Goal: Transaction & Acquisition: Book appointment/travel/reservation

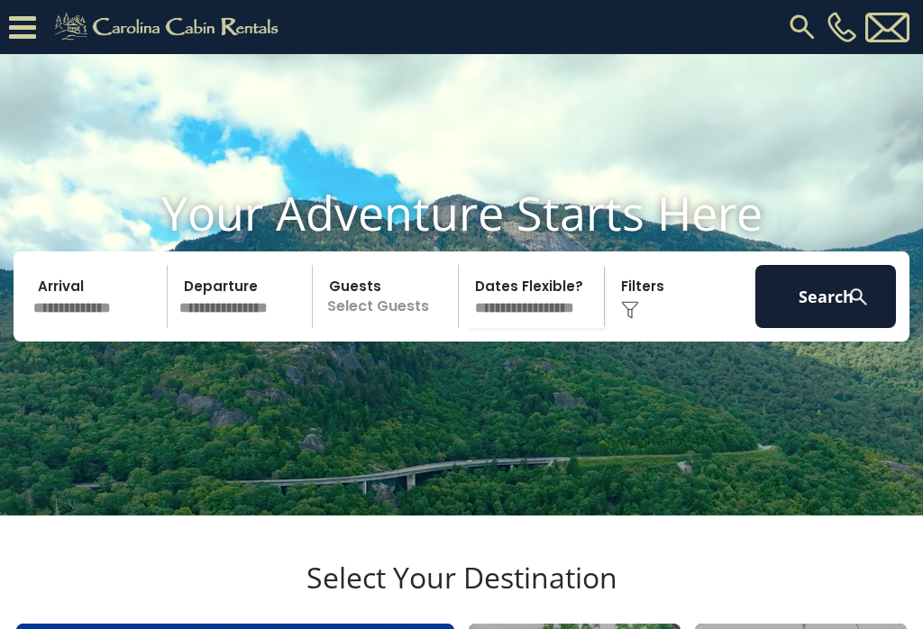
click at [83, 328] on input "text" at bounding box center [97, 296] width 141 height 63
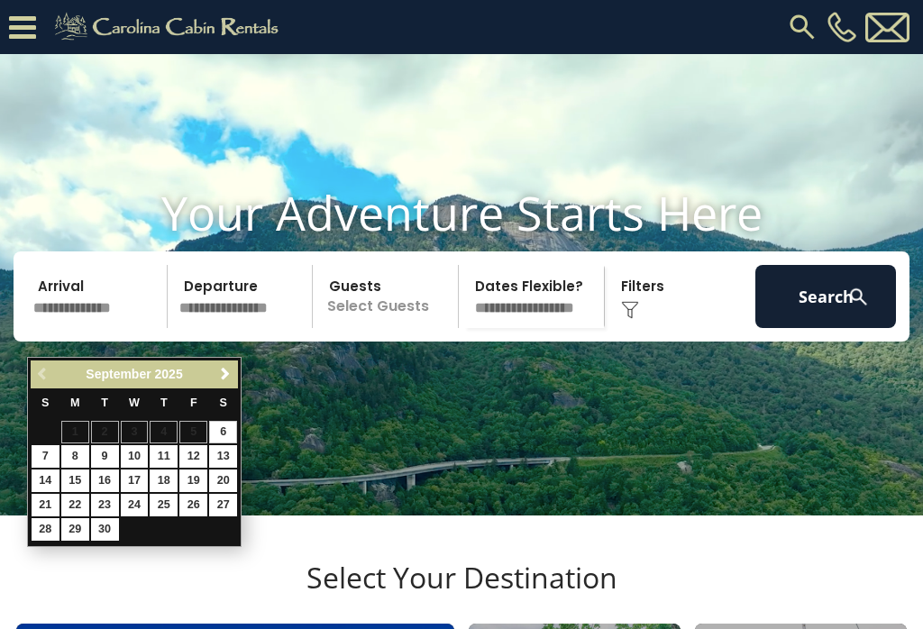
click at [190, 505] on link "26" at bounding box center [193, 505] width 28 height 23
type input "*******"
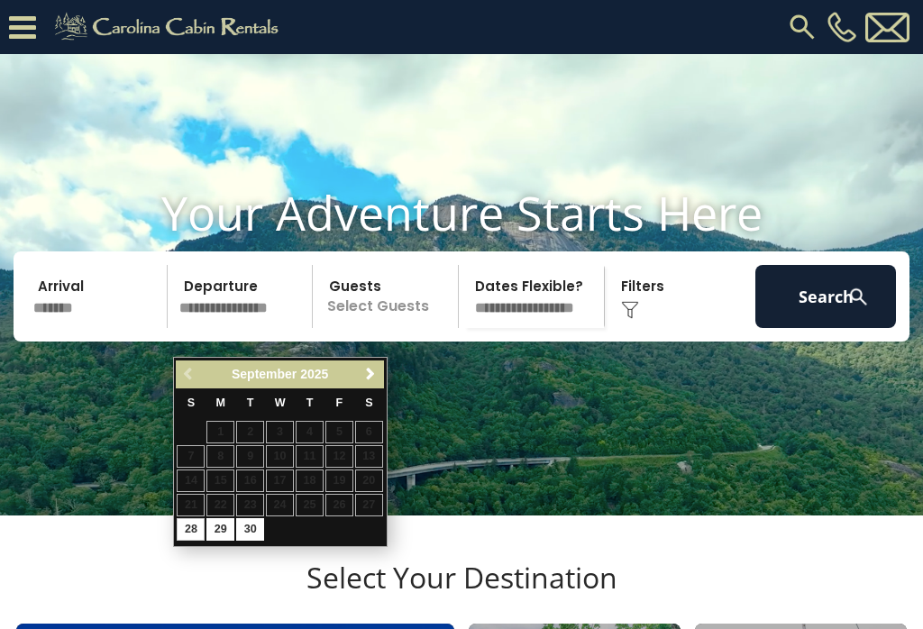
click at [221, 528] on link "29" at bounding box center [220, 529] width 28 height 23
type input "*******"
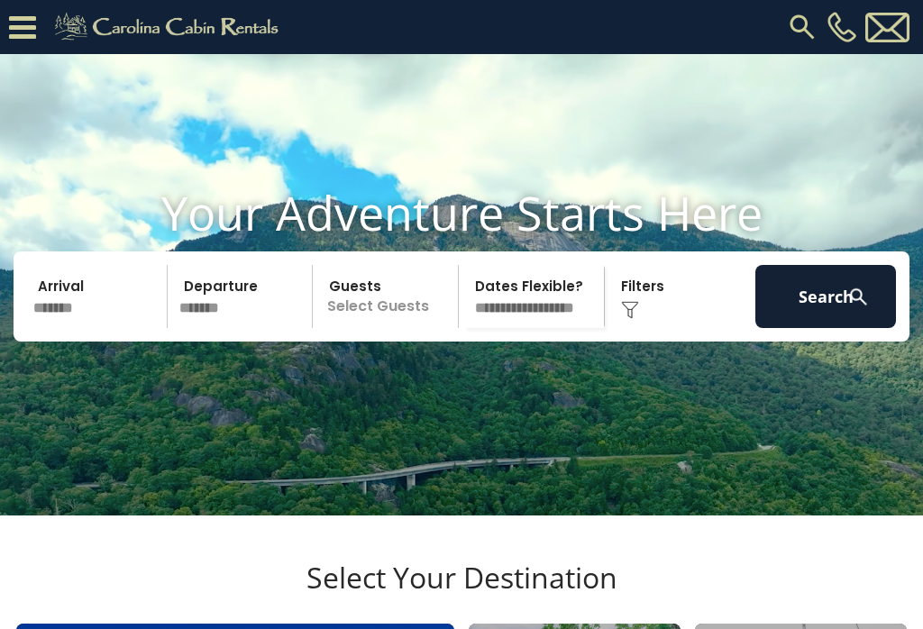
click at [834, 328] on button "Search" at bounding box center [825, 296] width 141 height 63
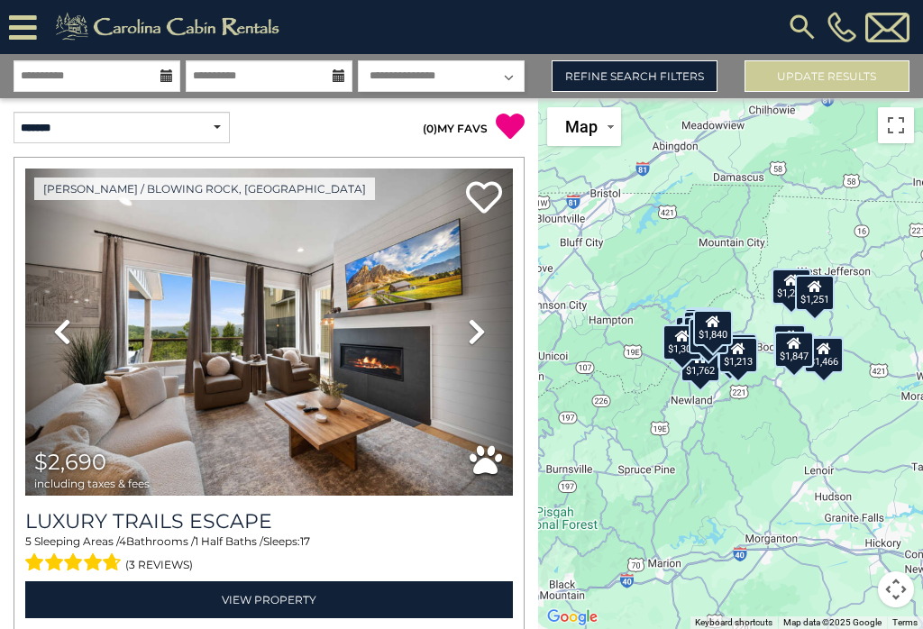
scroll to position [-2, 0]
click at [682, 68] on link "Refine Search Filters" at bounding box center [633, 76] width 165 height 32
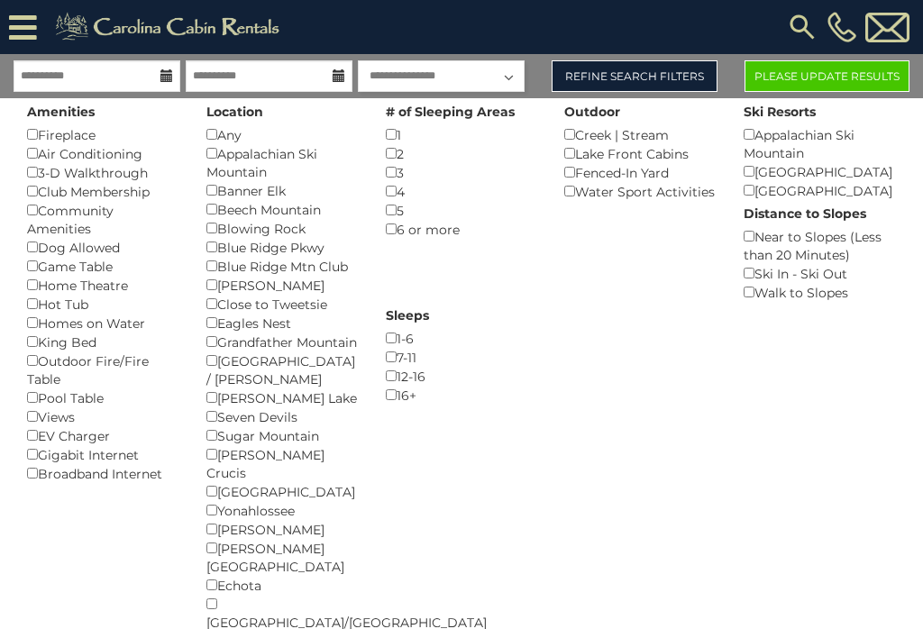
click at [829, 86] on button "Please Update Results" at bounding box center [826, 76] width 165 height 32
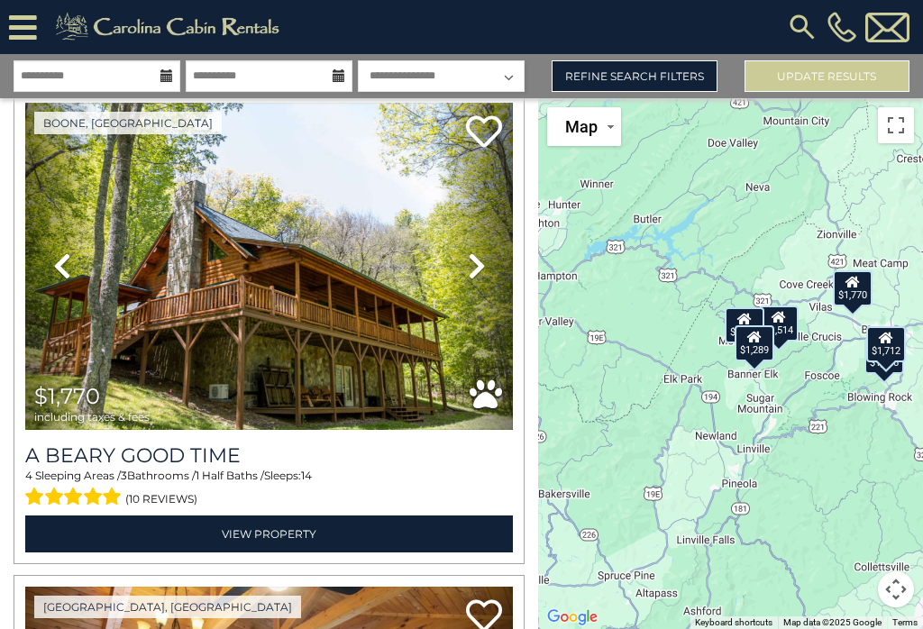
scroll to position [546, 0]
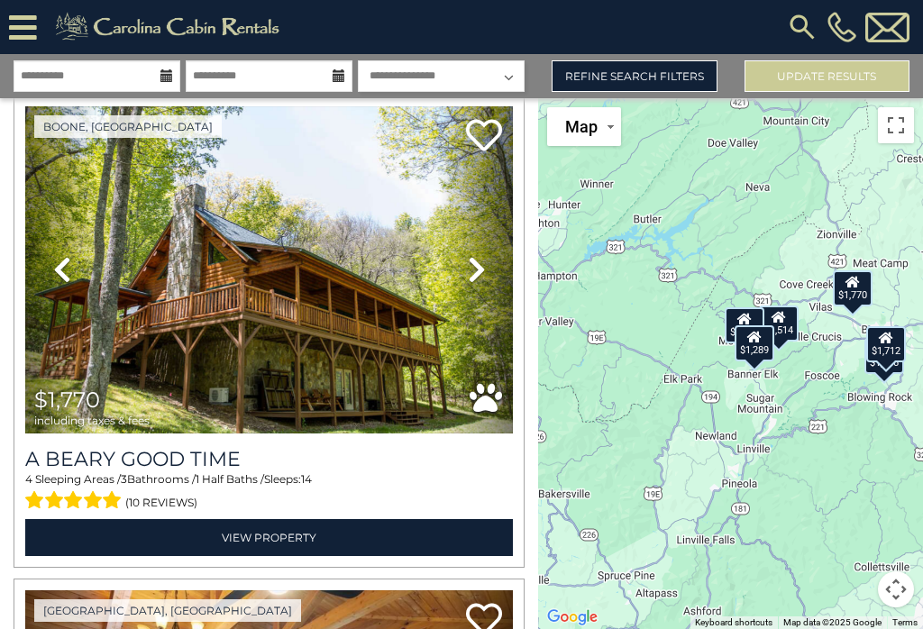
click at [634, 65] on link "Refine Search Filters" at bounding box center [633, 76] width 165 height 32
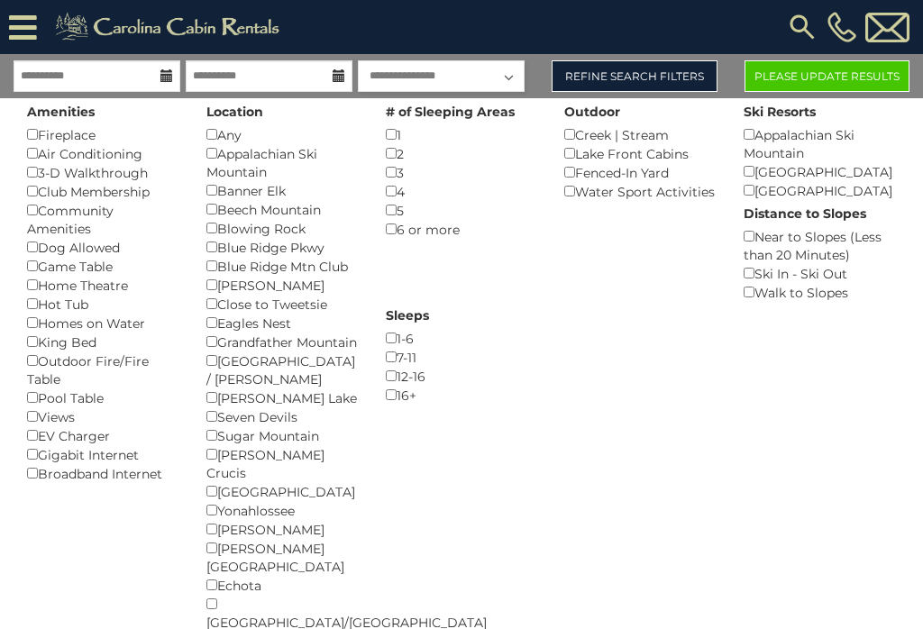
click at [847, 71] on button "Please Update Results" at bounding box center [826, 76] width 165 height 32
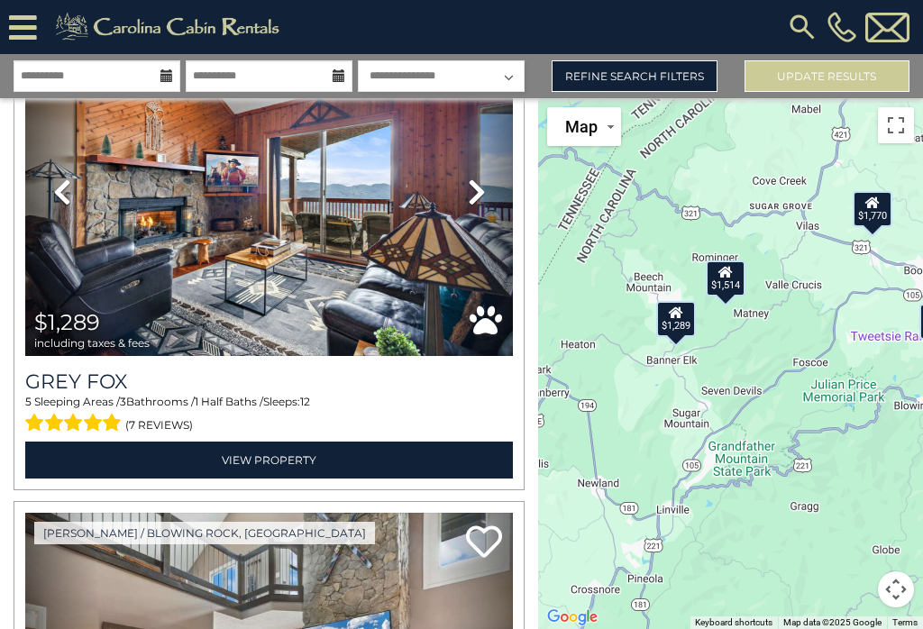
scroll to position [1096, 0]
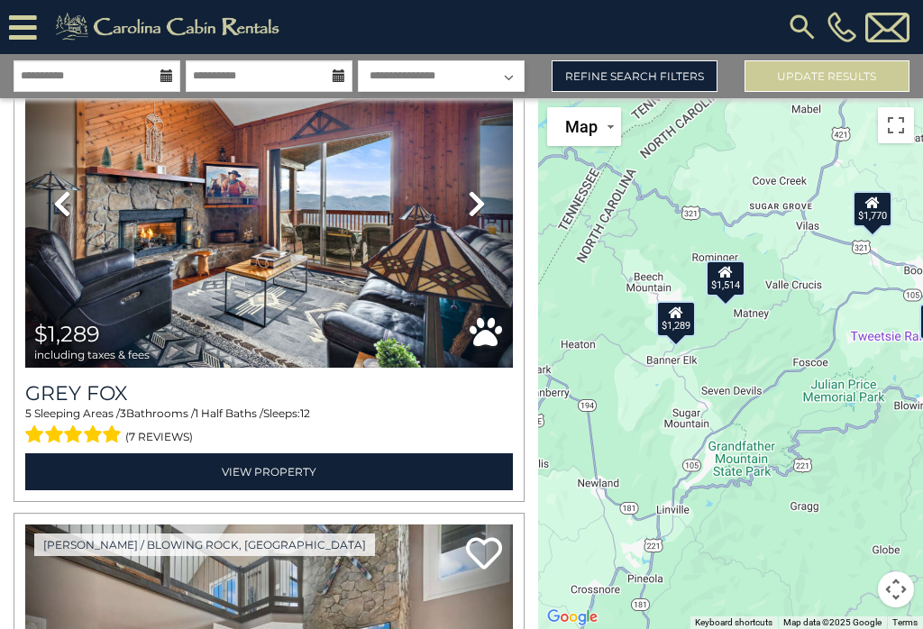
click at [384, 474] on link "View Property" at bounding box center [269, 471] width 488 height 37
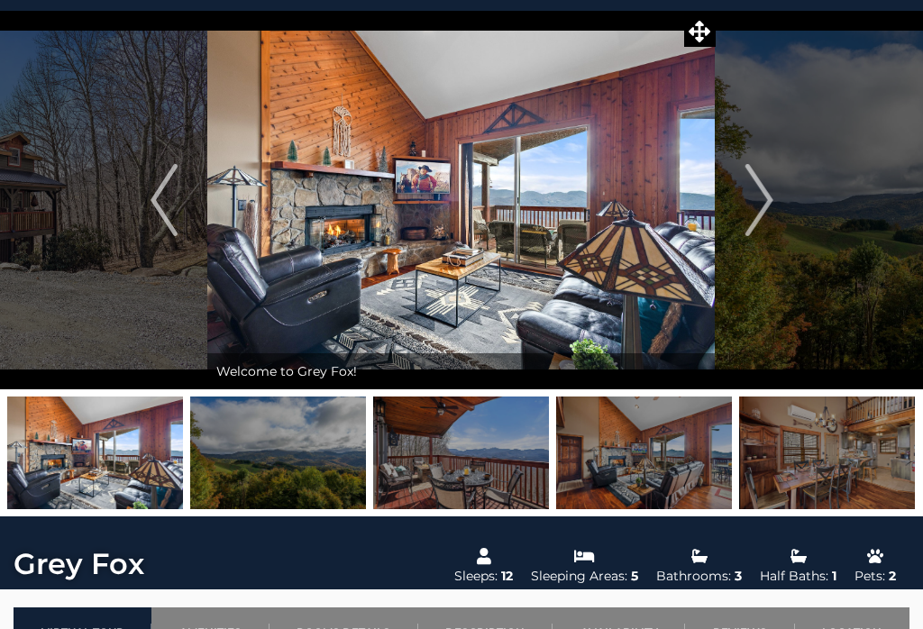
scroll to position [43, 0]
click at [700, 35] on icon at bounding box center [699, 32] width 22 height 22
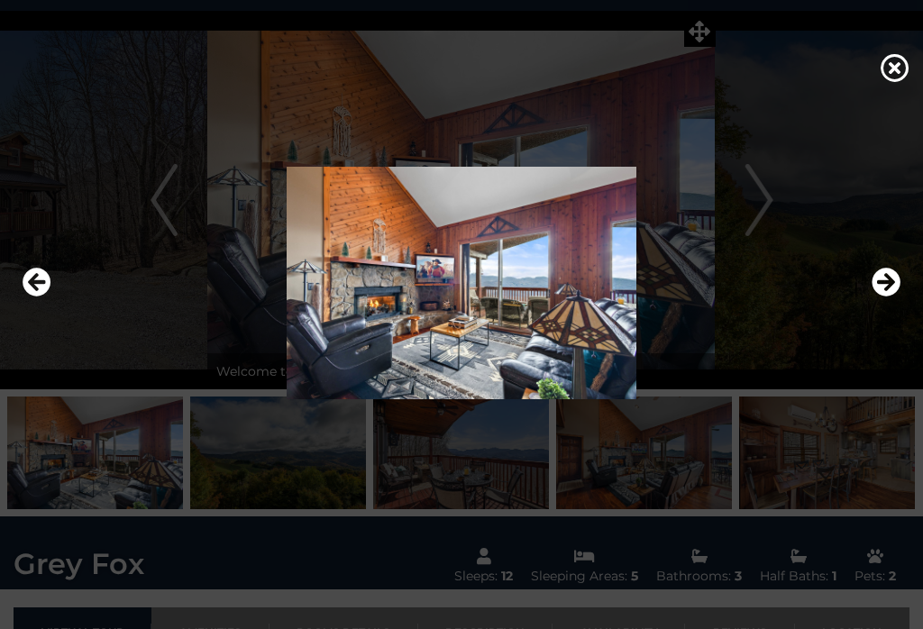
click at [886, 287] on icon "Next" at bounding box center [885, 282] width 29 height 29
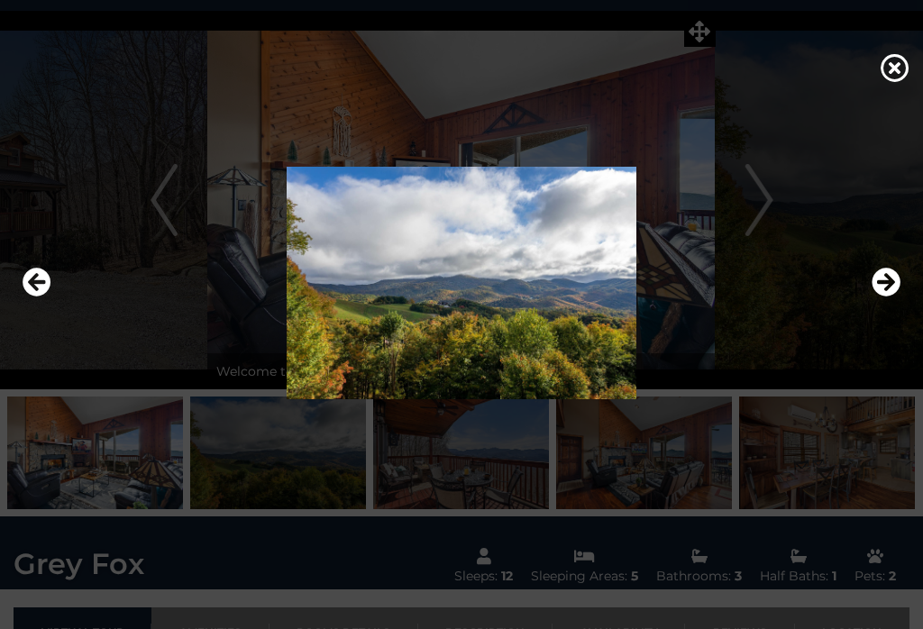
click at [704, 26] on div at bounding box center [461, 314] width 923 height 629
click at [894, 68] on icon at bounding box center [894, 67] width 29 height 29
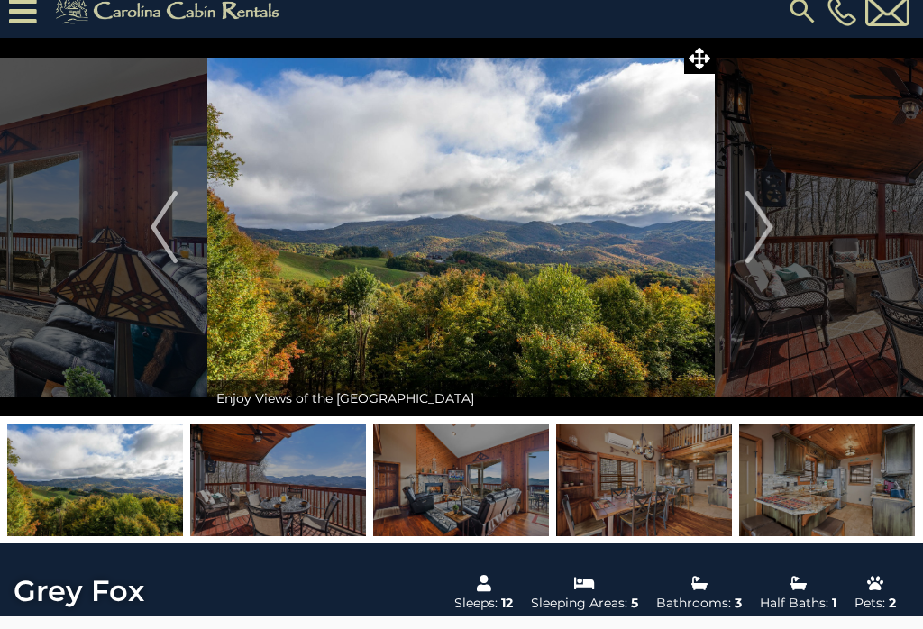
scroll to position [16, 0]
click at [747, 227] on img "Next" at bounding box center [758, 227] width 27 height 72
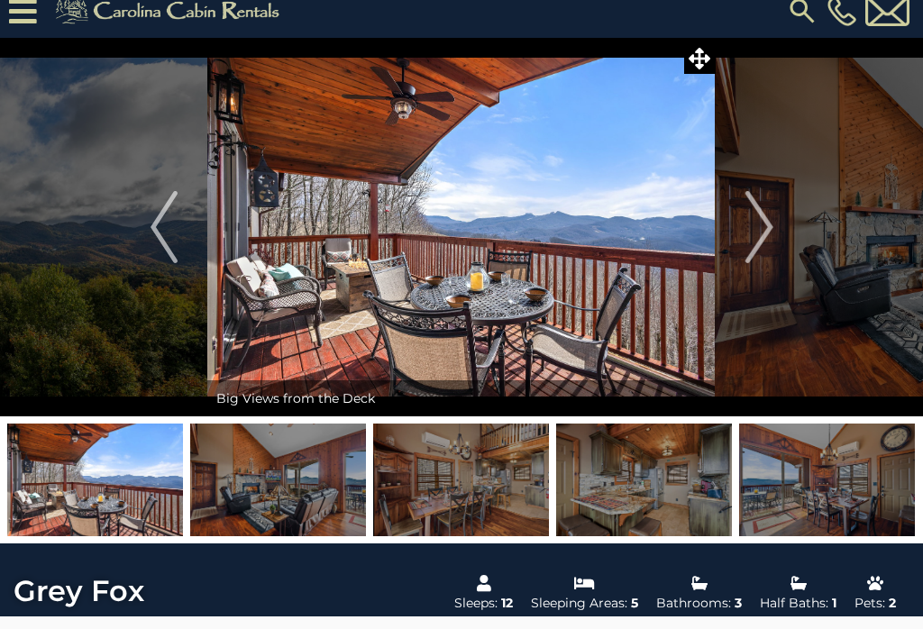
click at [751, 225] on img "Next" at bounding box center [758, 227] width 27 height 72
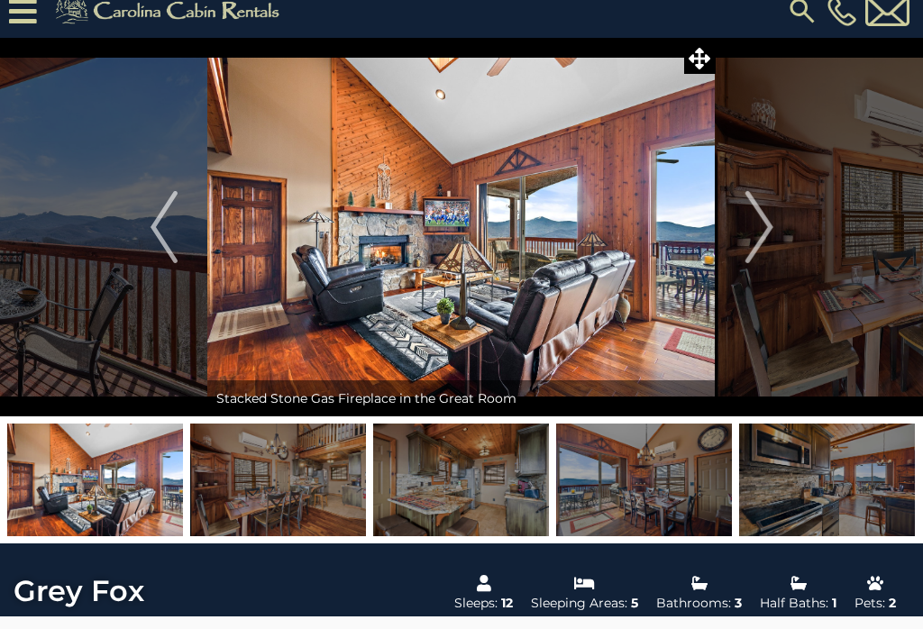
click at [753, 228] on img "Next" at bounding box center [758, 227] width 27 height 72
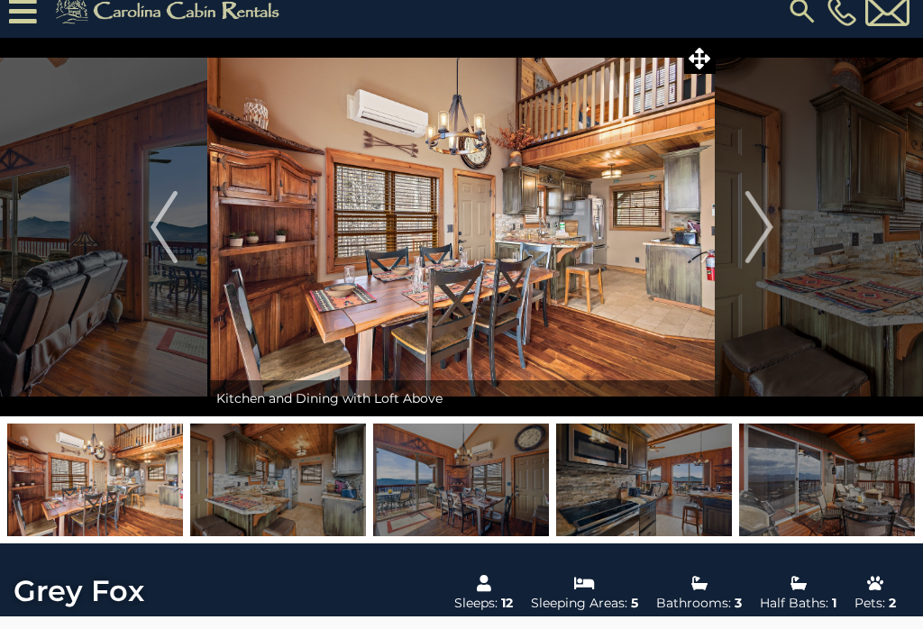
click at [756, 223] on img "Next" at bounding box center [758, 227] width 27 height 72
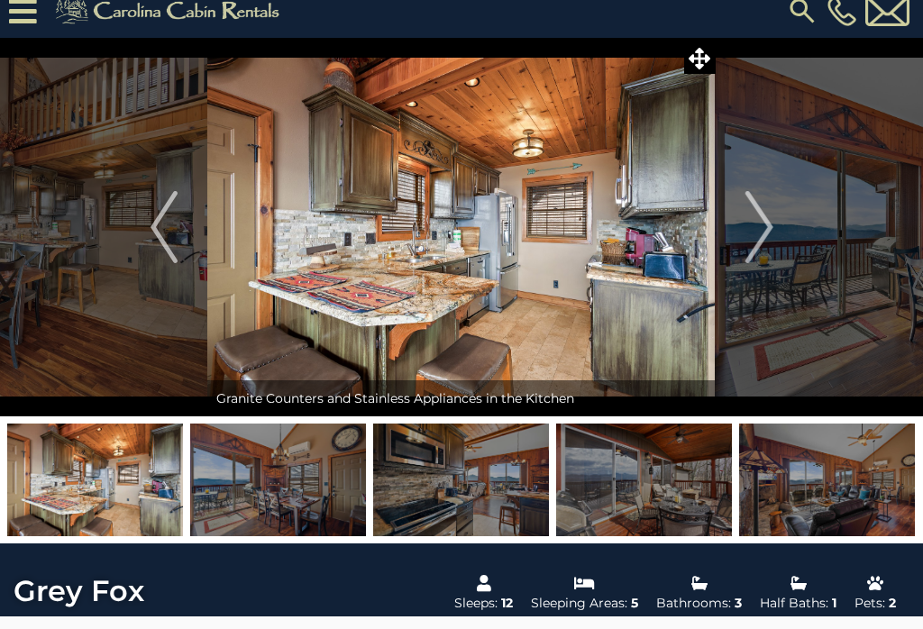
click at [759, 225] on img "Next" at bounding box center [758, 227] width 27 height 72
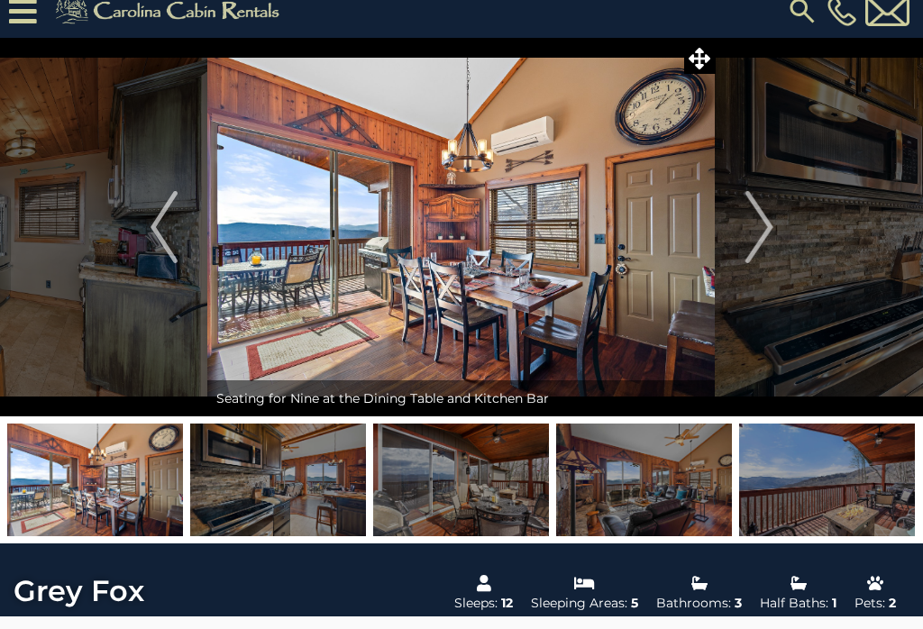
click at [759, 225] on img "Next" at bounding box center [758, 227] width 27 height 72
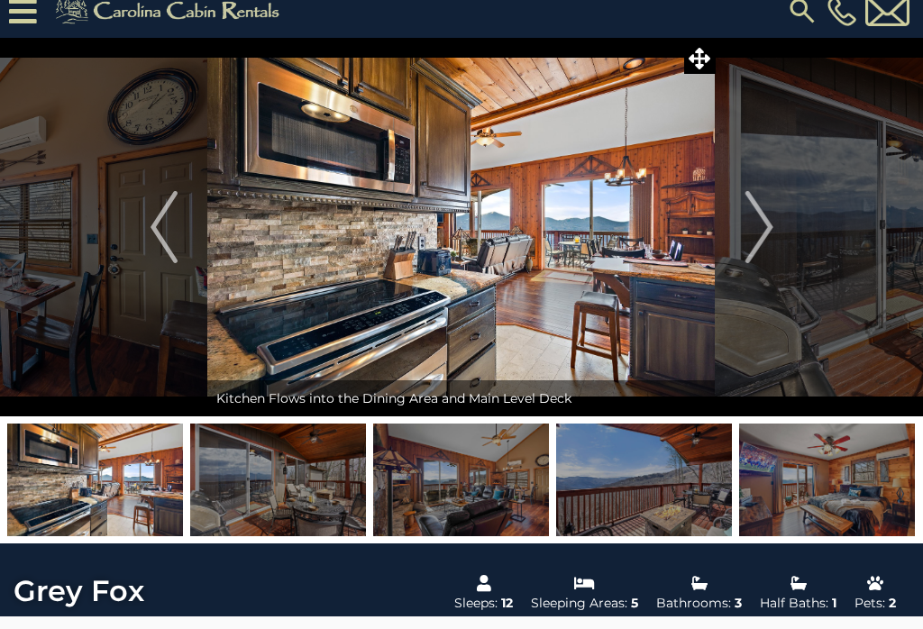
click at [752, 223] on img "Next" at bounding box center [758, 227] width 27 height 72
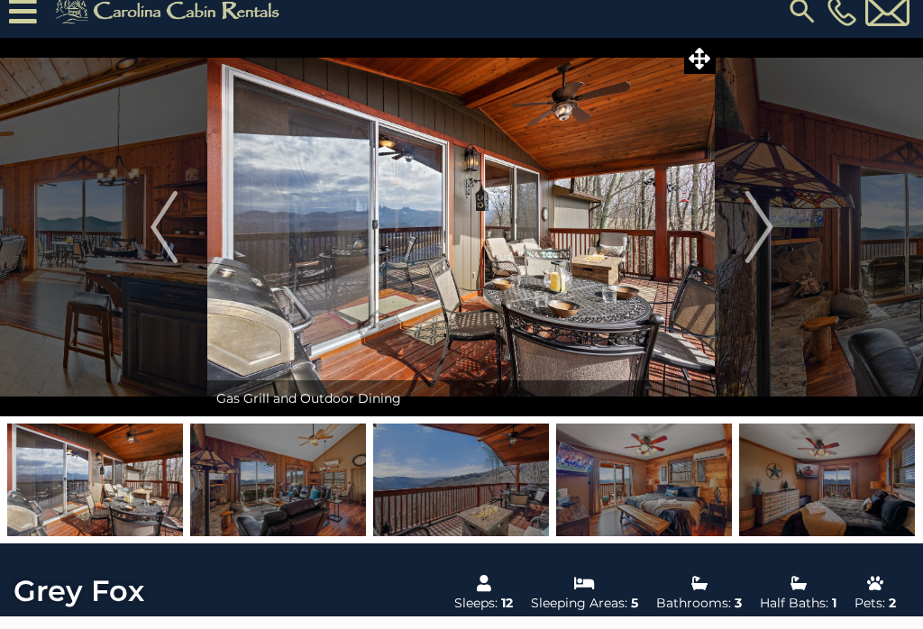
click at [750, 227] on img "Next" at bounding box center [758, 227] width 27 height 72
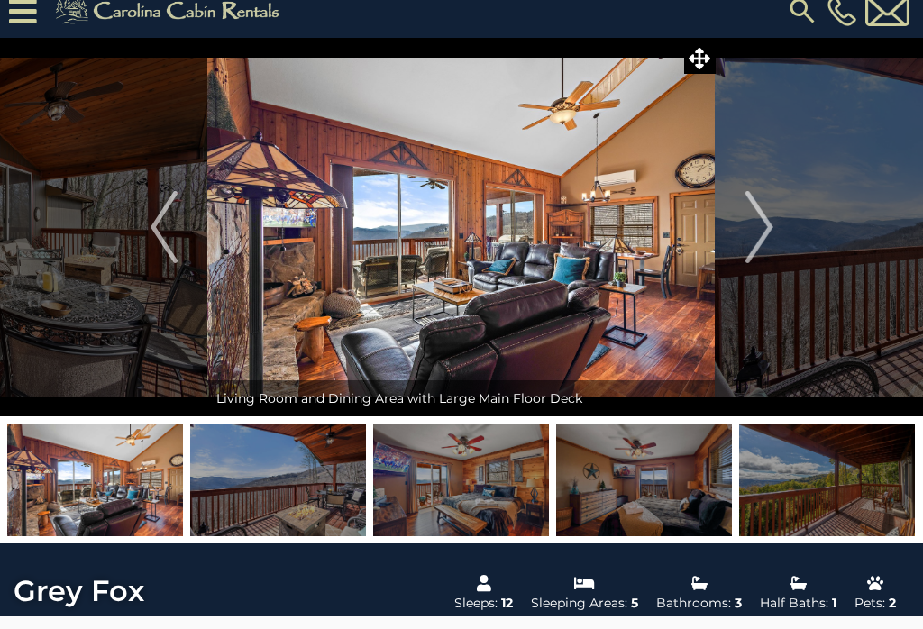
click at [758, 226] on img "Next" at bounding box center [758, 227] width 27 height 72
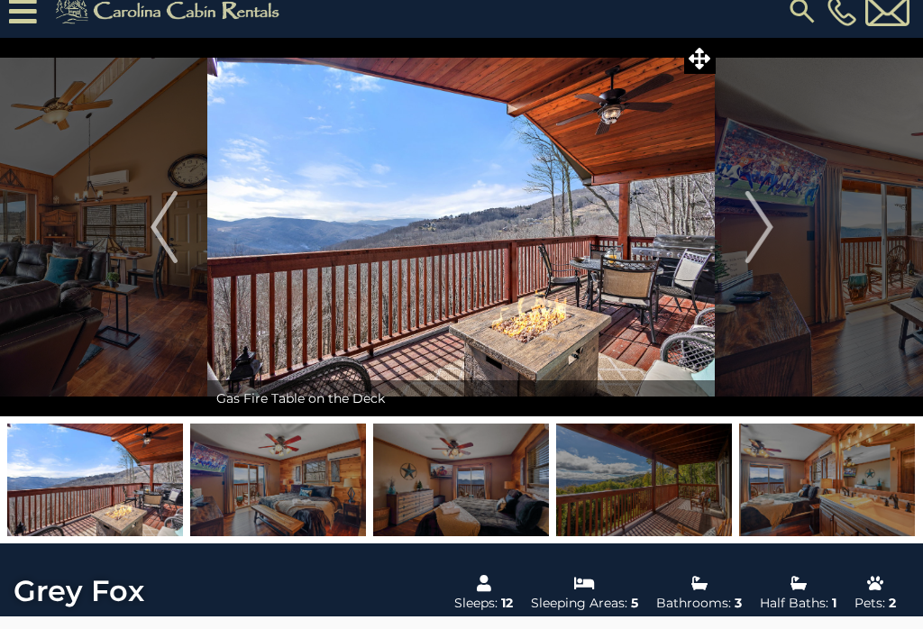
click at [758, 225] on img "Next" at bounding box center [758, 227] width 27 height 72
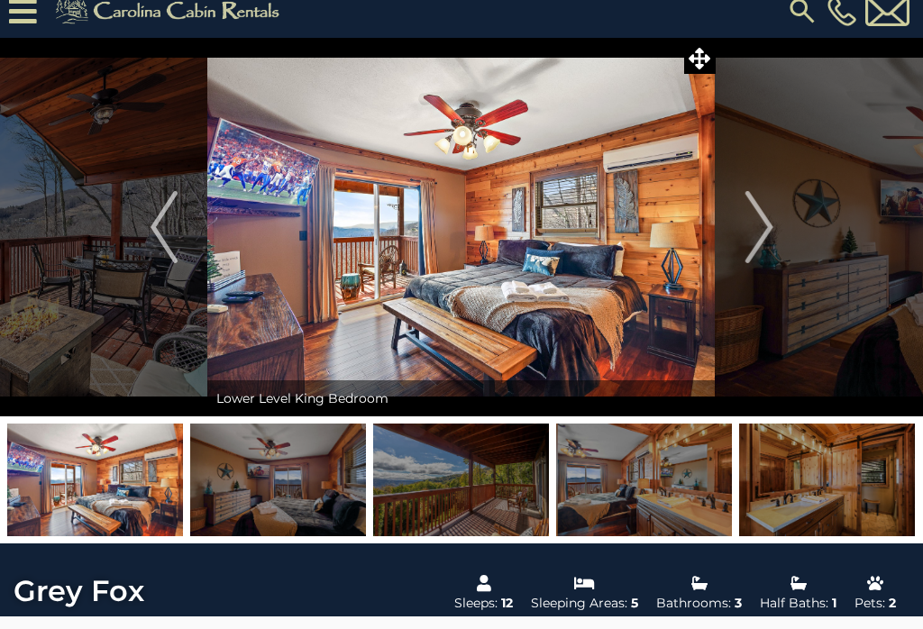
click at [762, 223] on img "Next" at bounding box center [758, 227] width 27 height 72
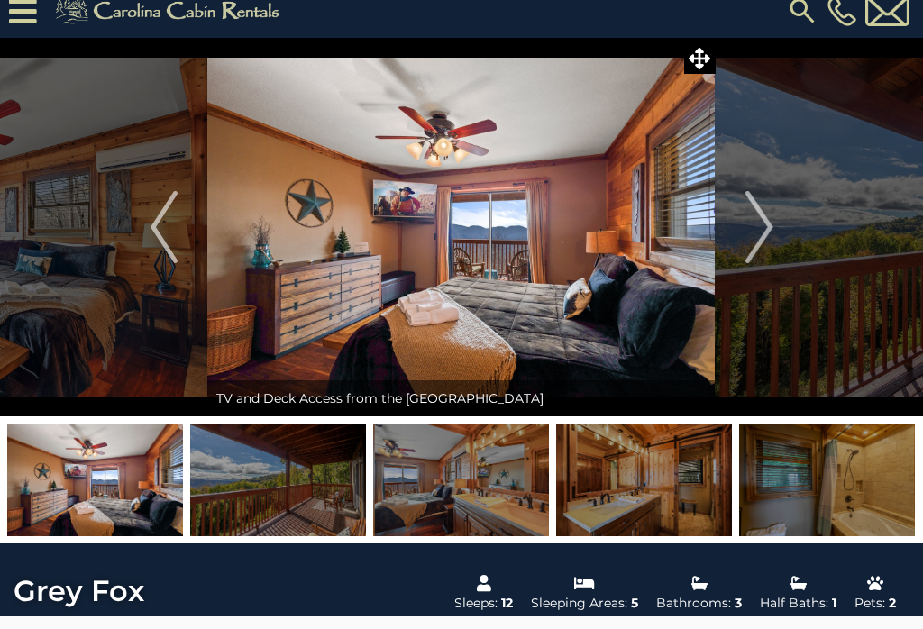
click at [765, 225] on img "Next" at bounding box center [758, 227] width 27 height 72
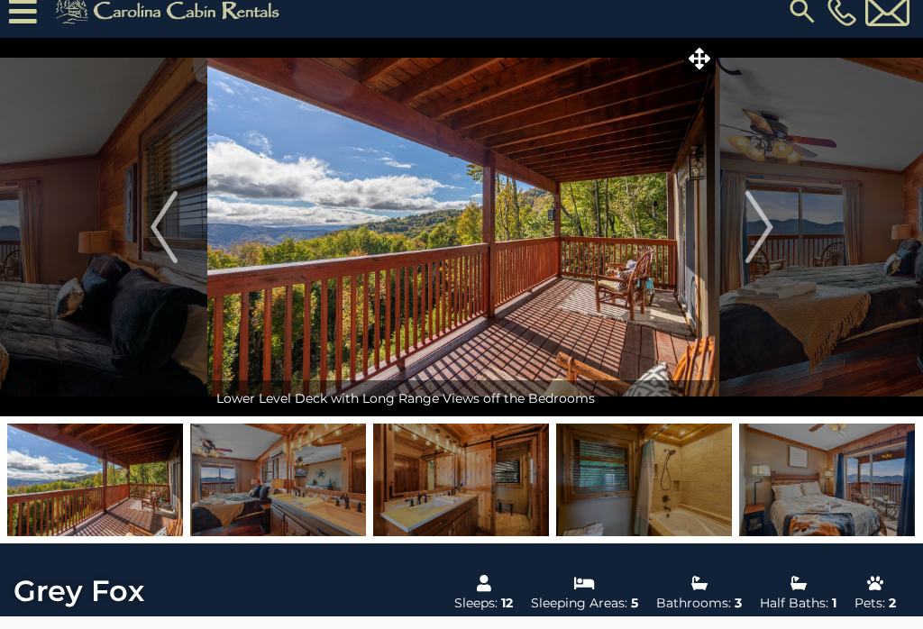
click at [763, 223] on img "Next" at bounding box center [758, 227] width 27 height 72
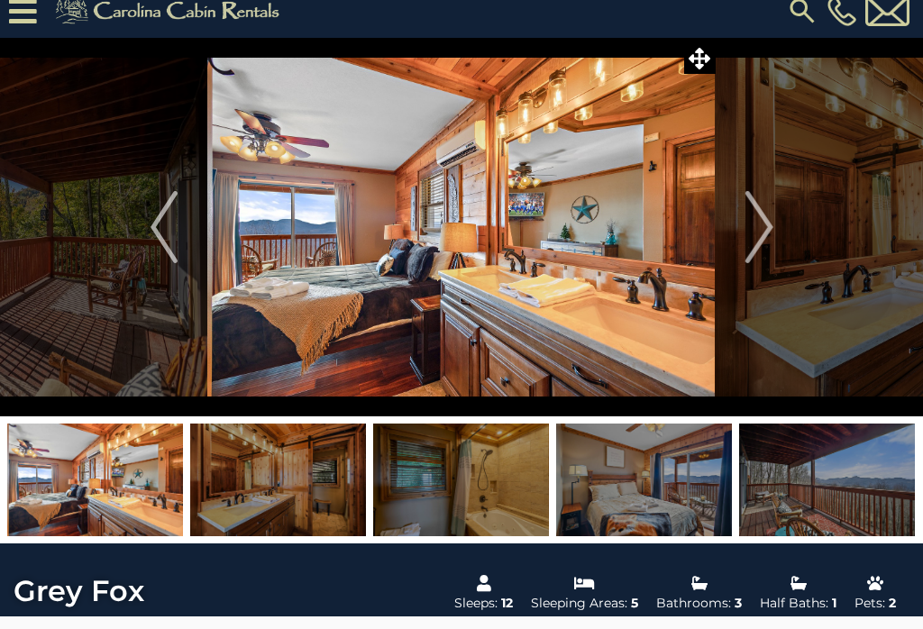
click at [761, 228] on img "Next" at bounding box center [758, 227] width 27 height 72
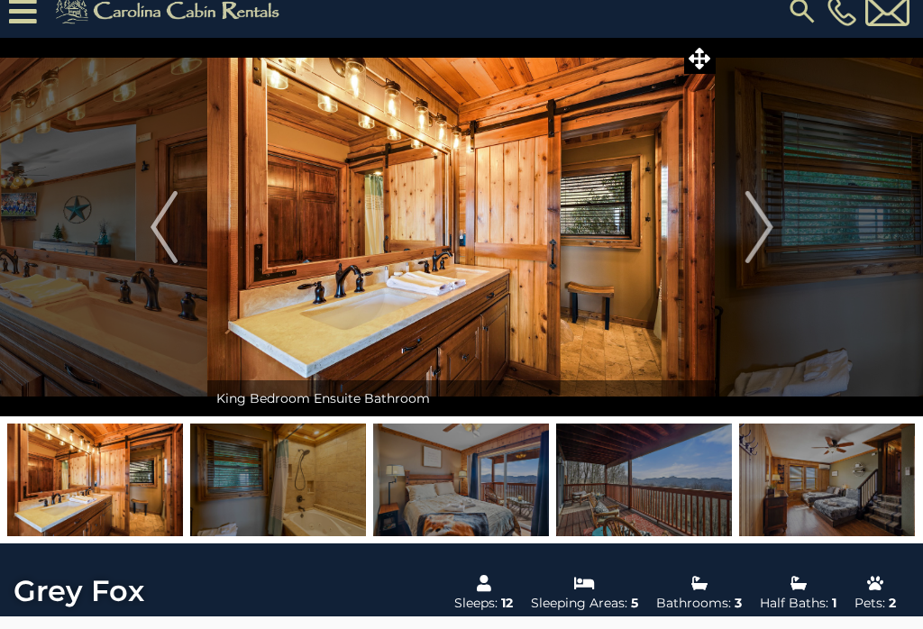
click at [758, 225] on img "Next" at bounding box center [758, 227] width 27 height 72
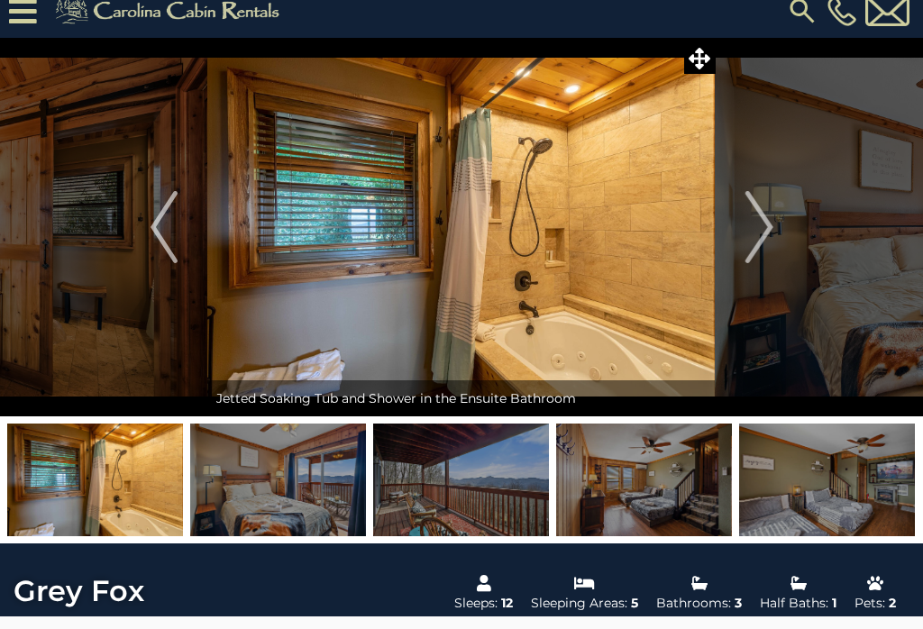
click at [757, 225] on img "Next" at bounding box center [758, 227] width 27 height 72
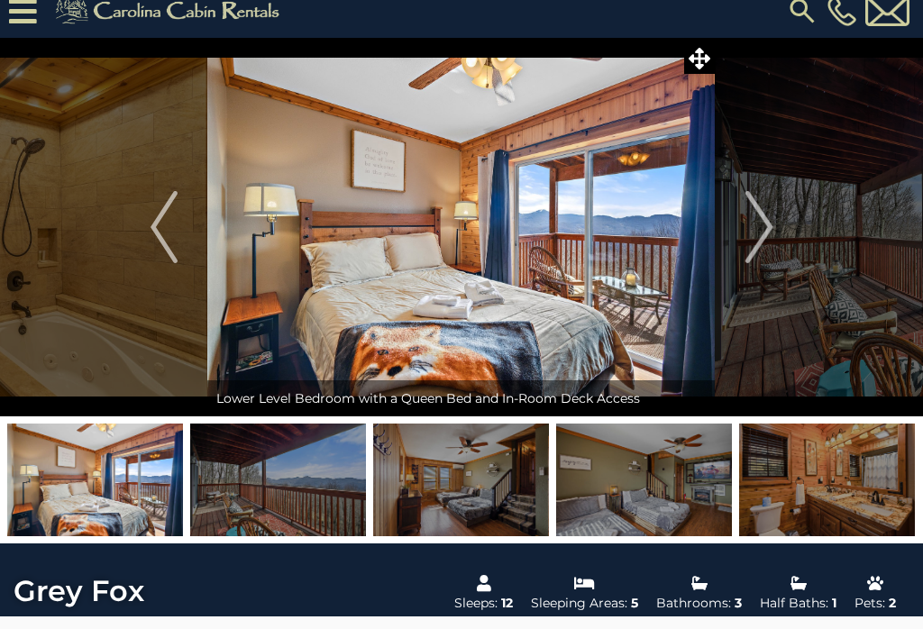
click at [758, 224] on img "Next" at bounding box center [758, 227] width 27 height 72
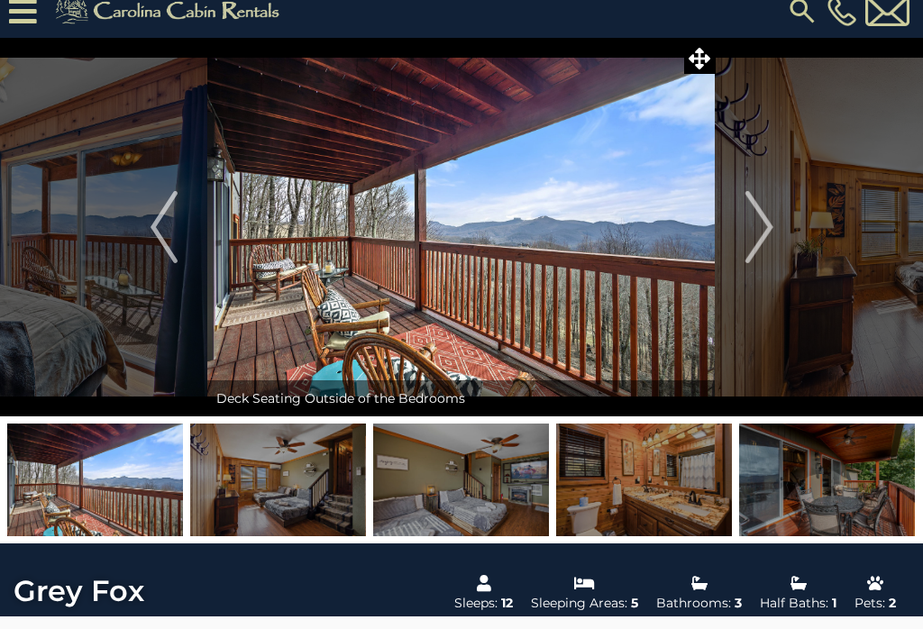
click at [758, 222] on img "Next" at bounding box center [758, 227] width 27 height 72
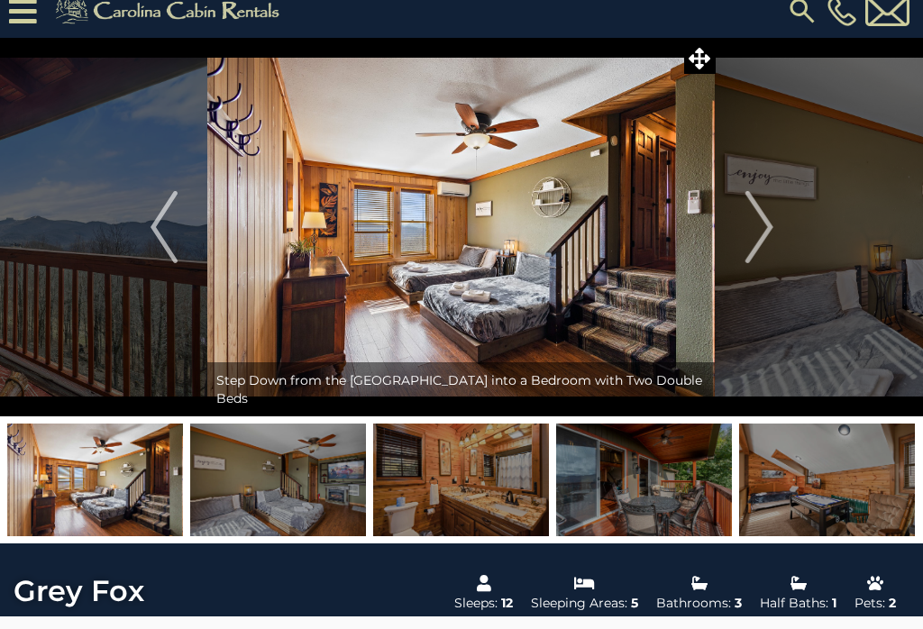
scroll to position [17, 0]
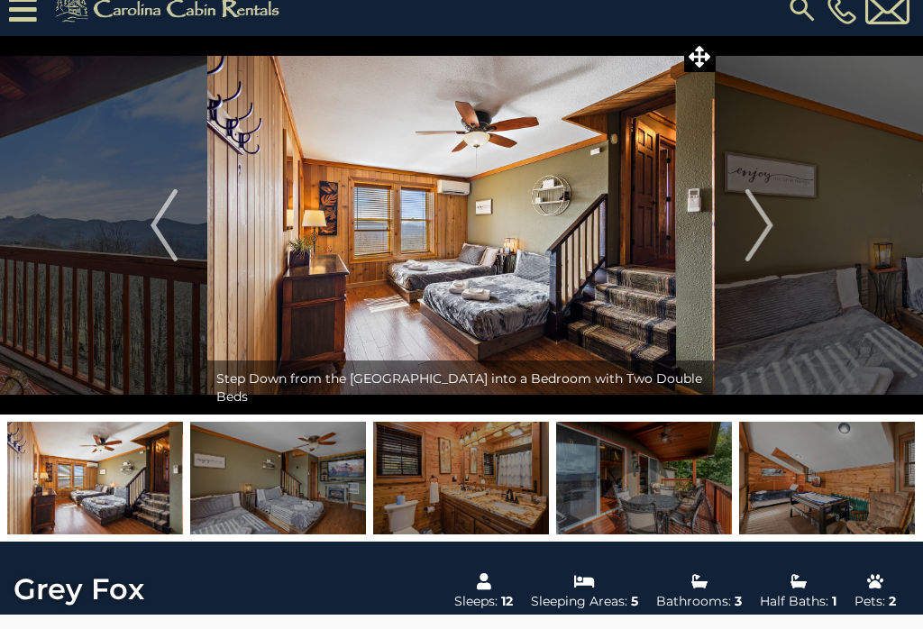
click at [761, 227] on img "Next" at bounding box center [758, 226] width 27 height 72
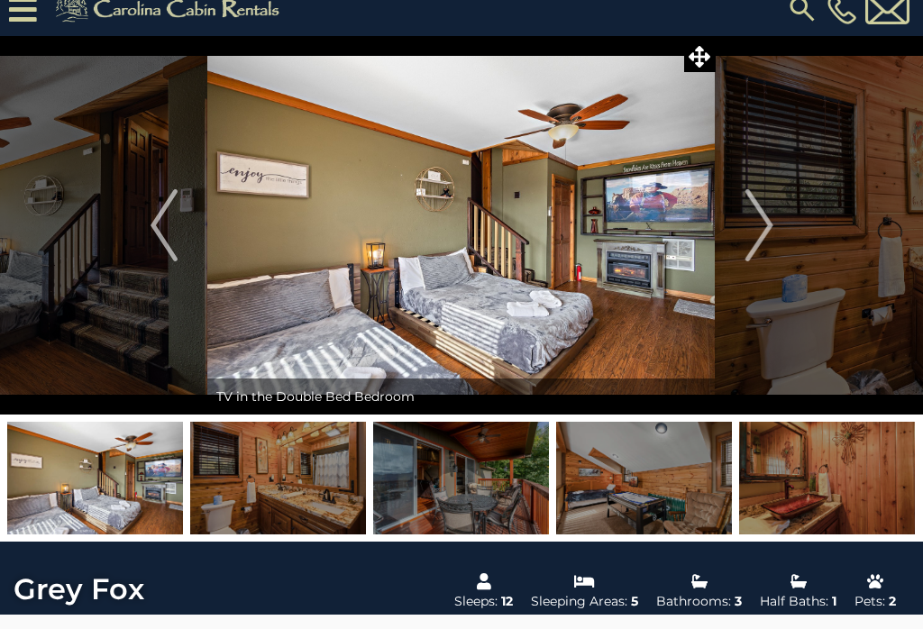
scroll to position [18, 0]
click at [754, 223] on img "Next" at bounding box center [758, 225] width 27 height 72
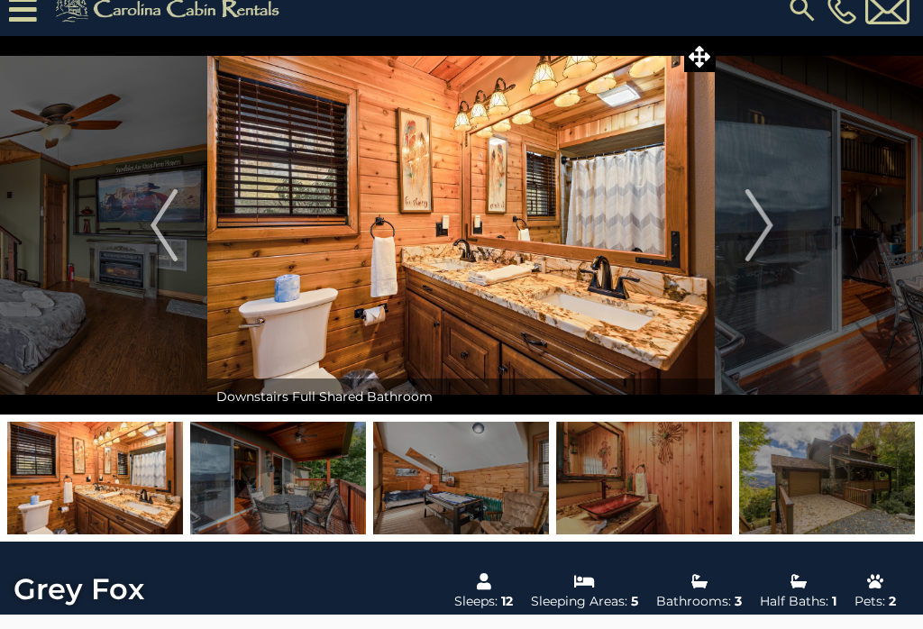
click at [742, 234] on button "Next" at bounding box center [758, 225] width 87 height 378
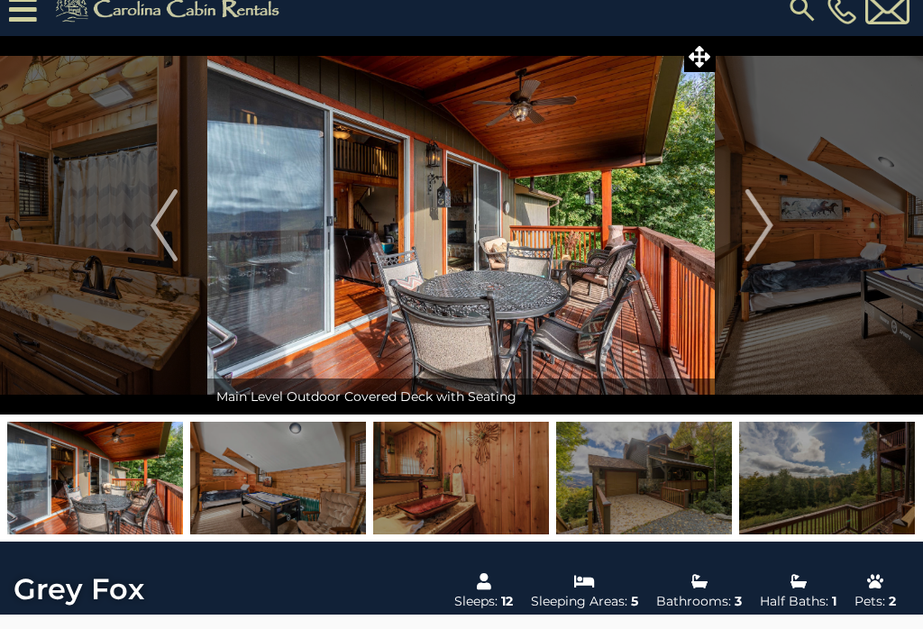
click at [755, 231] on img "Next" at bounding box center [758, 225] width 27 height 72
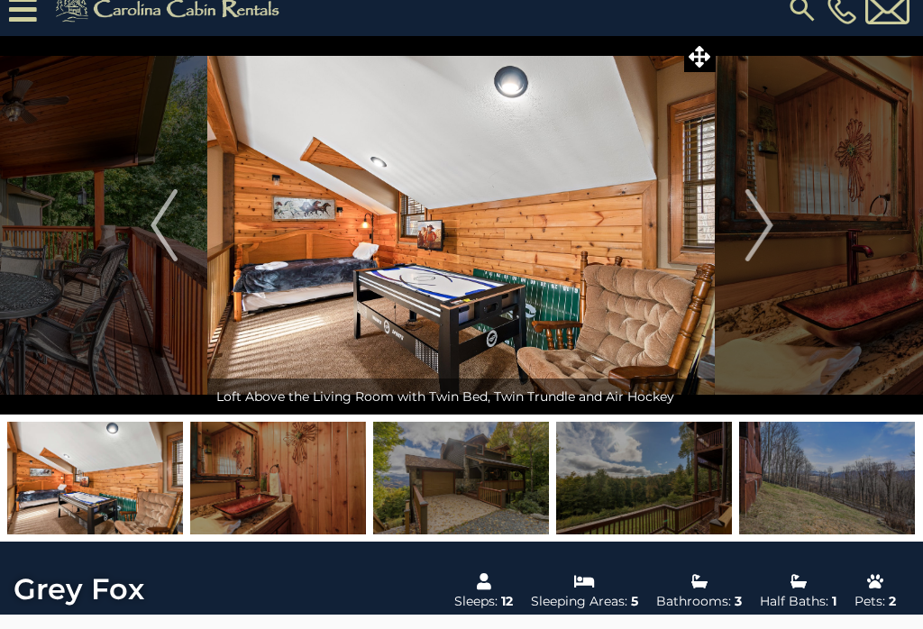
click at [755, 228] on img "Next" at bounding box center [758, 225] width 27 height 72
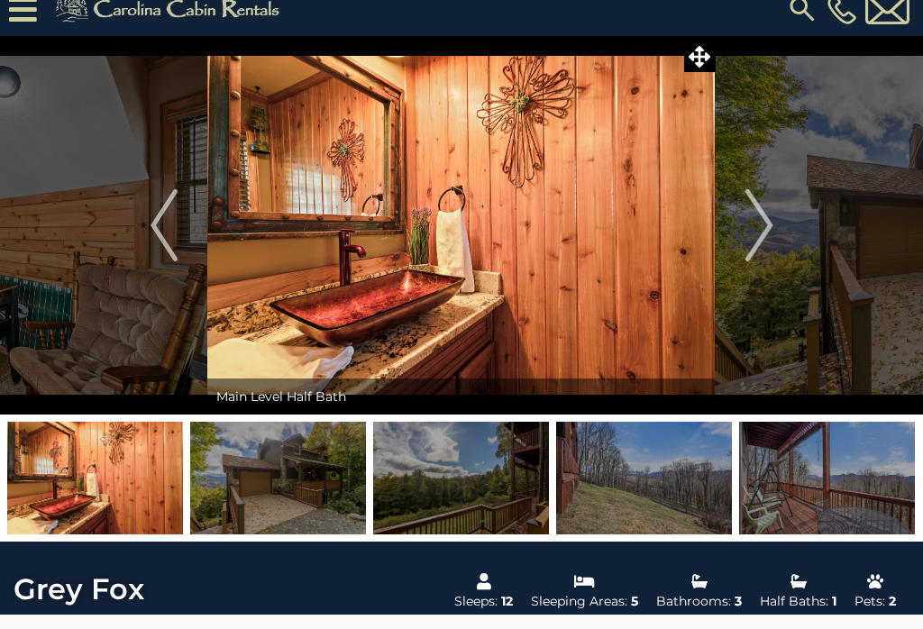
click at [752, 230] on img "Next" at bounding box center [758, 225] width 27 height 72
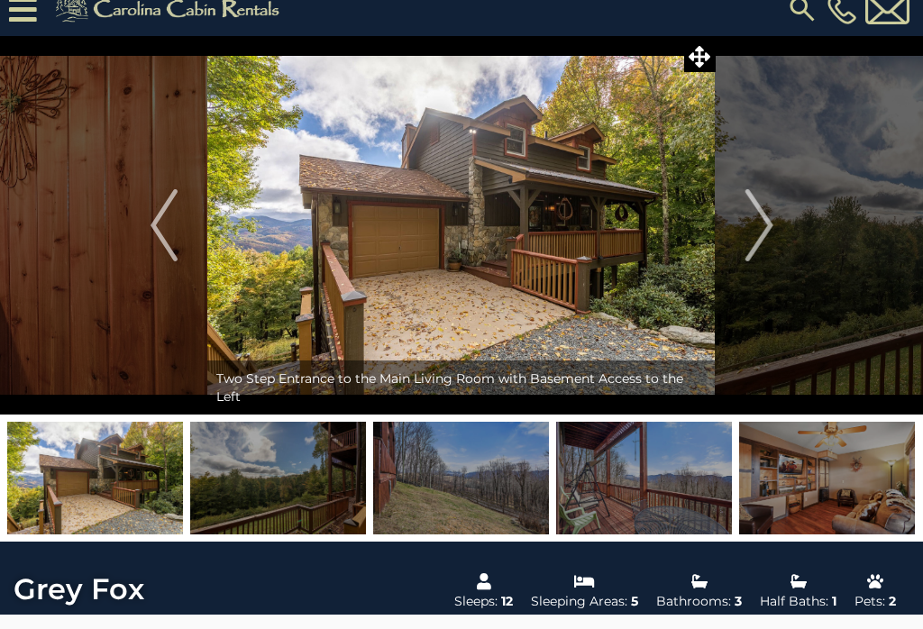
click at [754, 228] on img "Next" at bounding box center [758, 225] width 27 height 72
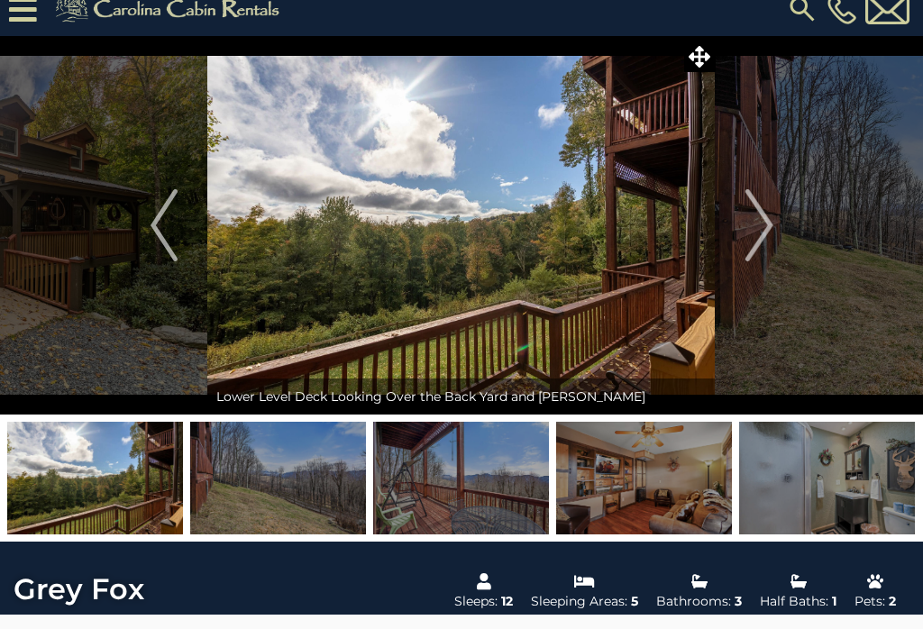
click at [748, 229] on img "Next" at bounding box center [758, 225] width 27 height 72
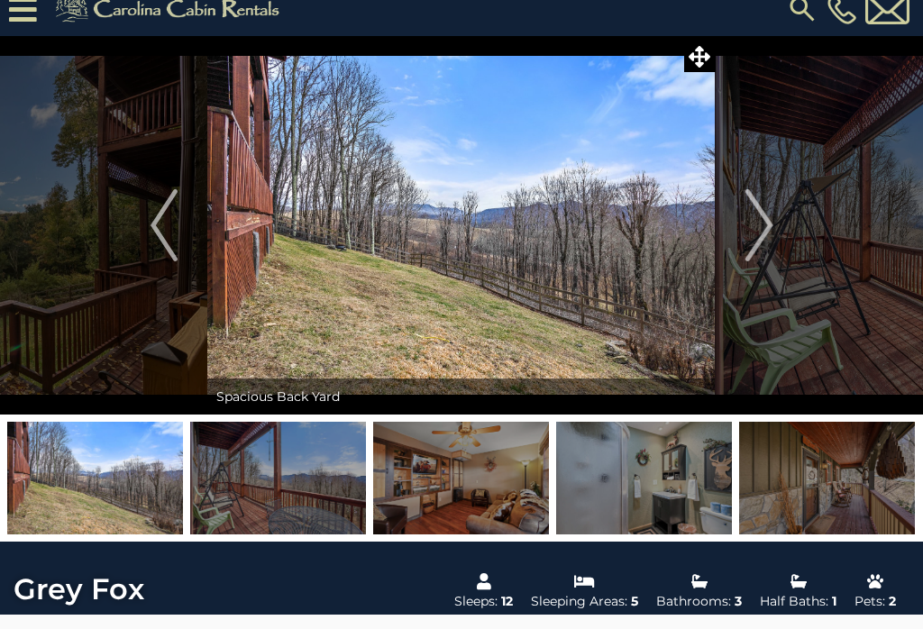
click at [752, 223] on img "Next" at bounding box center [758, 225] width 27 height 72
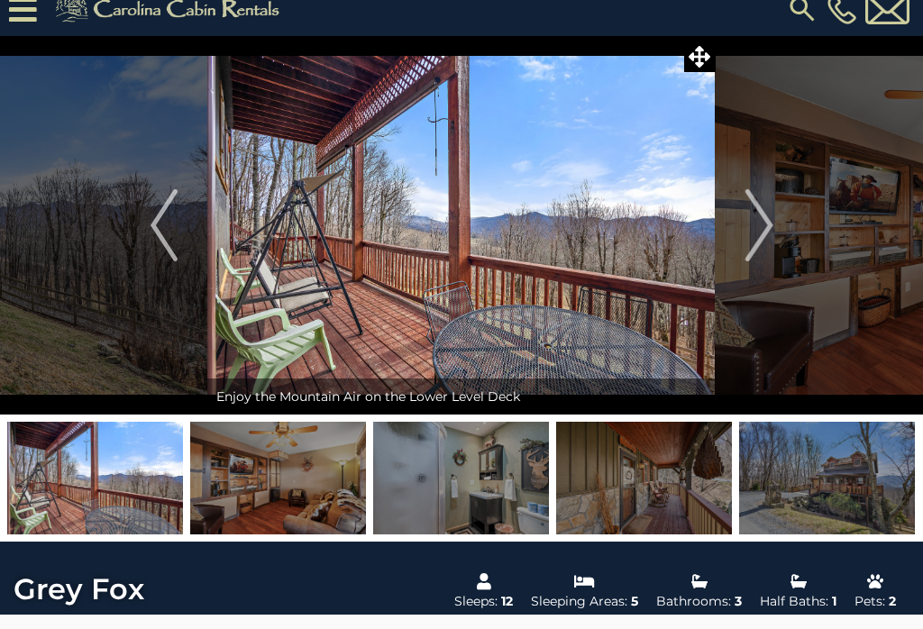
click at [749, 225] on img "Next" at bounding box center [758, 225] width 27 height 72
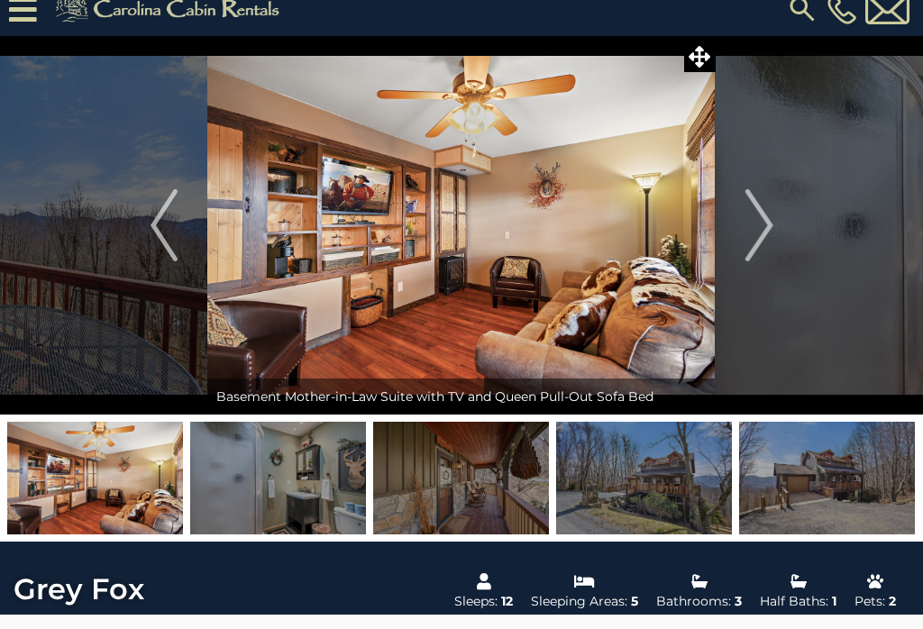
click at [753, 210] on img "Next" at bounding box center [758, 225] width 27 height 72
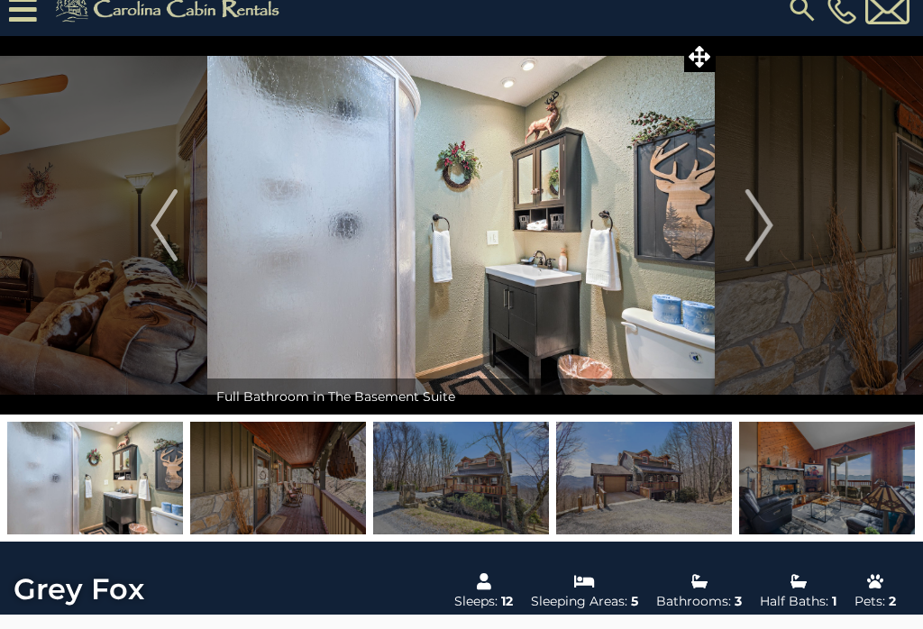
click at [756, 224] on img "Next" at bounding box center [758, 225] width 27 height 72
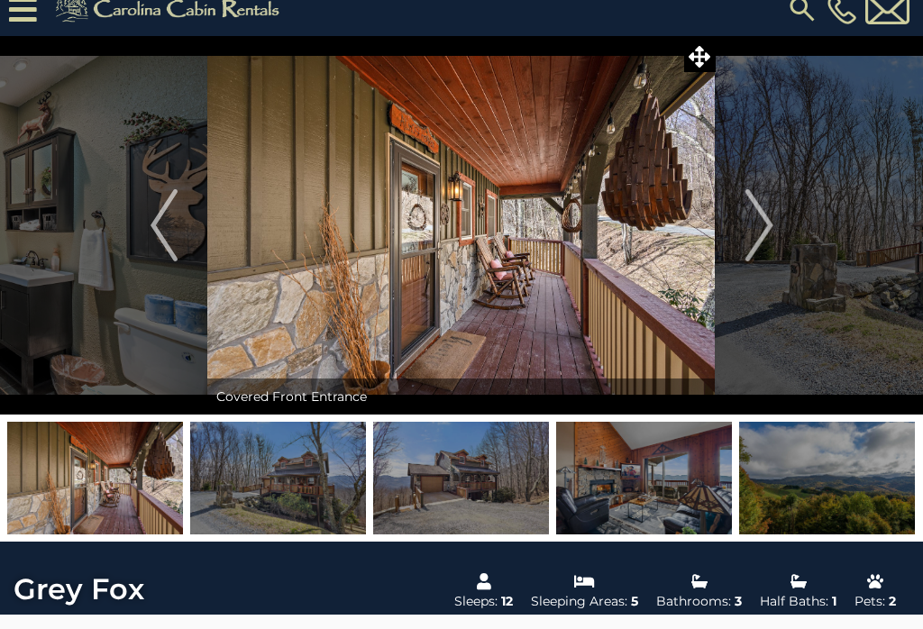
click at [755, 226] on img "Next" at bounding box center [758, 225] width 27 height 72
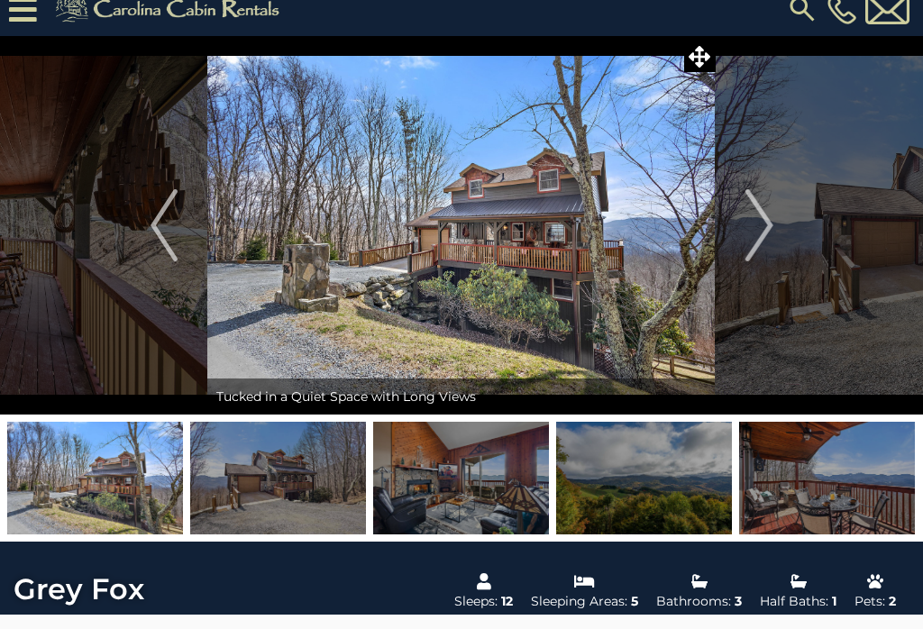
click at [761, 232] on img "Next" at bounding box center [758, 225] width 27 height 72
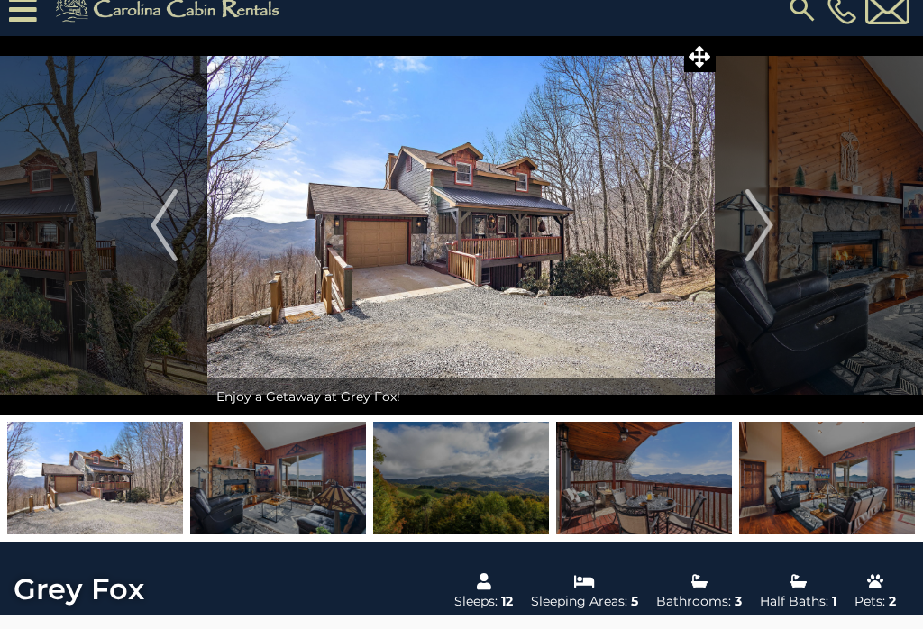
click at [760, 222] on img "Next" at bounding box center [758, 225] width 27 height 72
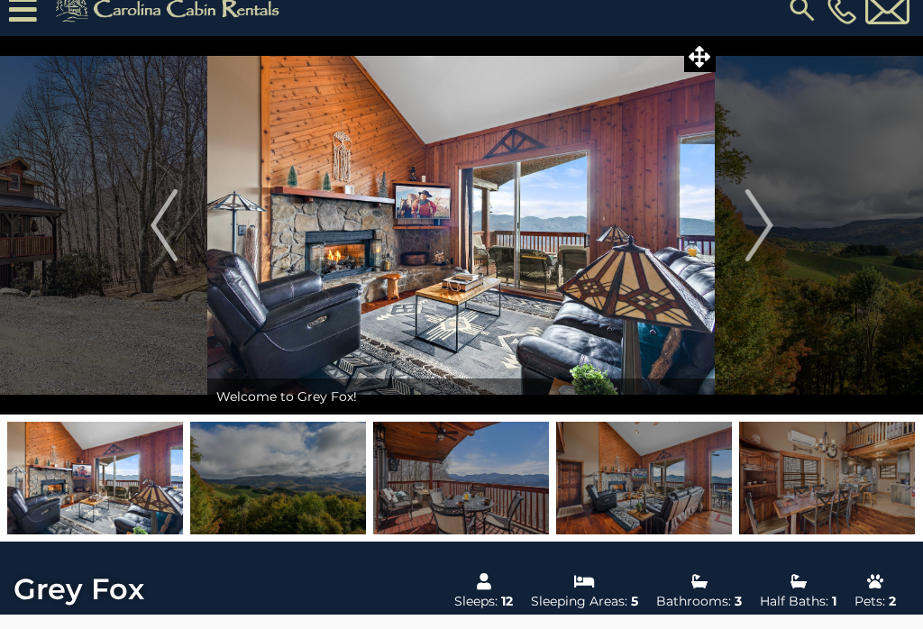
click at [753, 229] on img "Next" at bounding box center [758, 225] width 27 height 72
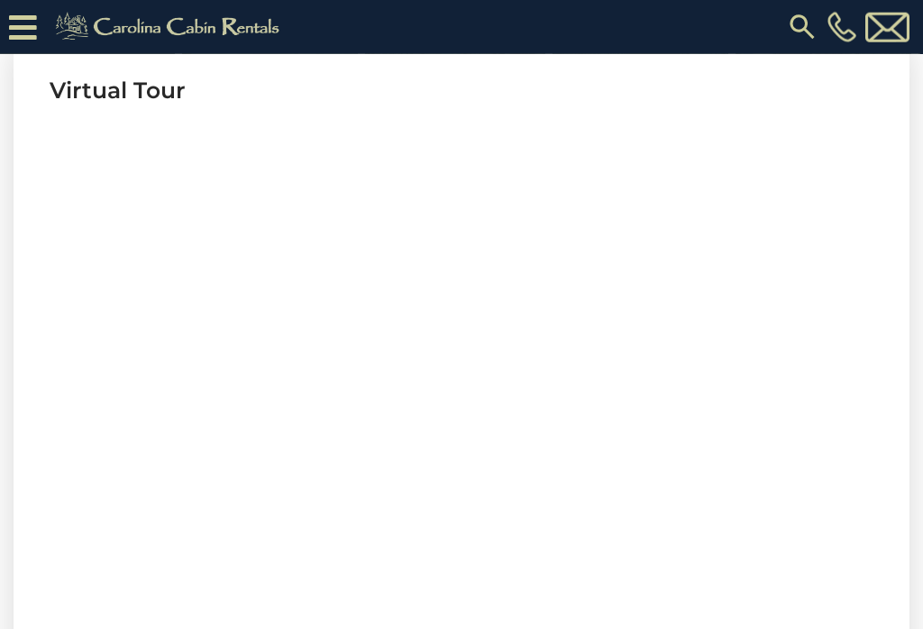
scroll to position [735, 0]
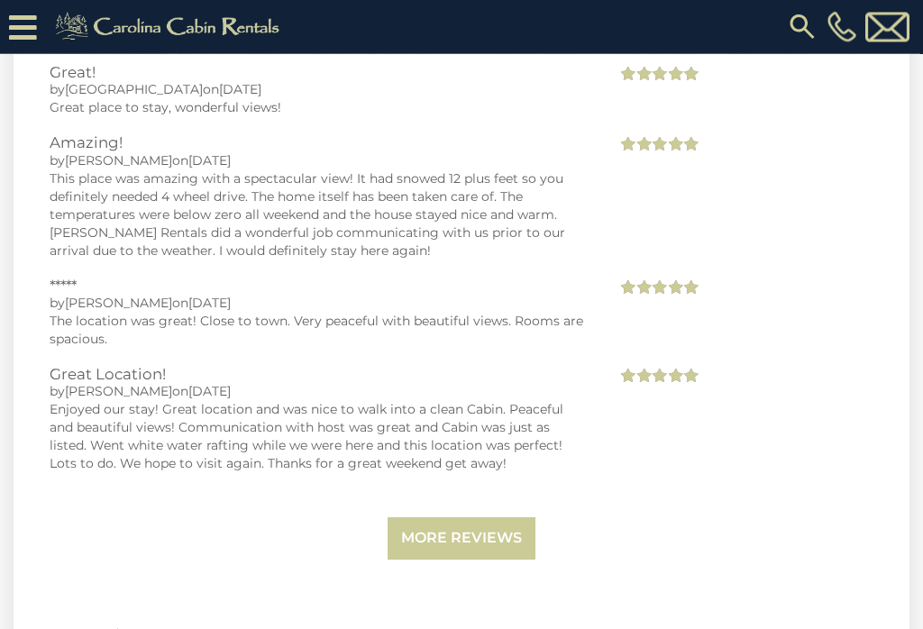
scroll to position [3915, 0]
click at [474, 517] on link "More Reviews" at bounding box center [461, 538] width 148 height 42
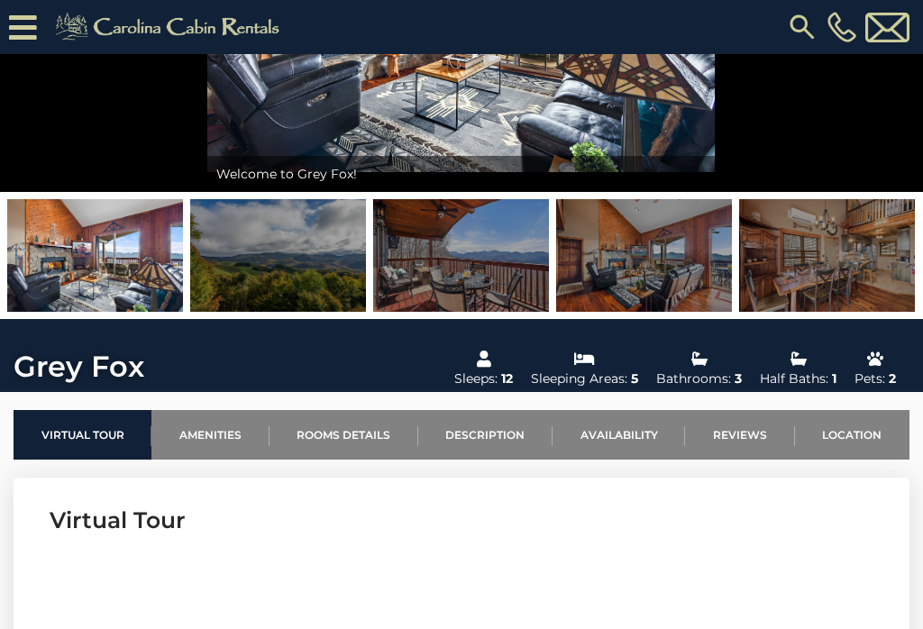
scroll to position [283, 0]
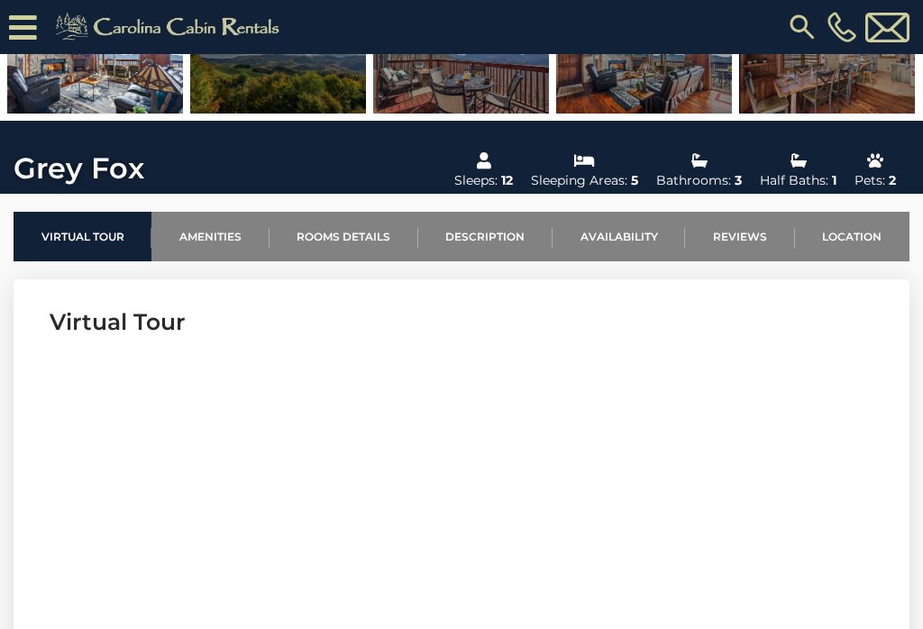
click at [216, 245] on link "Amenities" at bounding box center [209, 237] width 117 height 50
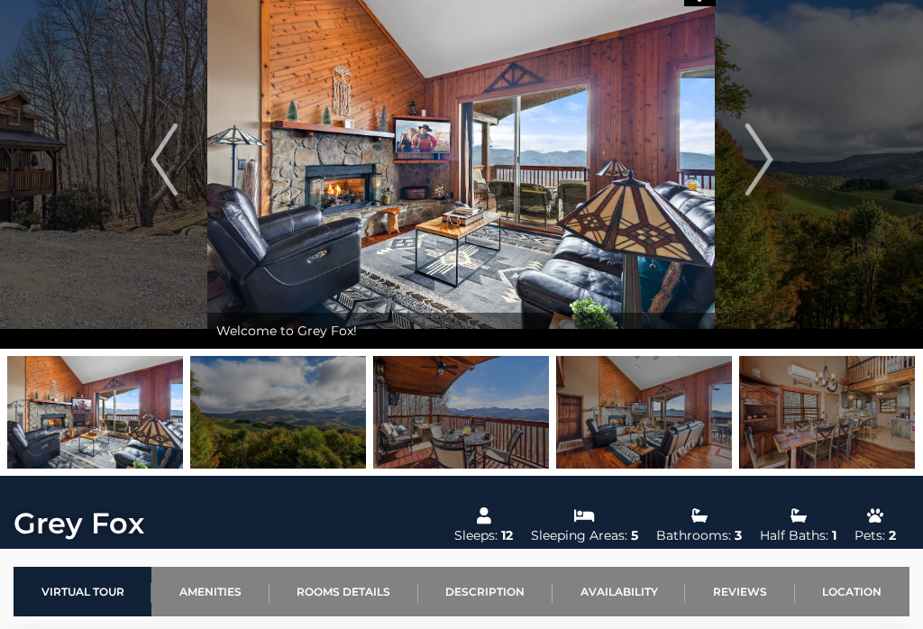
scroll to position [81, 0]
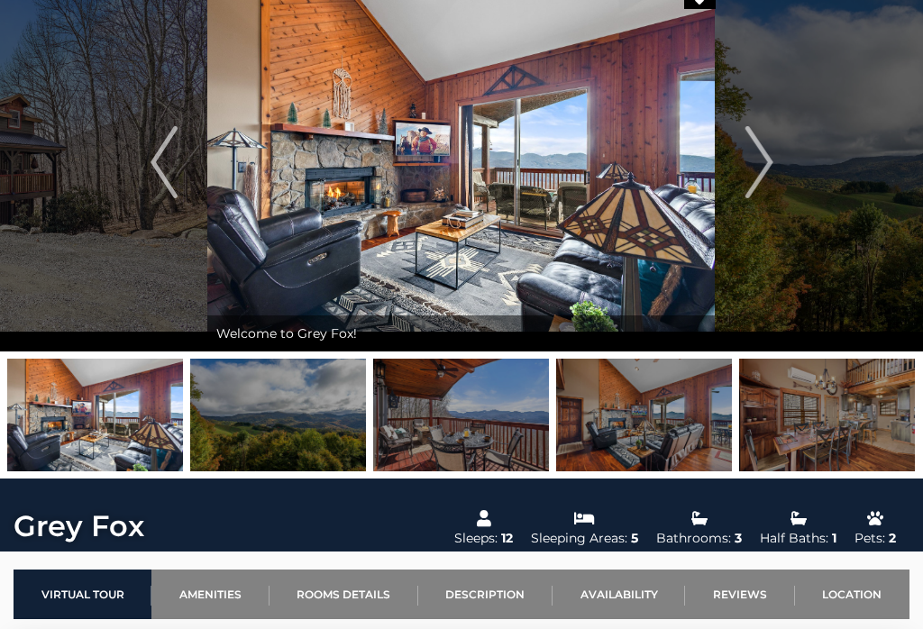
click at [752, 183] on img "Next" at bounding box center [758, 162] width 27 height 72
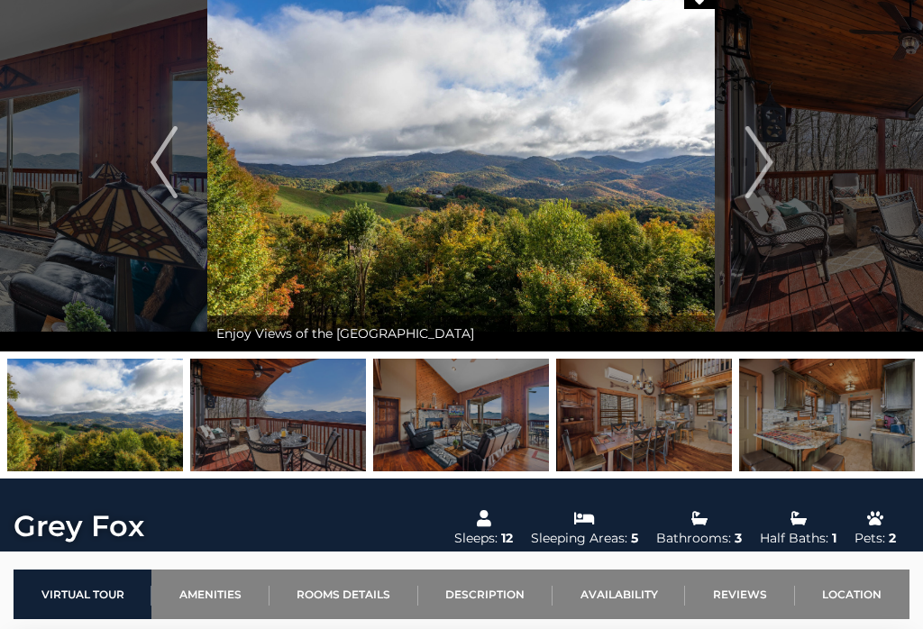
click at [746, 161] on img "Next" at bounding box center [758, 162] width 27 height 72
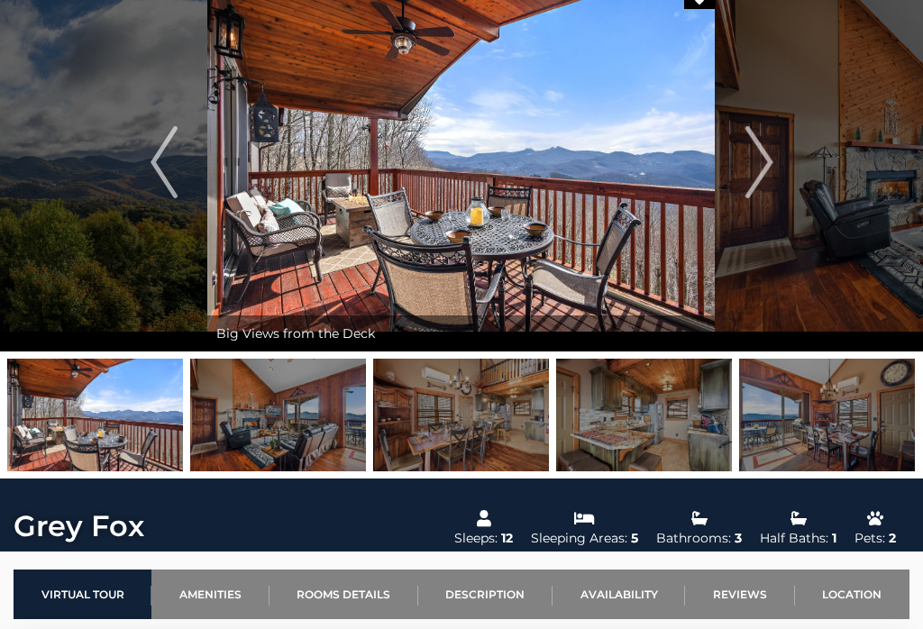
click at [760, 160] on img "Next" at bounding box center [758, 162] width 27 height 72
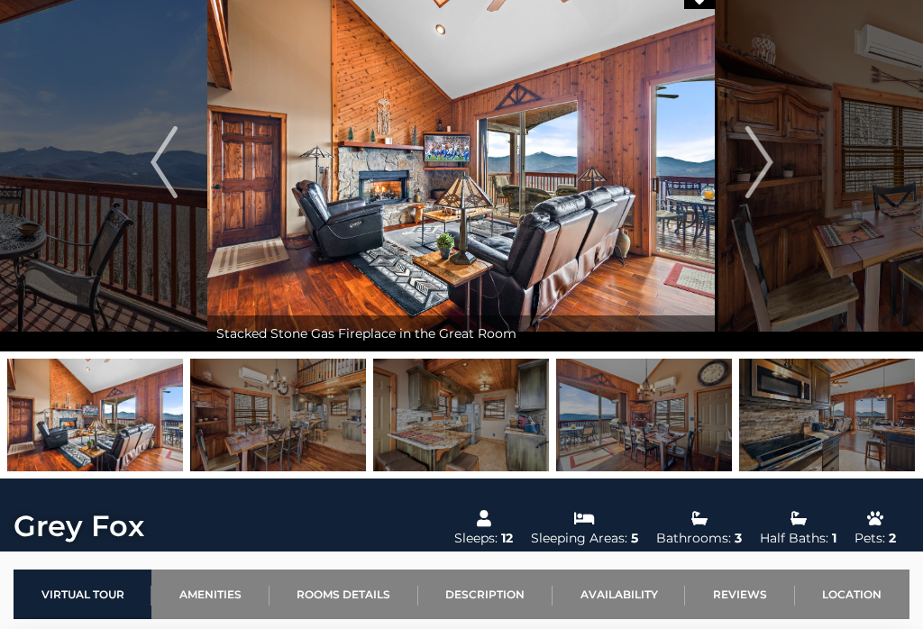
click at [754, 154] on img "Next" at bounding box center [758, 162] width 27 height 72
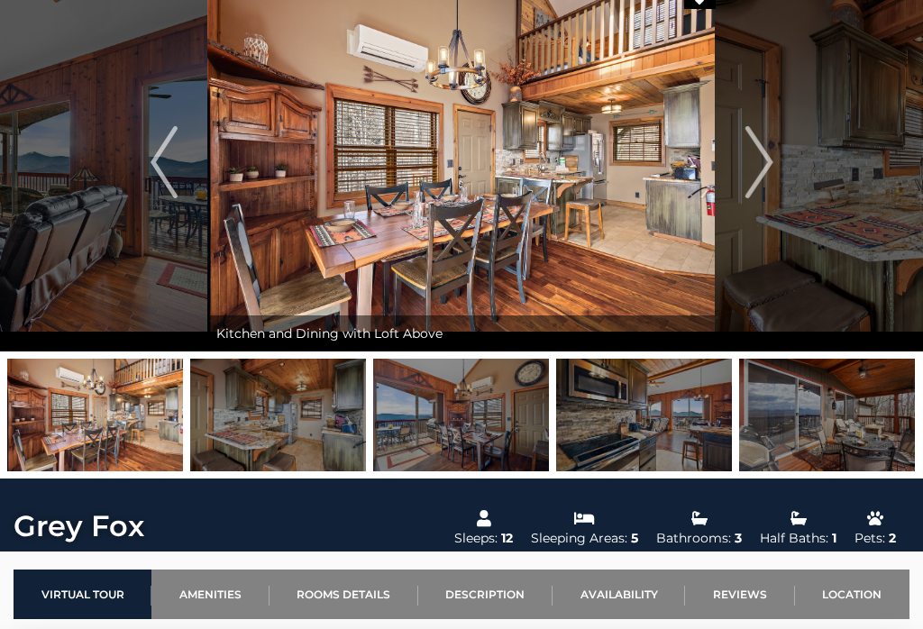
click at [761, 164] on img "Next" at bounding box center [758, 162] width 27 height 72
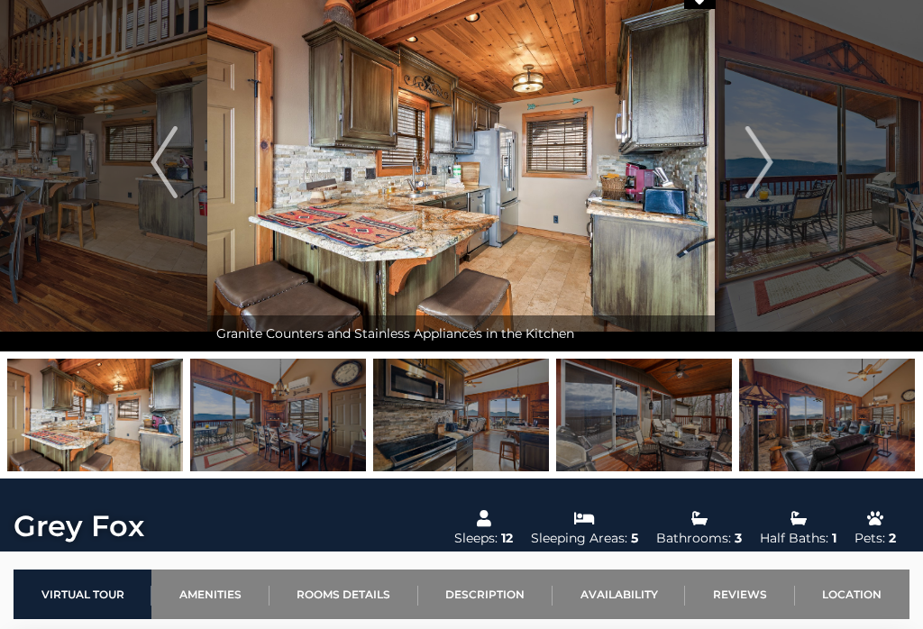
click at [762, 165] on img "Next" at bounding box center [758, 162] width 27 height 72
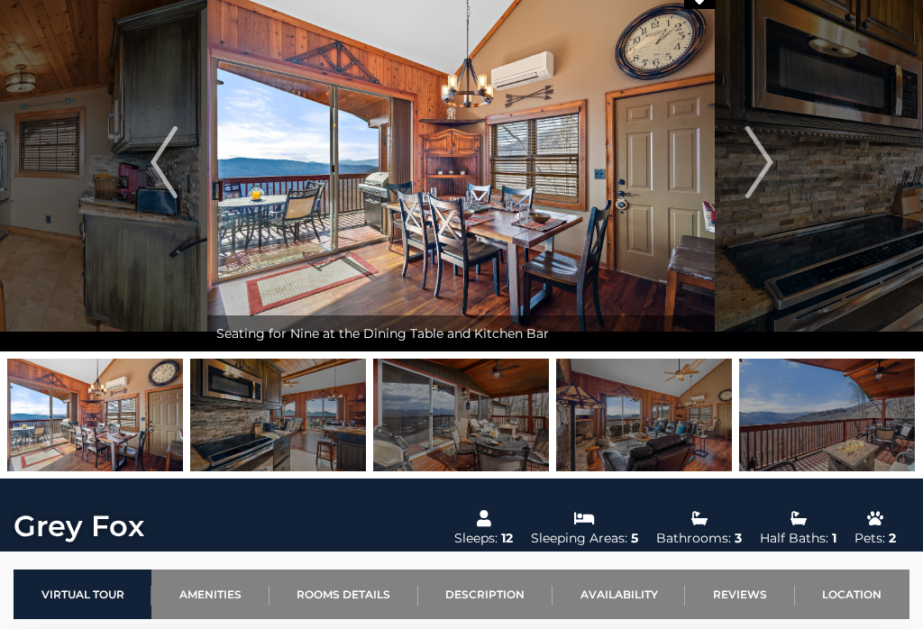
click at [757, 164] on img "Next" at bounding box center [758, 162] width 27 height 72
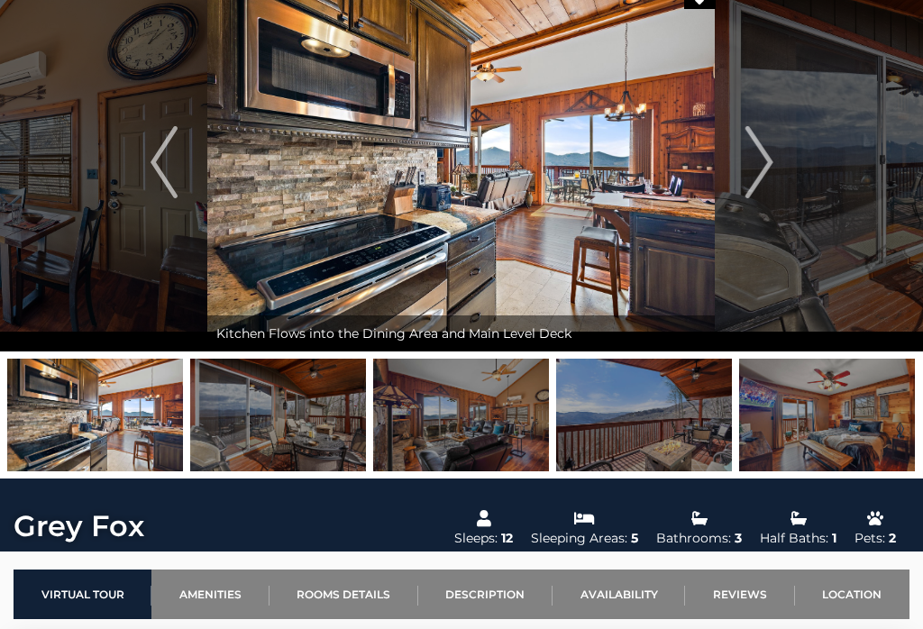
click at [765, 156] on img "Next" at bounding box center [758, 162] width 27 height 72
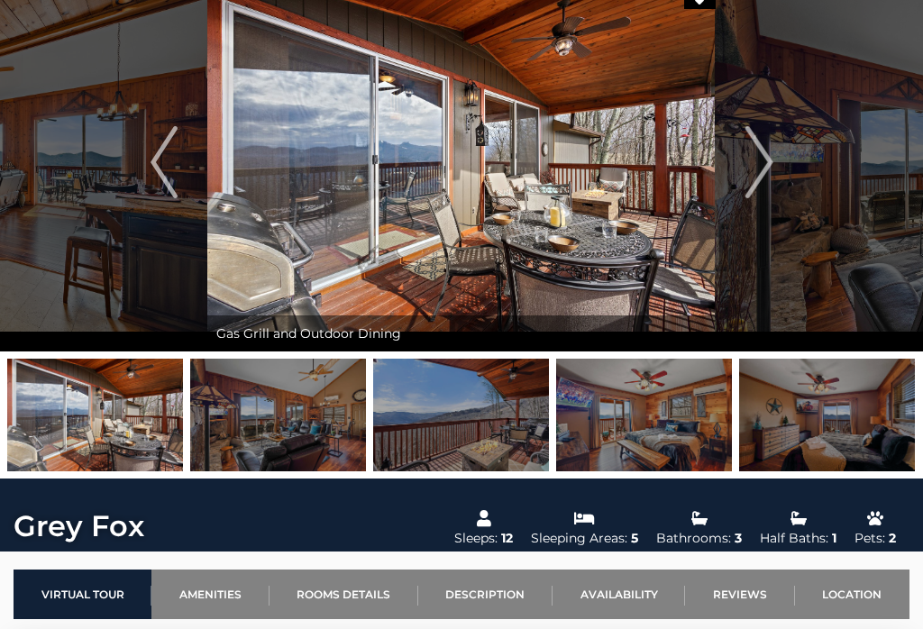
click at [766, 159] on img "Next" at bounding box center [758, 162] width 27 height 72
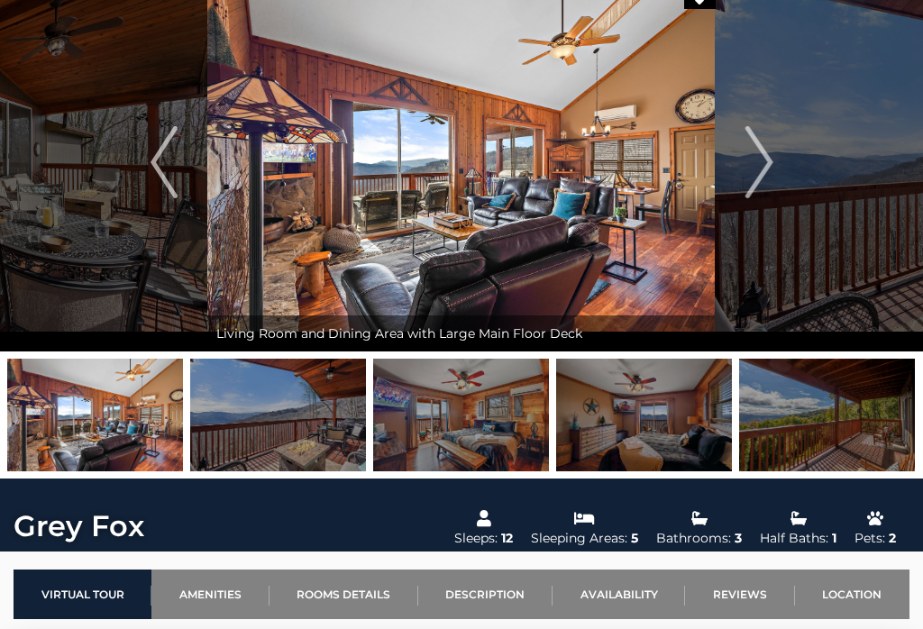
click at [760, 165] on img "Next" at bounding box center [758, 162] width 27 height 72
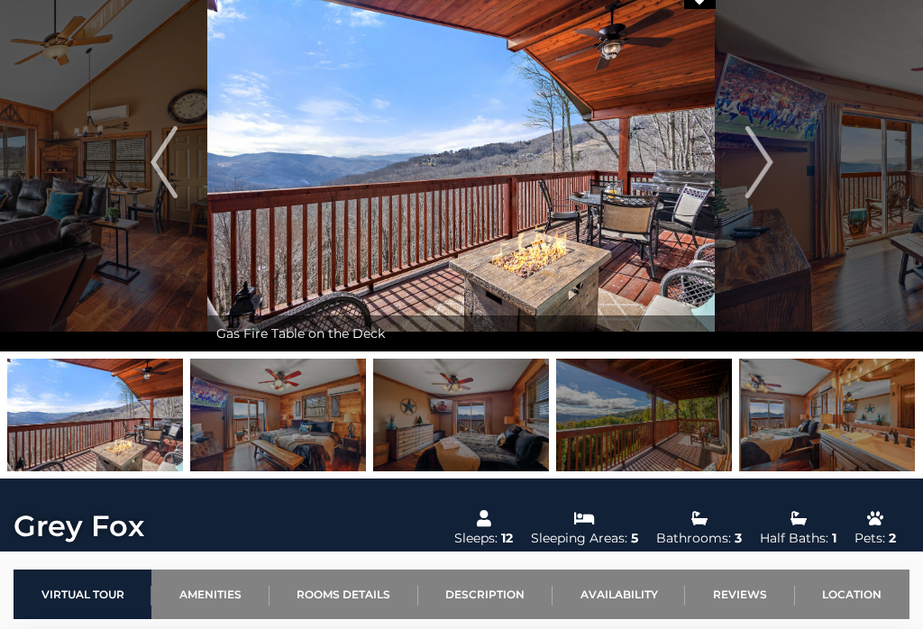
click at [763, 159] on img "Next" at bounding box center [758, 162] width 27 height 72
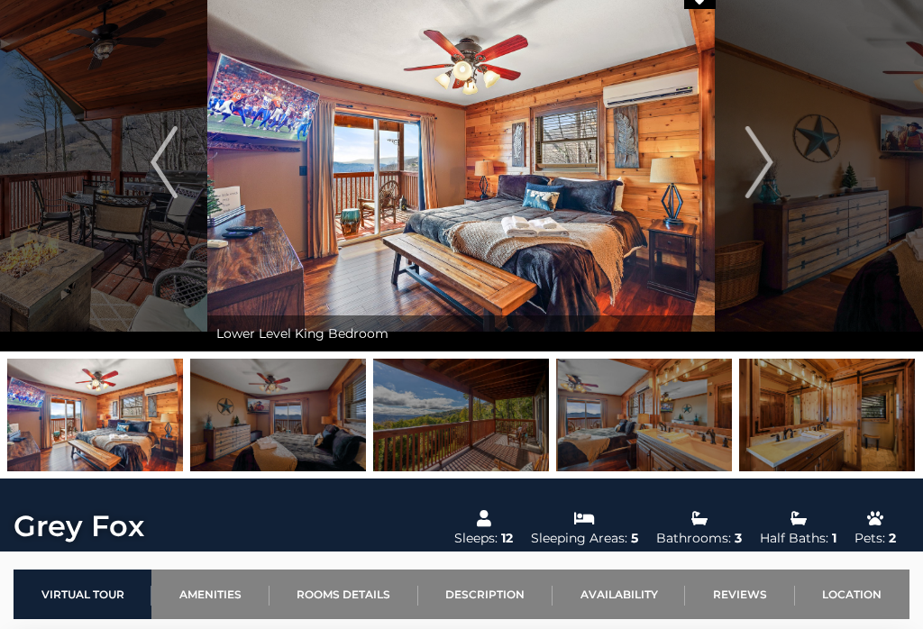
click at [759, 162] on img "Next" at bounding box center [758, 162] width 27 height 72
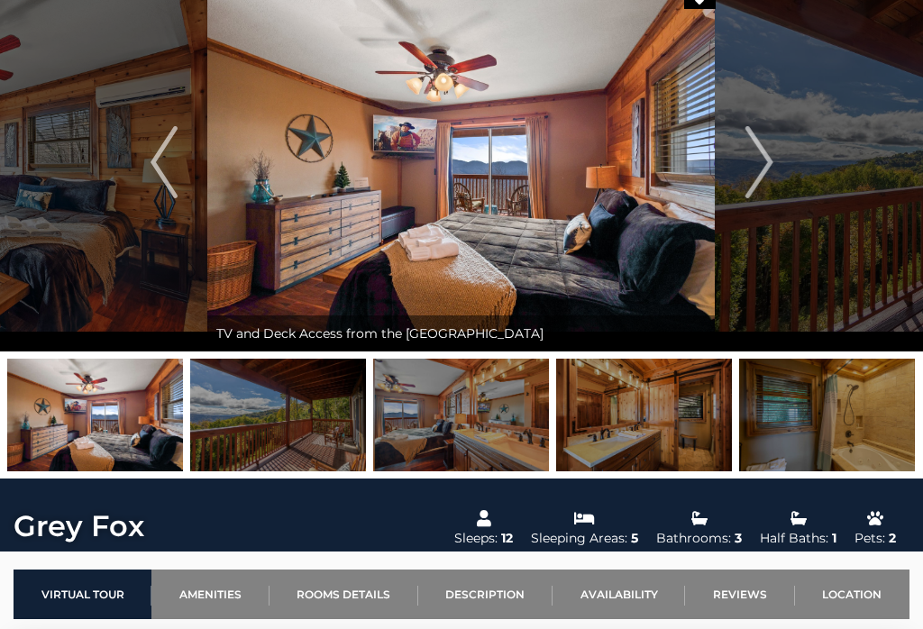
click at [756, 158] on img "Next" at bounding box center [758, 162] width 27 height 72
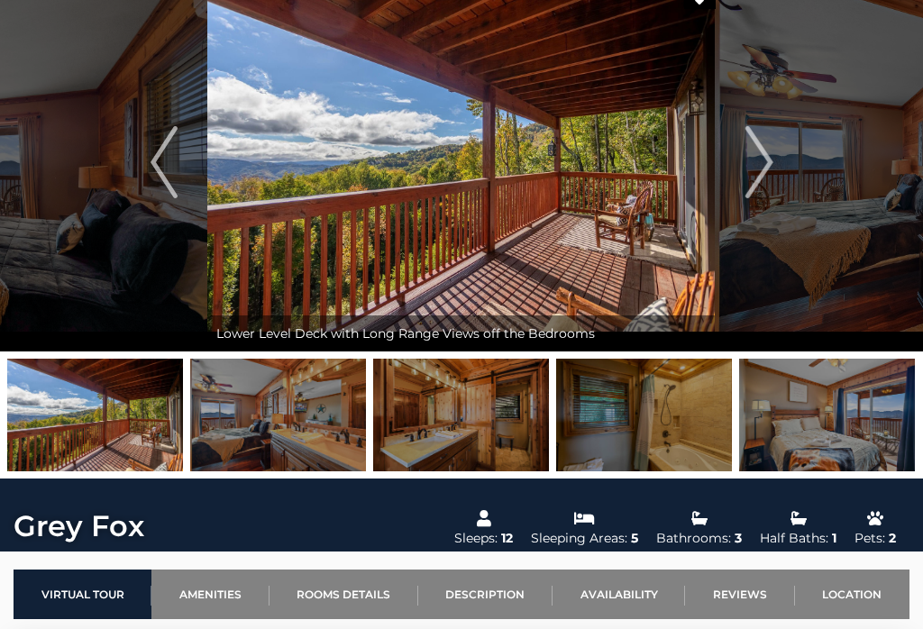
click at [753, 159] on img "Next" at bounding box center [758, 162] width 27 height 72
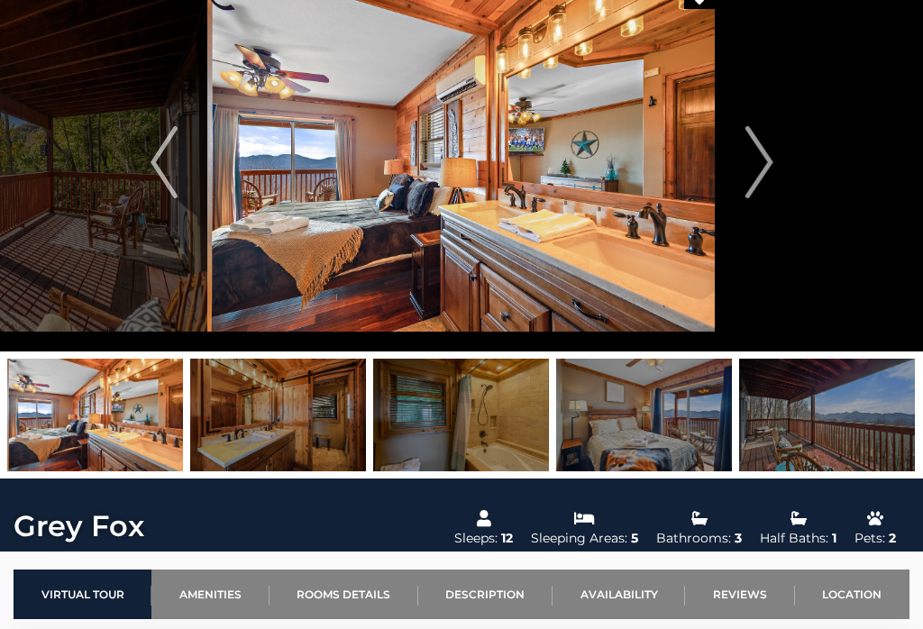
click at [761, 156] on img "Next" at bounding box center [758, 162] width 27 height 72
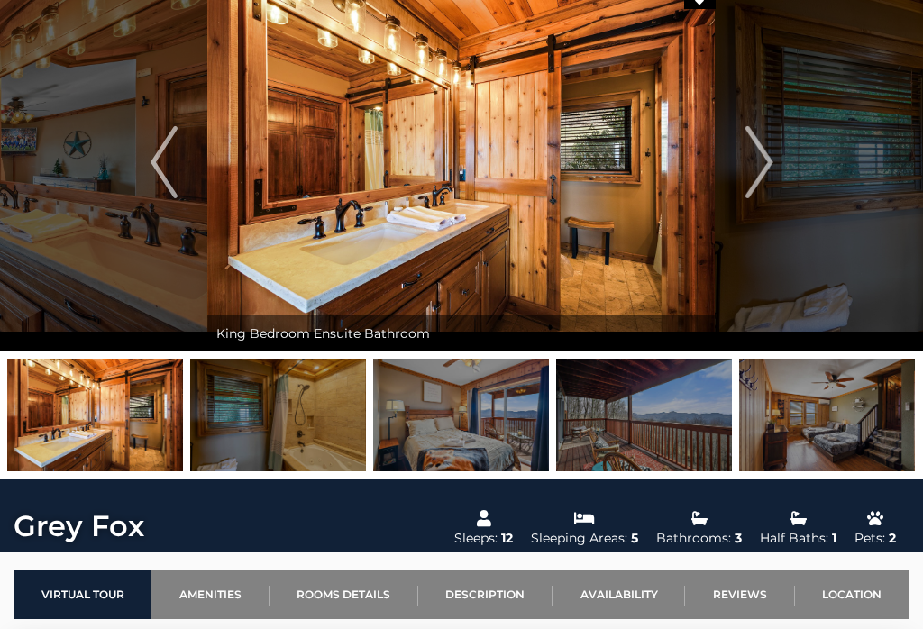
scroll to position [0, 0]
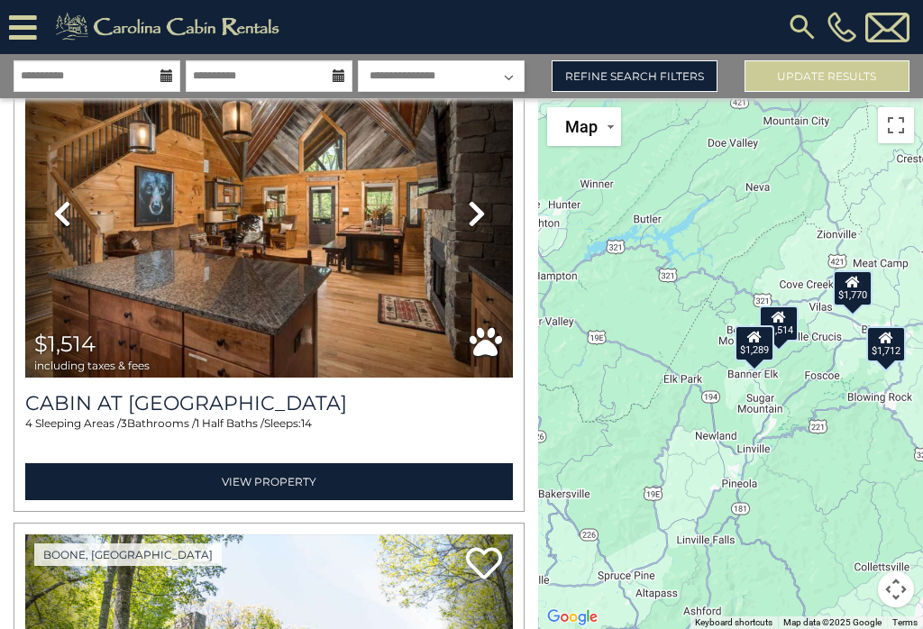
scroll to position [117, 0]
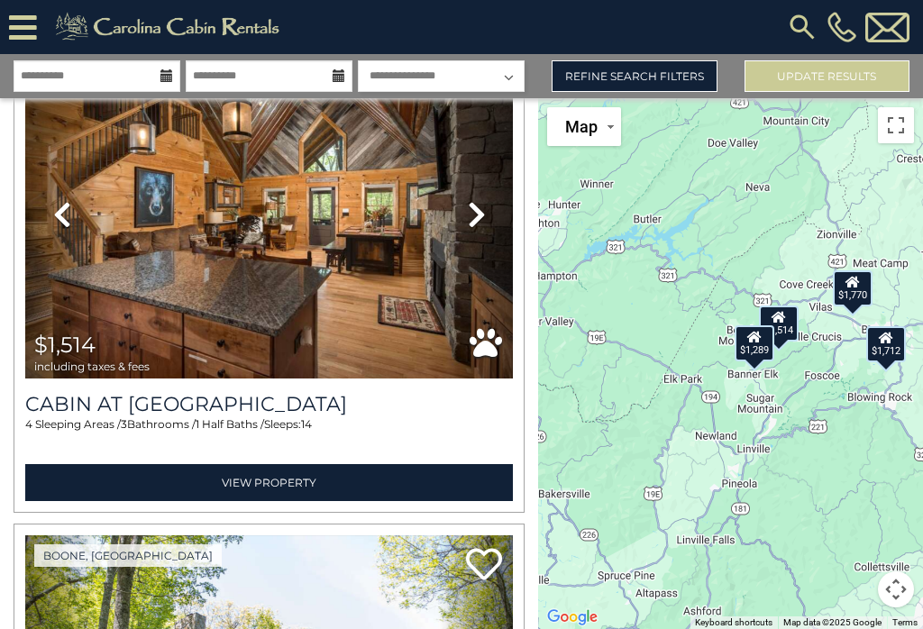
click at [340, 488] on link "View Property" at bounding box center [269, 482] width 488 height 37
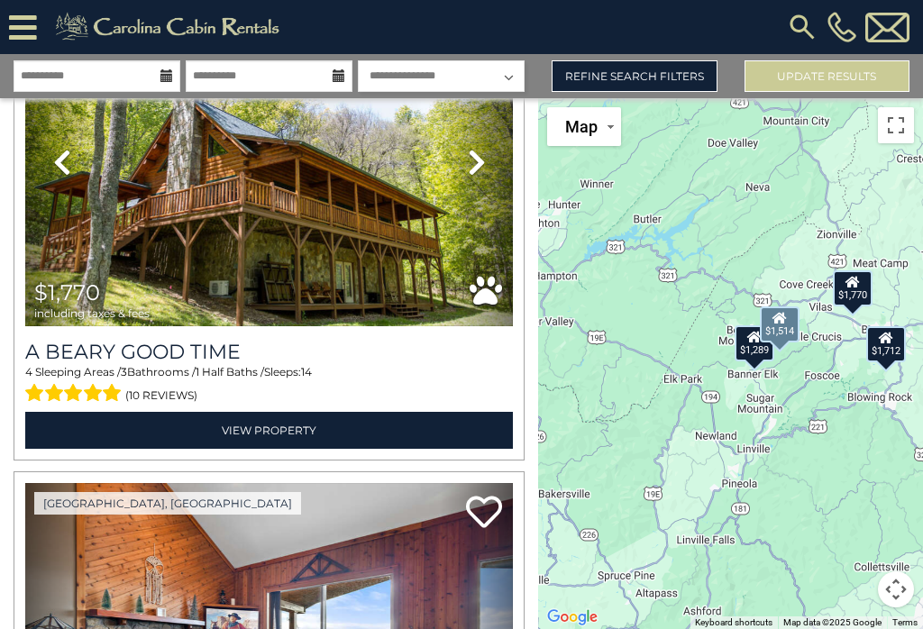
scroll to position [655, 0]
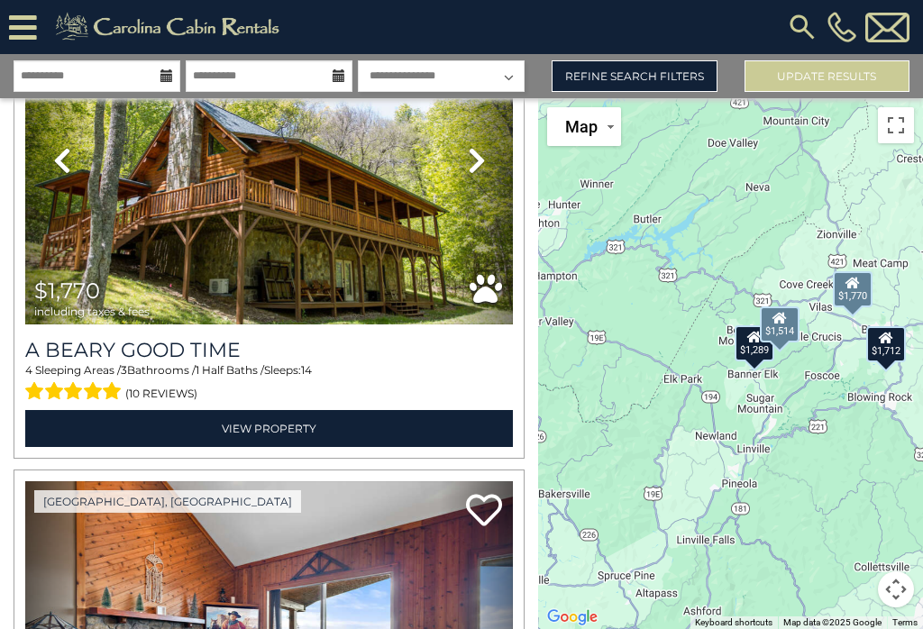
click at [167, 427] on link "View Property" at bounding box center [269, 428] width 488 height 37
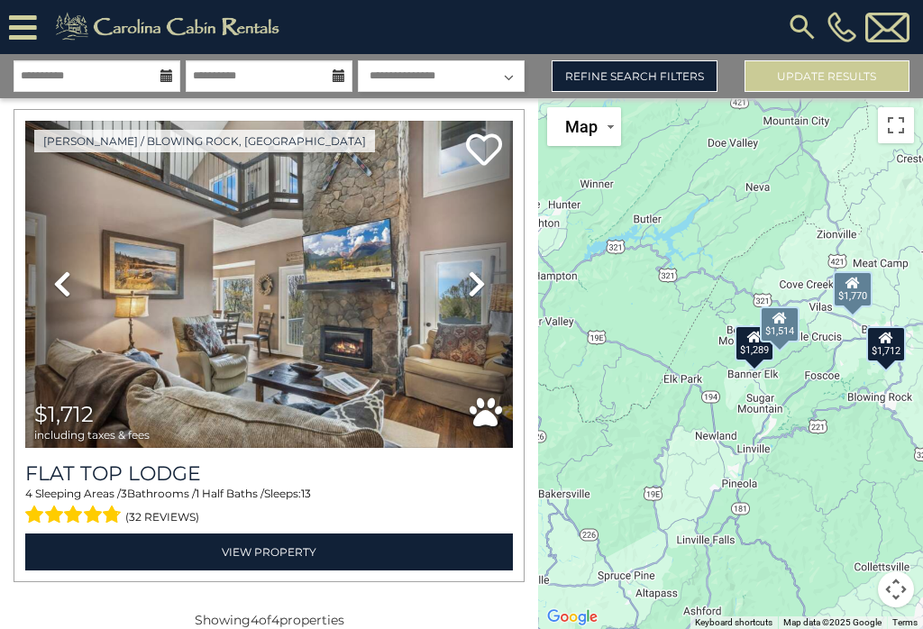
scroll to position [1499, 0]
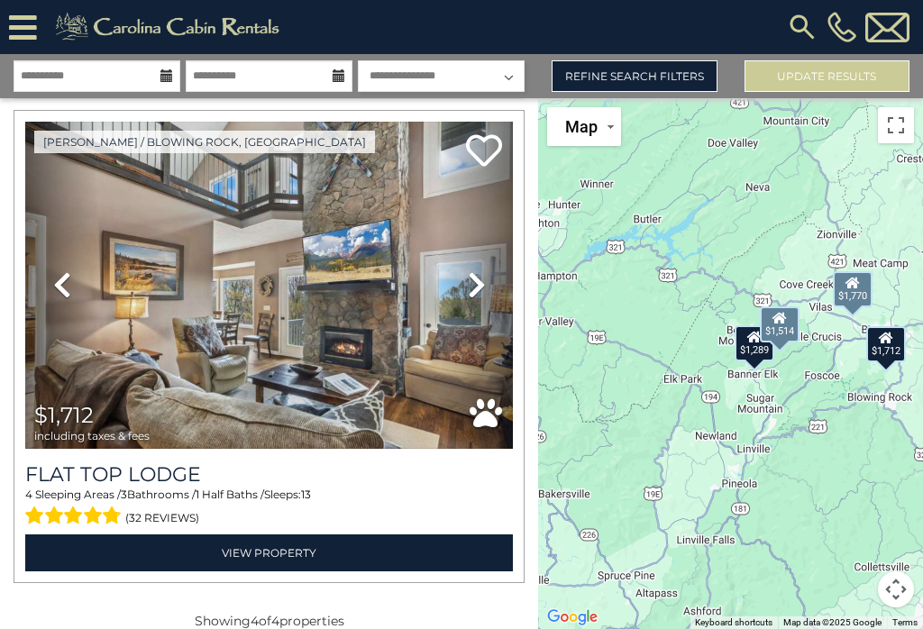
click at [307, 553] on link "View Property" at bounding box center [269, 552] width 488 height 37
click at [683, 73] on link "Refine Search Filters" at bounding box center [633, 76] width 165 height 32
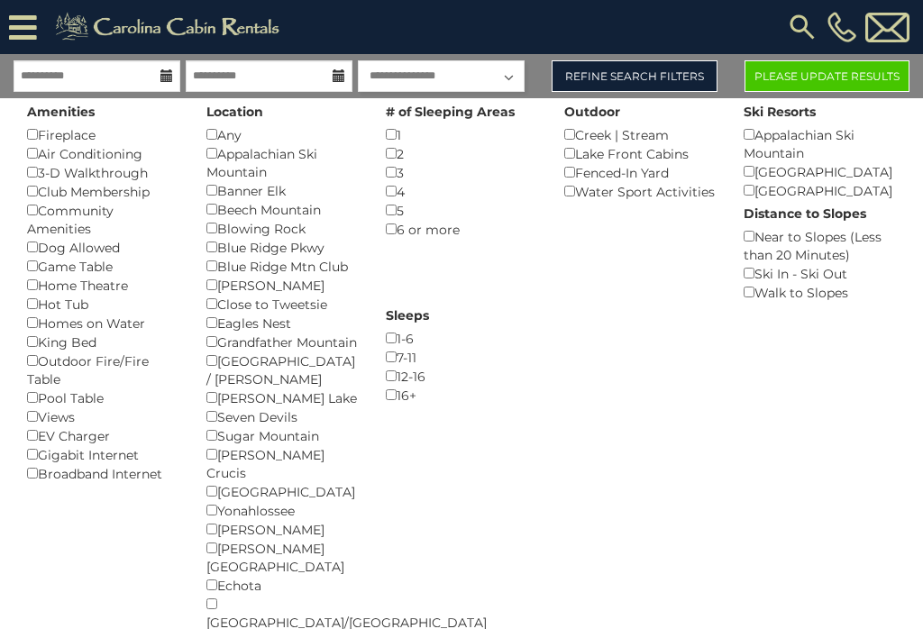
click at [855, 74] on button "Please Update Results" at bounding box center [826, 76] width 165 height 32
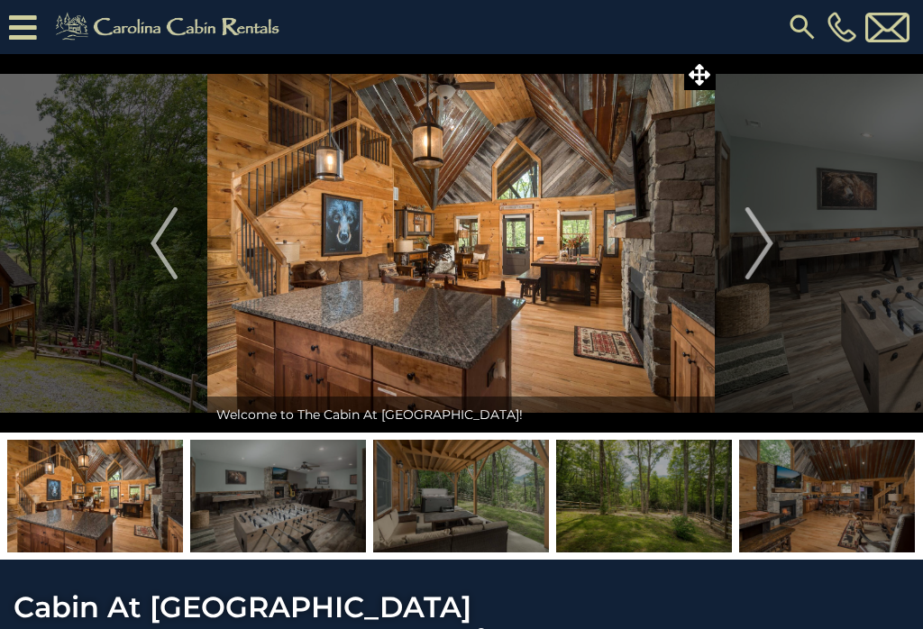
click at [755, 240] on img "Next" at bounding box center [758, 243] width 27 height 72
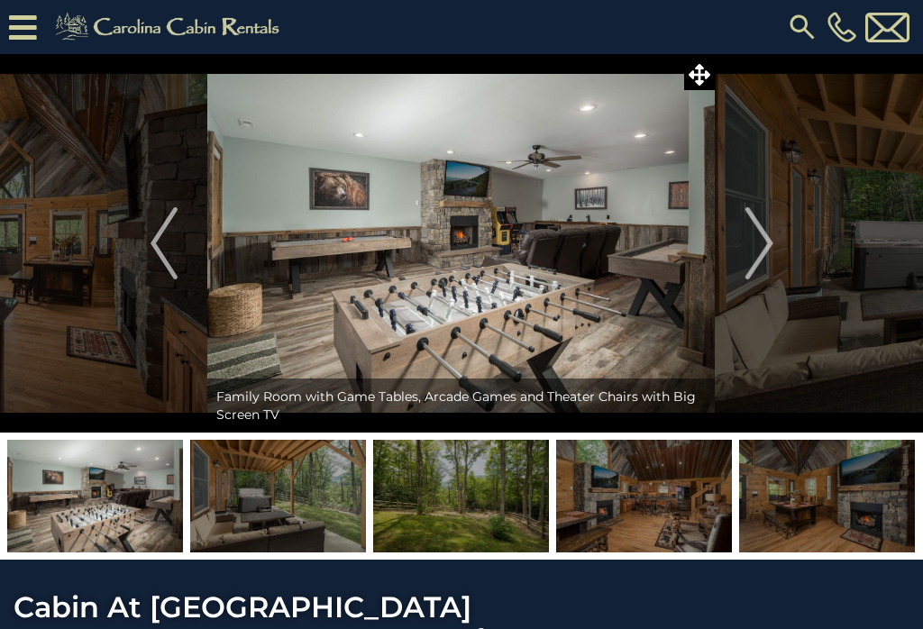
click at [756, 246] on img "Next" at bounding box center [758, 243] width 27 height 72
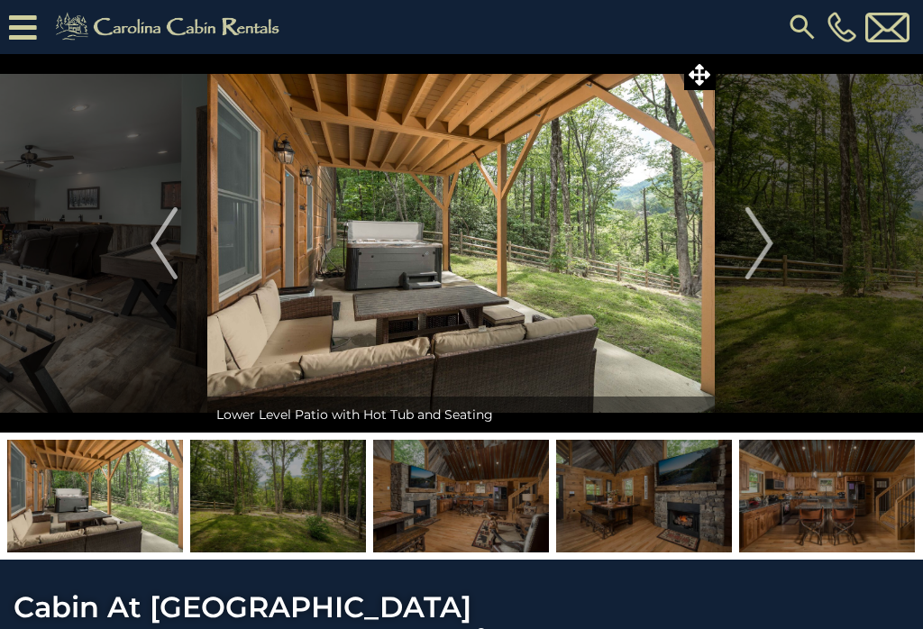
click at [759, 242] on img "Next" at bounding box center [758, 243] width 27 height 72
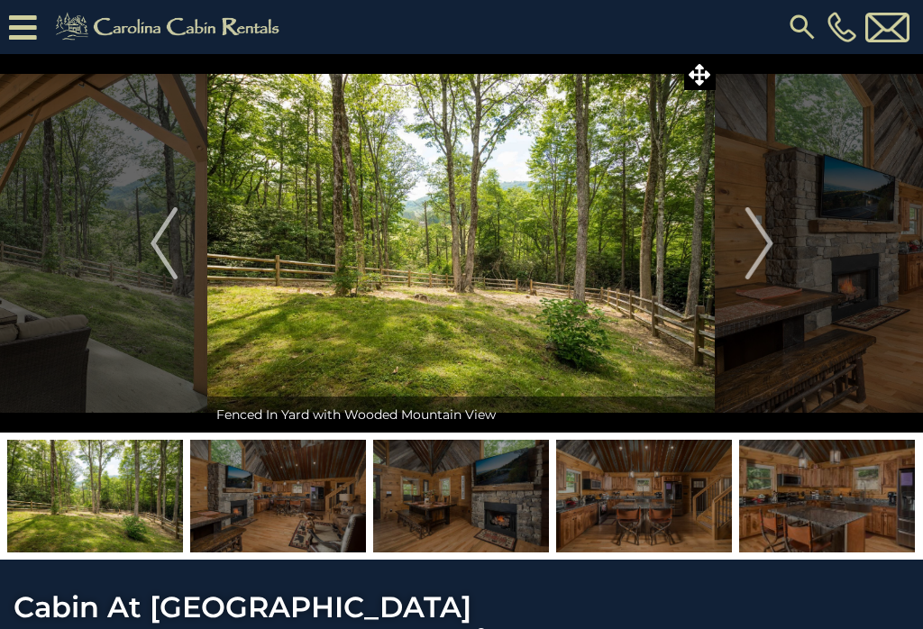
click at [756, 243] on img "Next" at bounding box center [758, 243] width 27 height 72
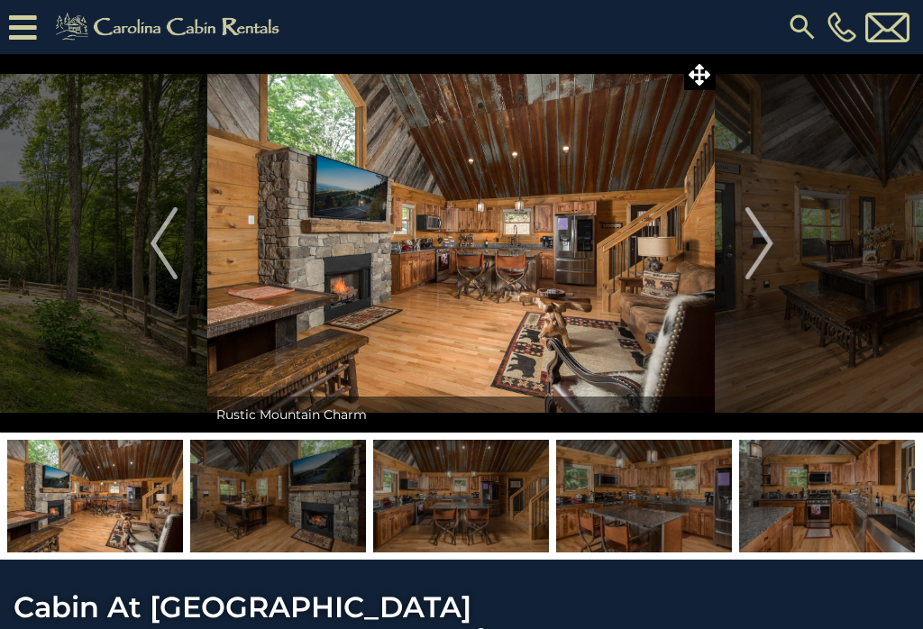
click at [759, 242] on img "Next" at bounding box center [758, 243] width 27 height 72
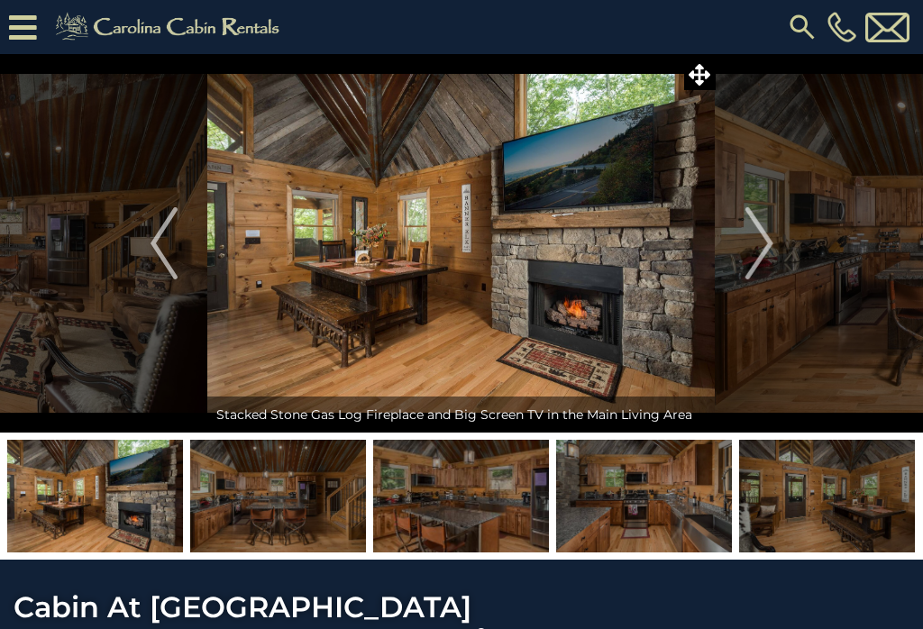
click at [760, 241] on img "Next" at bounding box center [758, 243] width 27 height 72
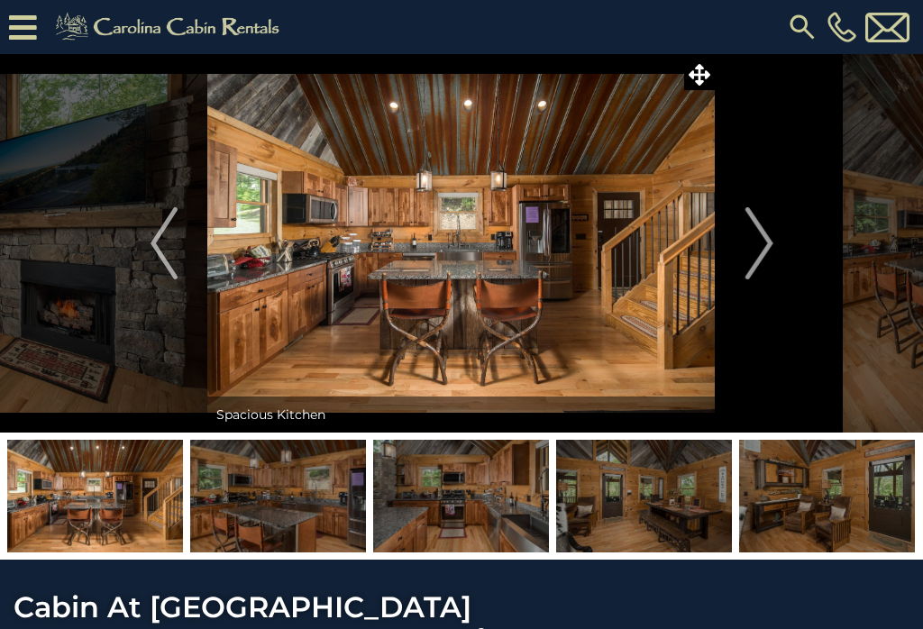
click at [754, 244] on img "Next" at bounding box center [758, 243] width 27 height 72
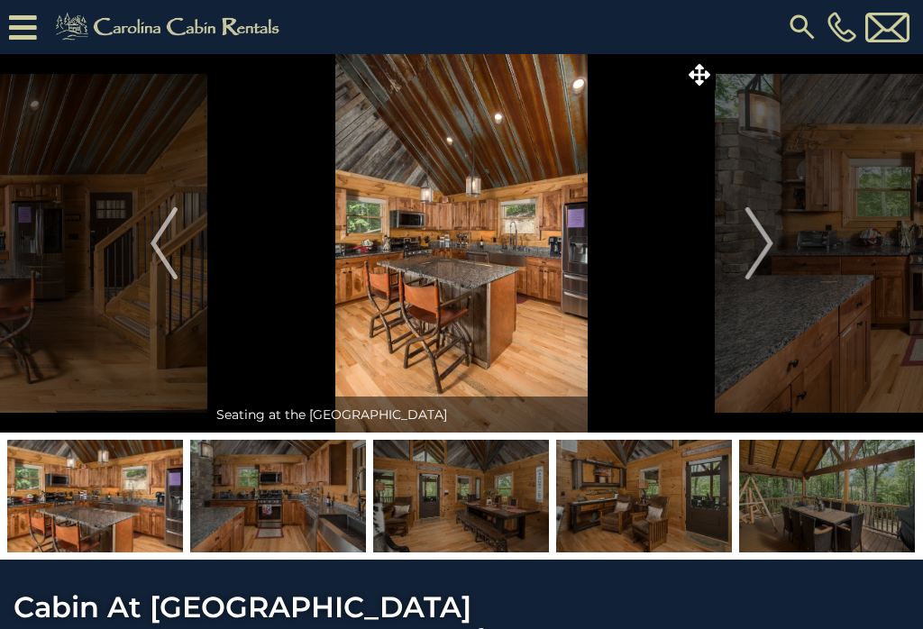
click at [756, 242] on img "Next" at bounding box center [758, 243] width 27 height 72
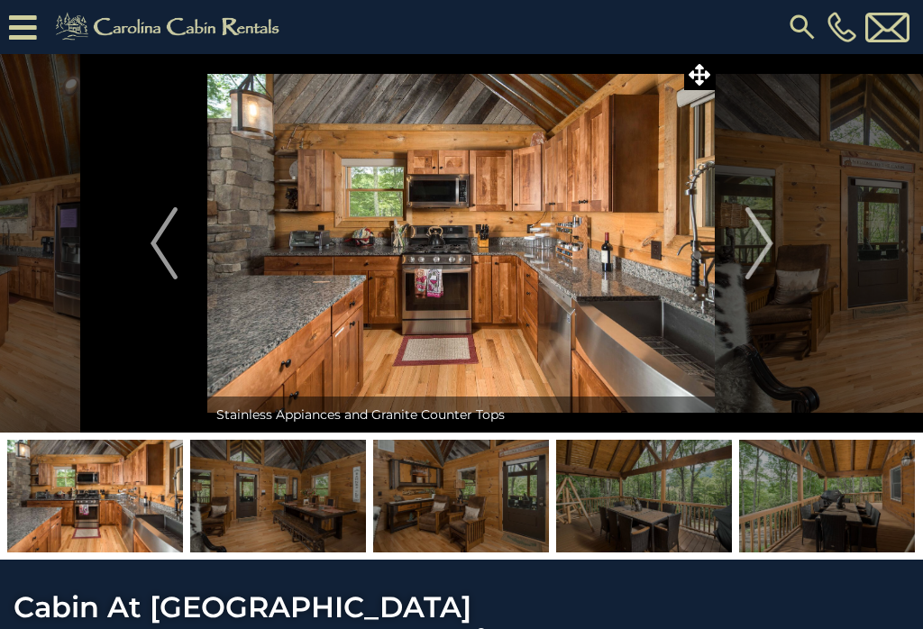
click at [758, 246] on img "Next" at bounding box center [758, 243] width 27 height 72
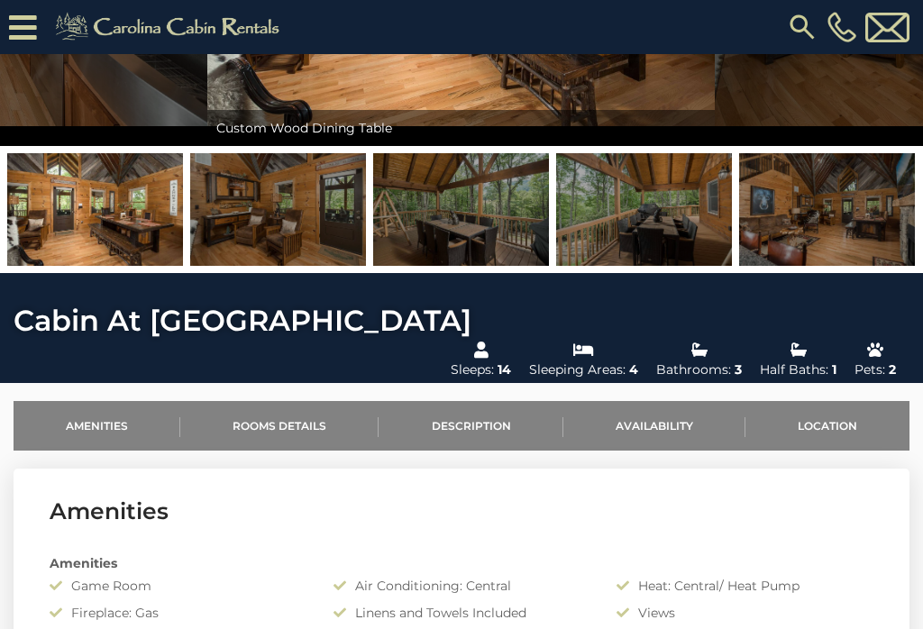
scroll to position [277, 0]
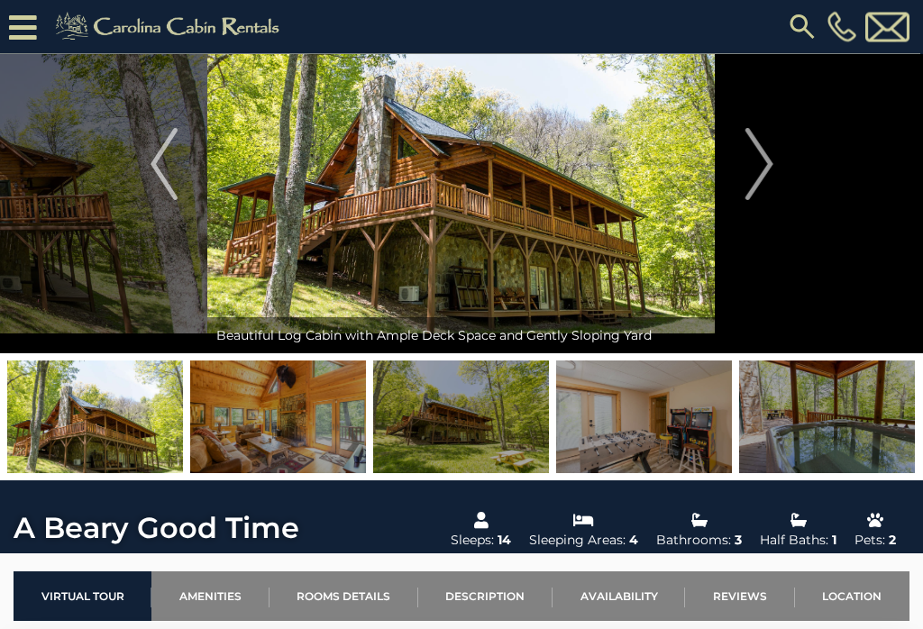
scroll to position [112, 0]
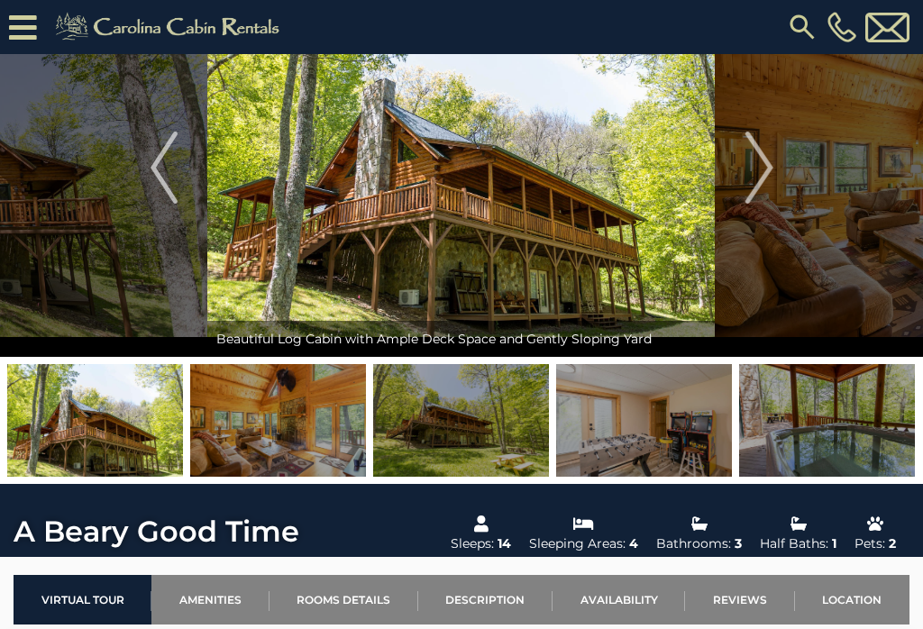
click at [623, 432] on img at bounding box center [644, 420] width 176 height 113
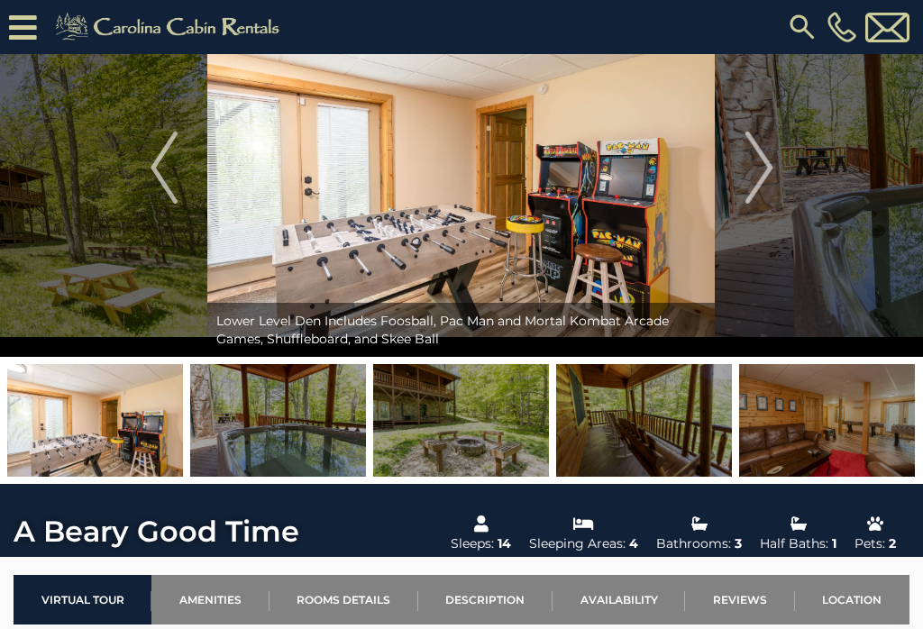
click at [630, 423] on img at bounding box center [644, 420] width 176 height 113
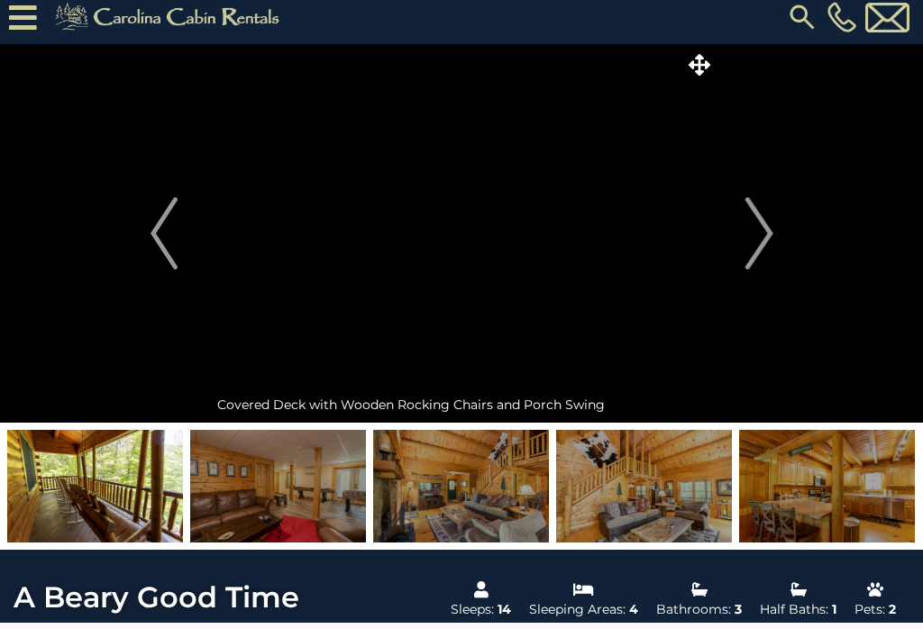
scroll to position [10, 0]
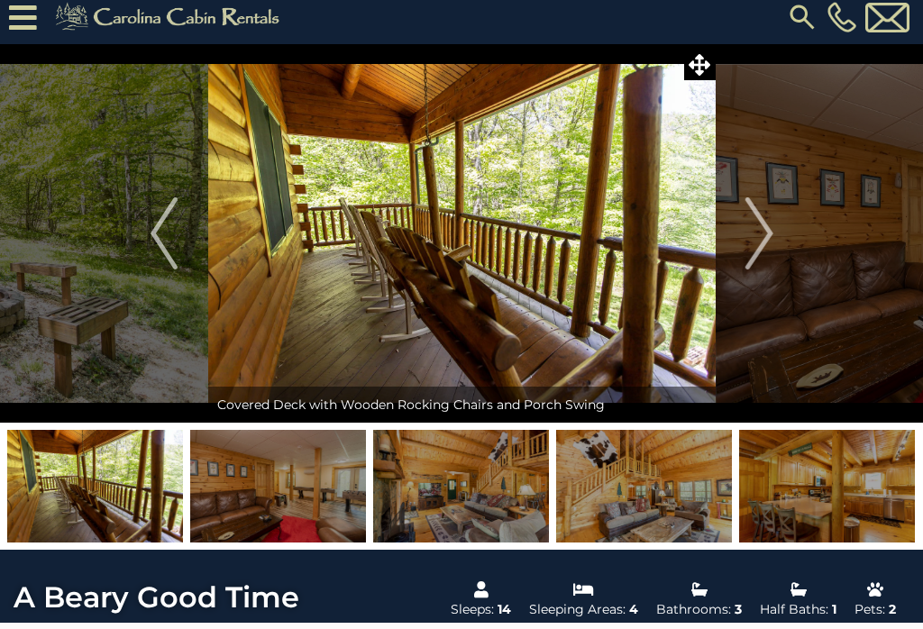
click at [759, 227] on img "Next" at bounding box center [758, 233] width 27 height 72
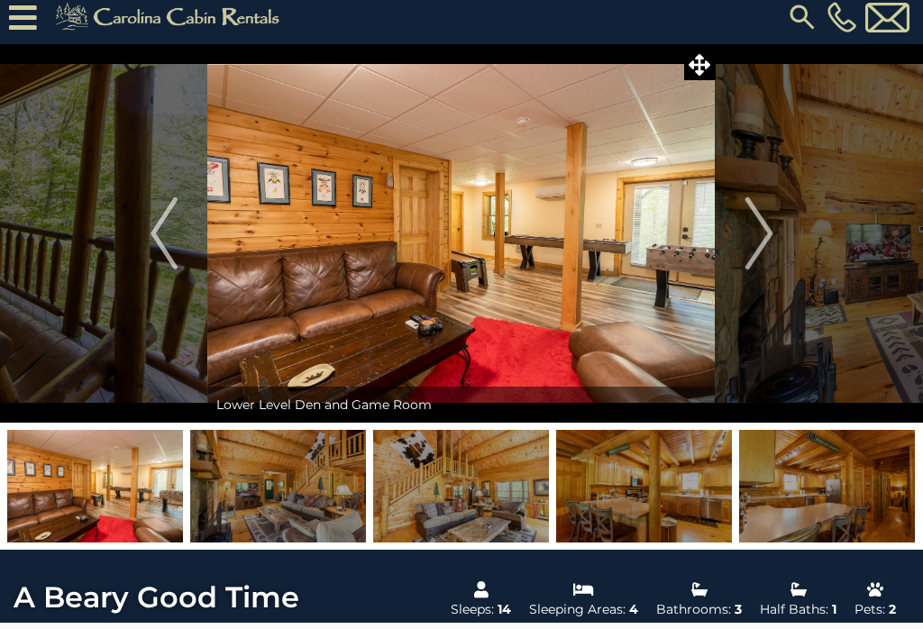
click at [752, 231] on img "Next" at bounding box center [758, 233] width 27 height 72
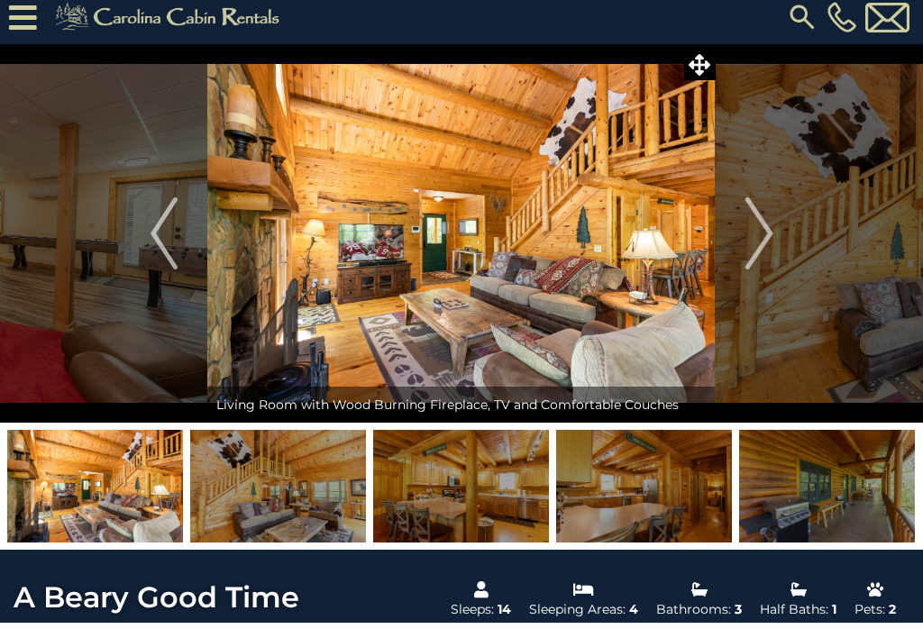
click at [757, 230] on img "Next" at bounding box center [758, 233] width 27 height 72
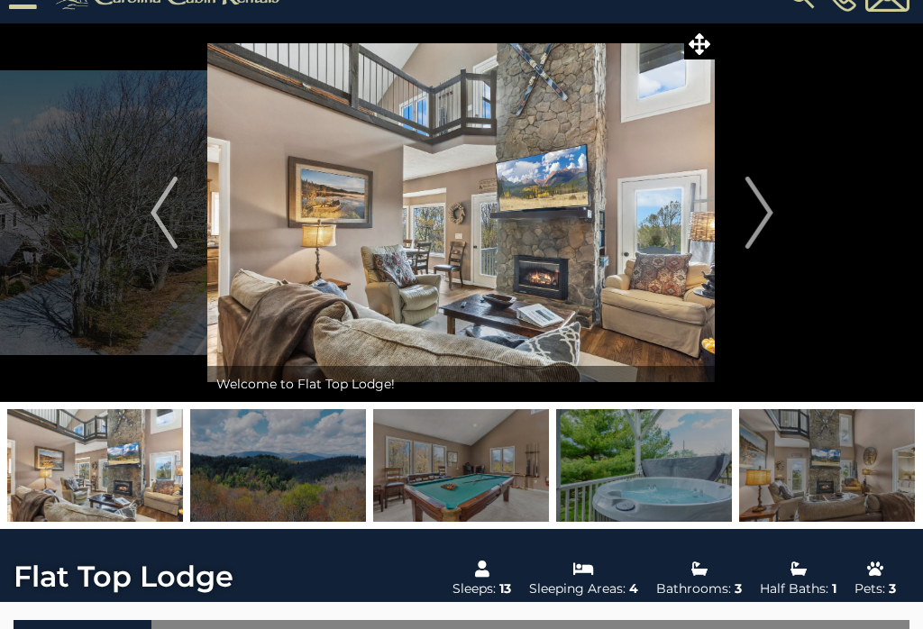
scroll to position [30, 0]
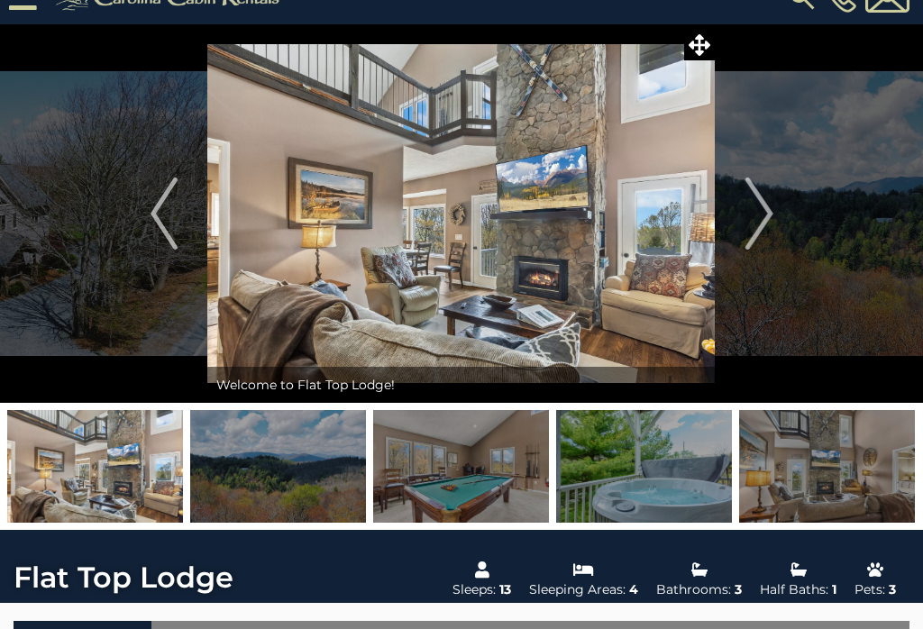
click at [751, 212] on img "Next" at bounding box center [758, 214] width 27 height 72
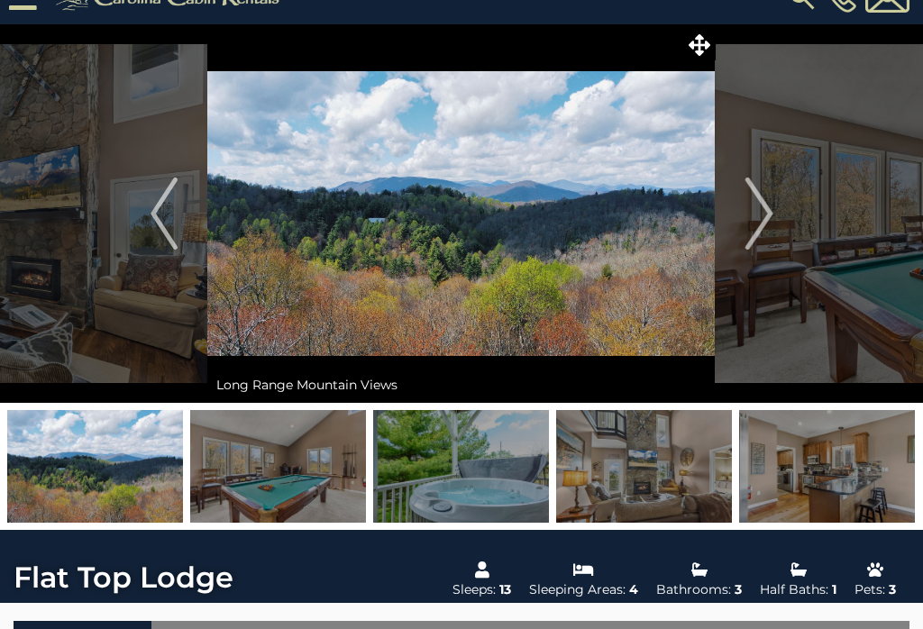
click at [753, 213] on img "Next" at bounding box center [758, 214] width 27 height 72
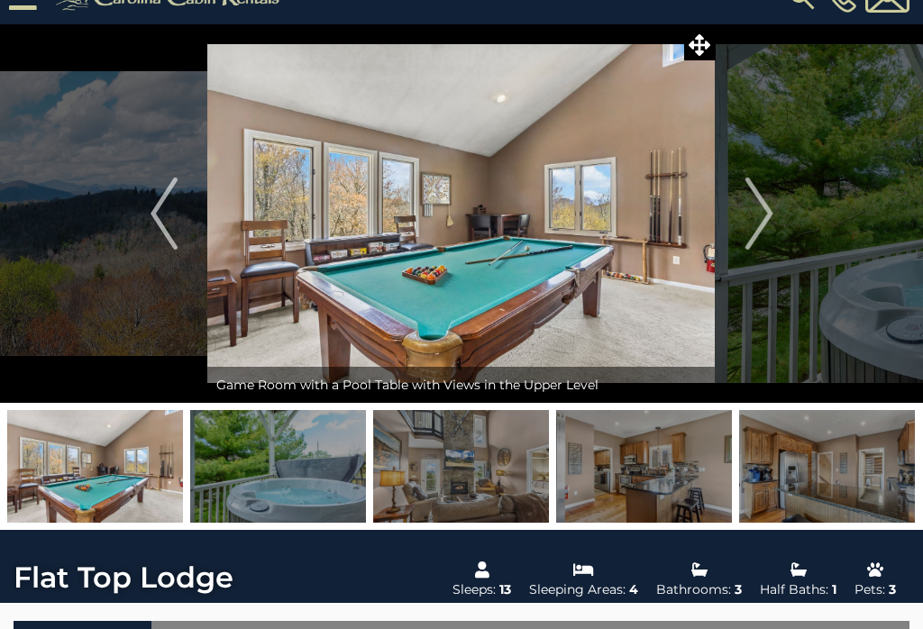
click at [757, 207] on img "Next" at bounding box center [758, 214] width 27 height 72
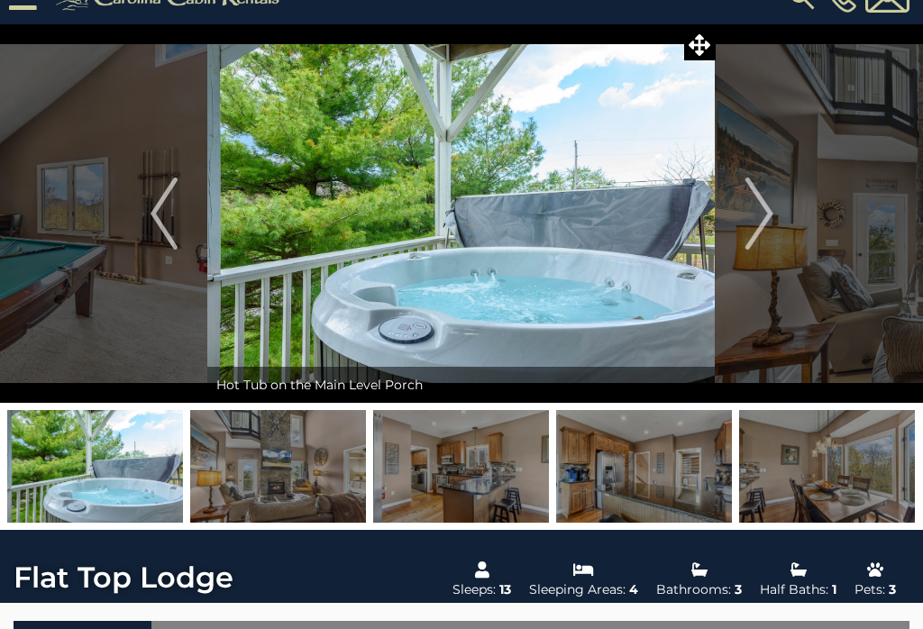
click at [757, 208] on img "Next" at bounding box center [758, 214] width 27 height 72
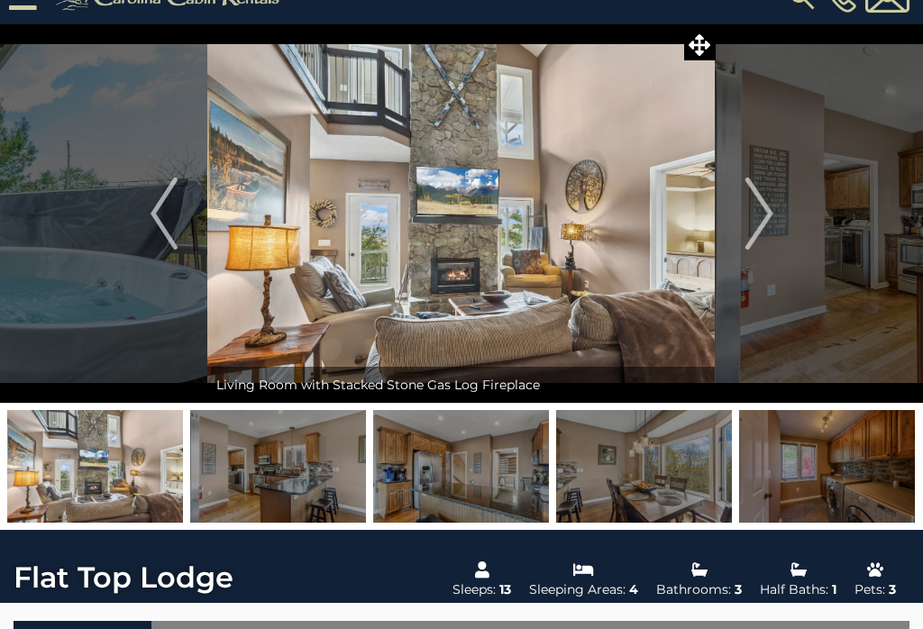
click at [759, 209] on img "Next" at bounding box center [758, 214] width 27 height 72
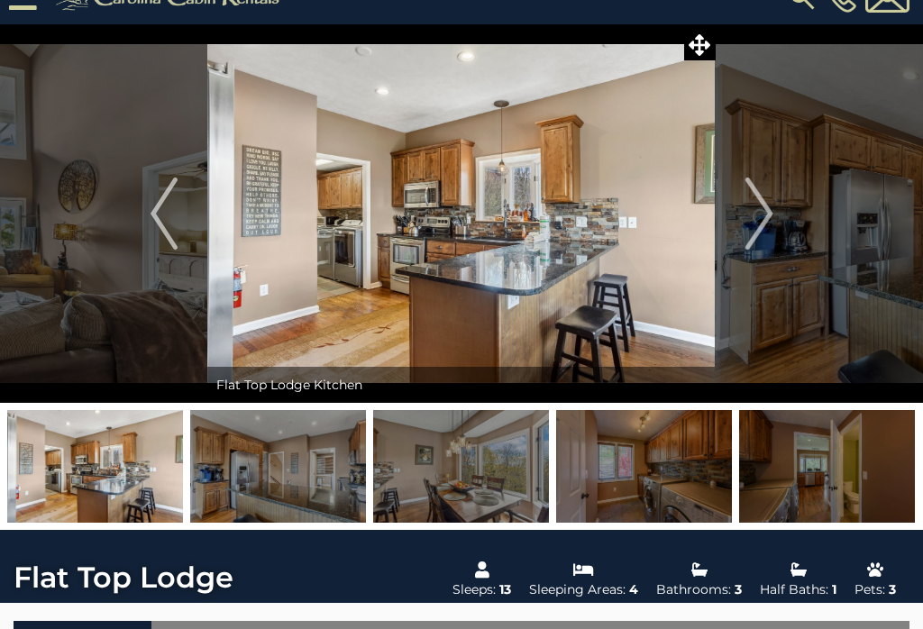
click at [766, 209] on img "Next" at bounding box center [758, 214] width 27 height 72
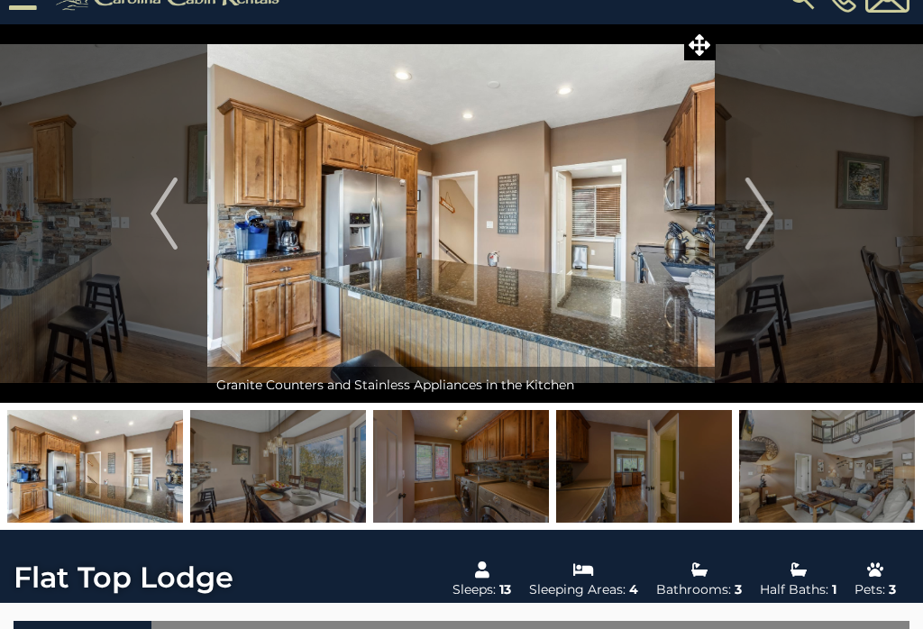
click at [752, 208] on img "Next" at bounding box center [758, 214] width 27 height 72
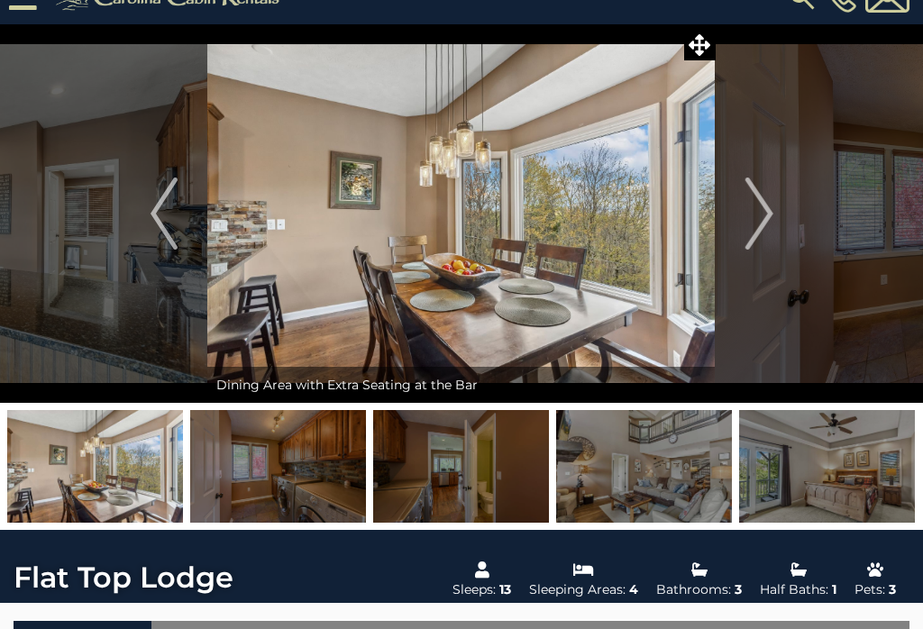
click at [766, 211] on img "Next" at bounding box center [758, 214] width 27 height 72
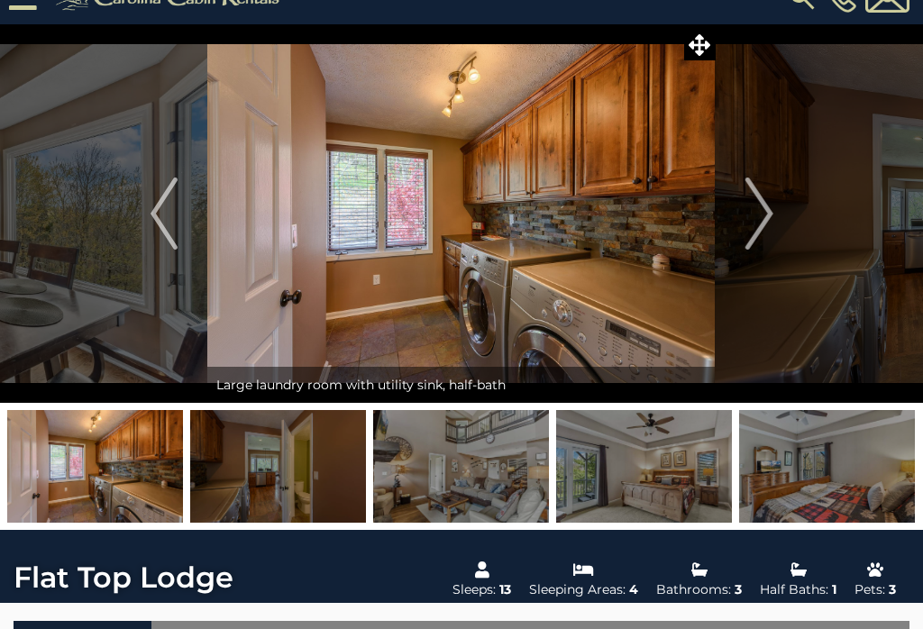
click at [757, 211] on img "Next" at bounding box center [758, 214] width 27 height 72
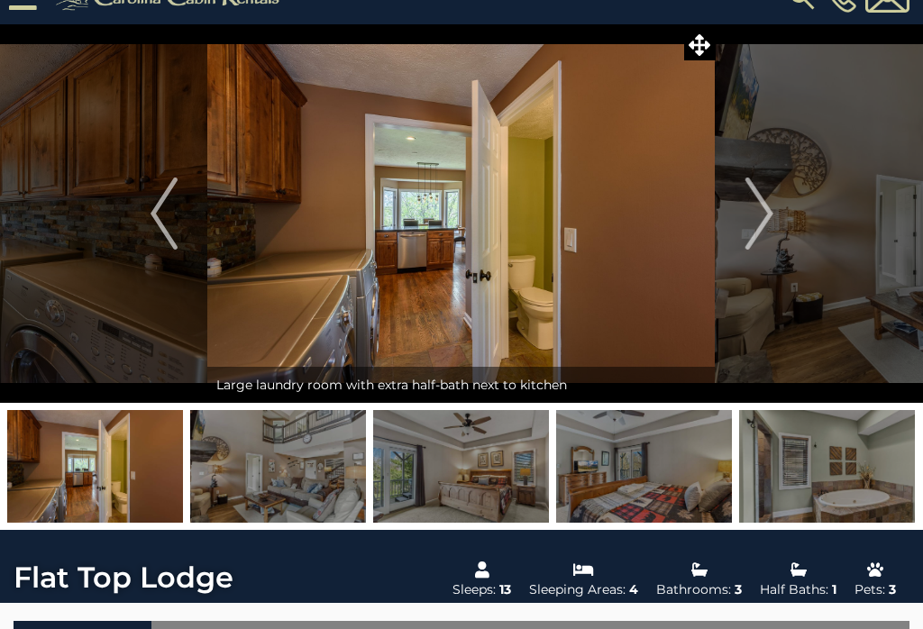
click at [766, 213] on img "Next" at bounding box center [758, 214] width 27 height 72
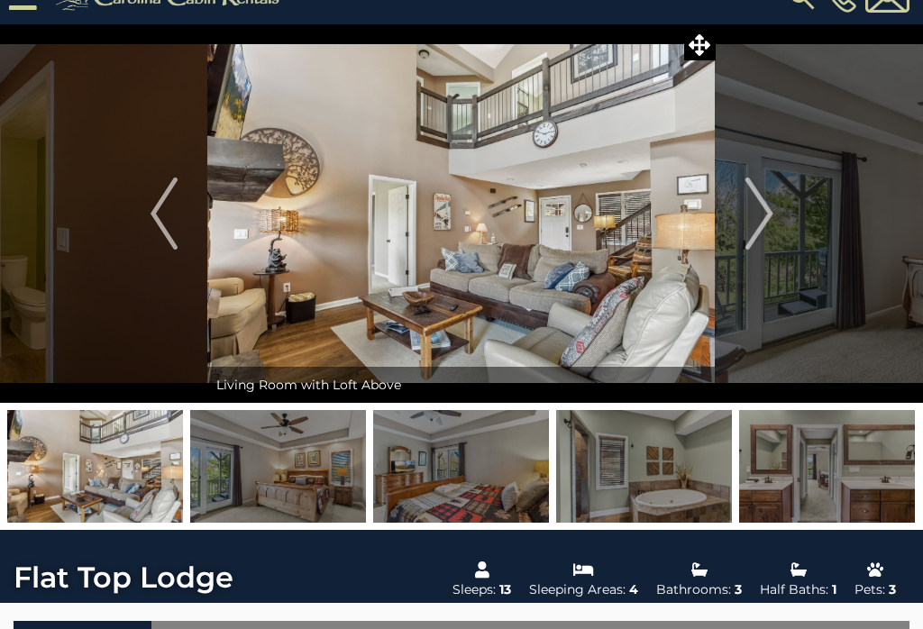
click at [757, 214] on img "Next" at bounding box center [758, 214] width 27 height 72
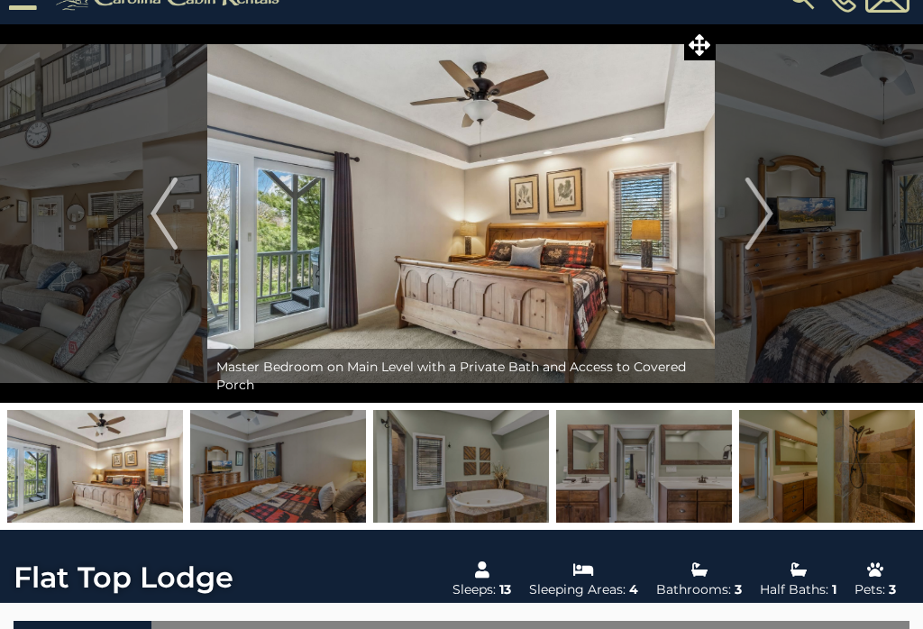
click at [765, 210] on img "Next" at bounding box center [758, 214] width 27 height 72
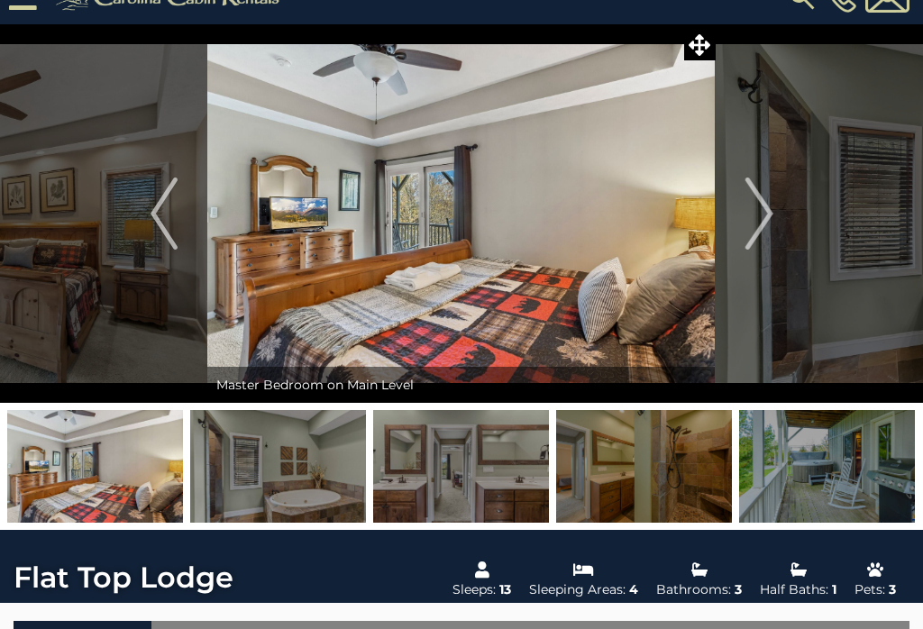
click at [758, 212] on img "Next" at bounding box center [758, 214] width 27 height 72
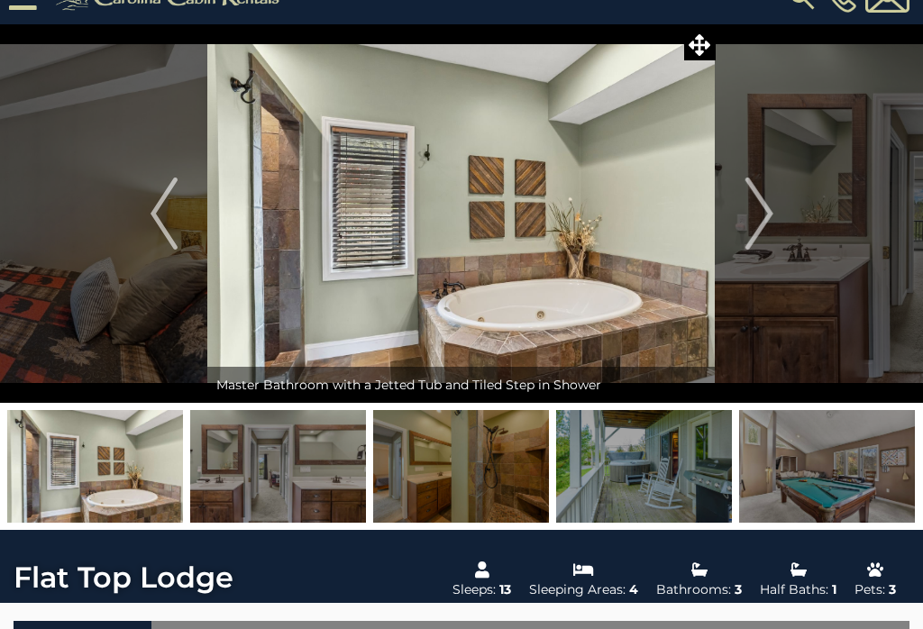
click at [761, 212] on img "Next" at bounding box center [758, 214] width 27 height 72
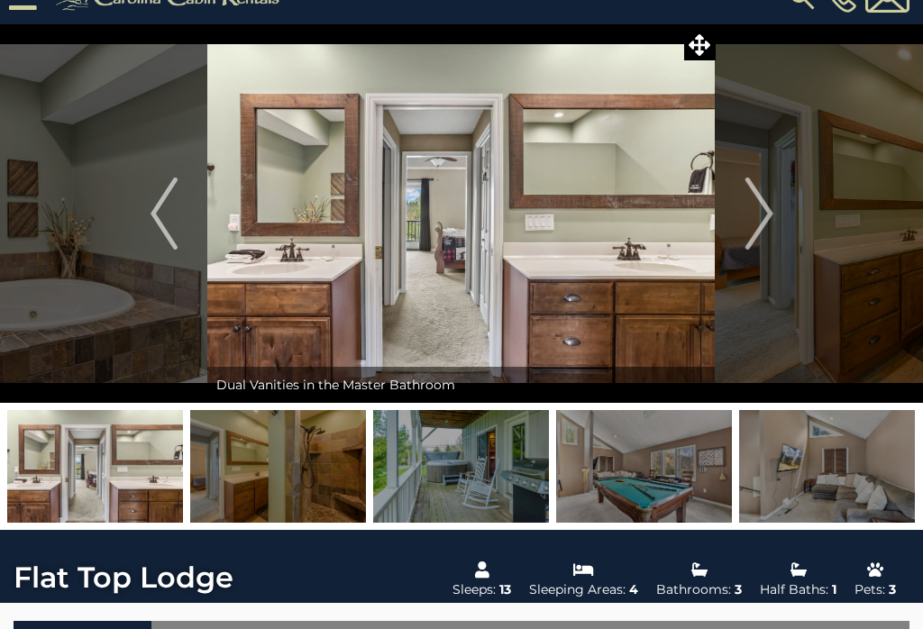
click at [761, 214] on img "Next" at bounding box center [758, 214] width 27 height 72
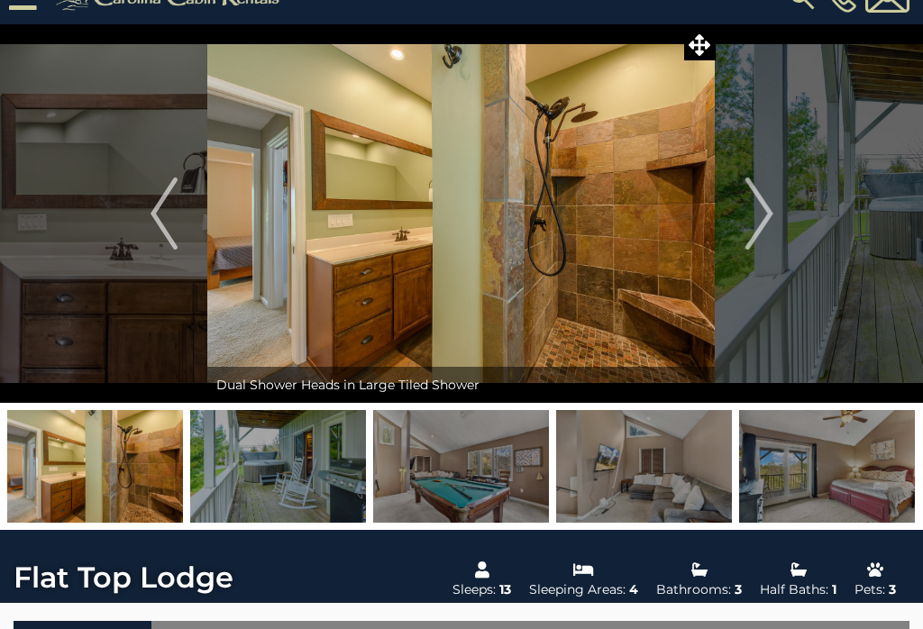
click at [755, 206] on img "Next" at bounding box center [758, 214] width 27 height 72
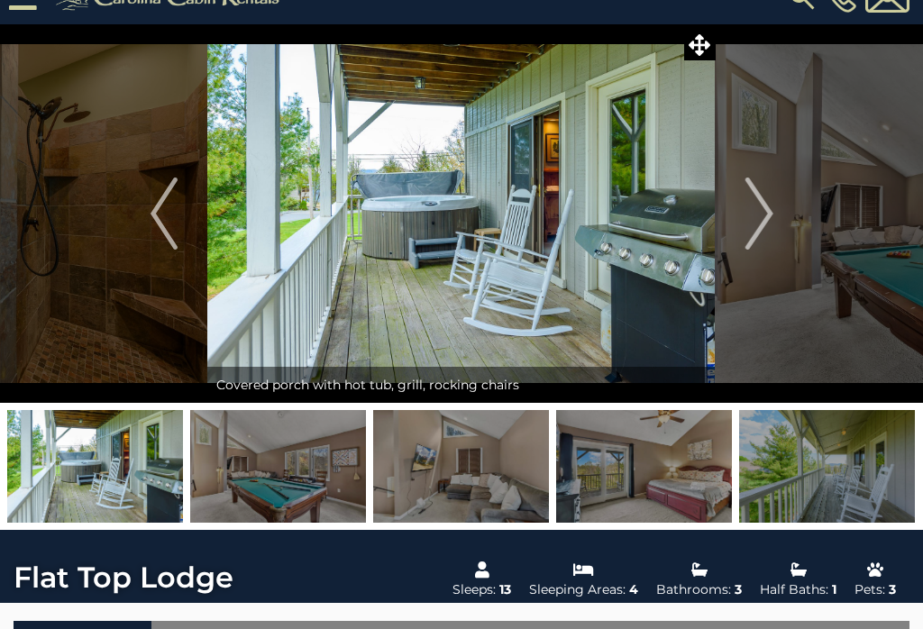
click at [766, 213] on img "Next" at bounding box center [758, 214] width 27 height 72
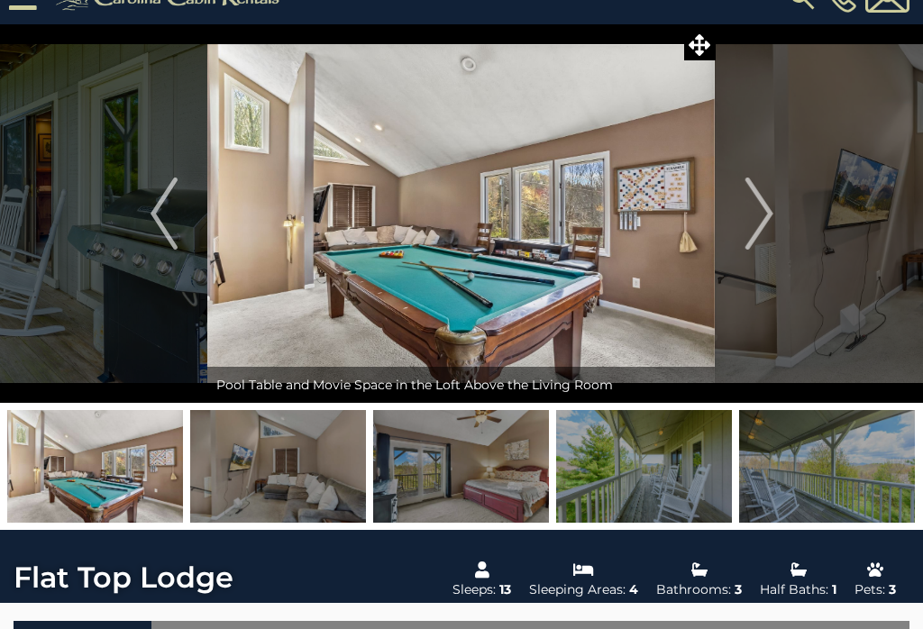
click at [771, 207] on img "Next" at bounding box center [758, 214] width 27 height 72
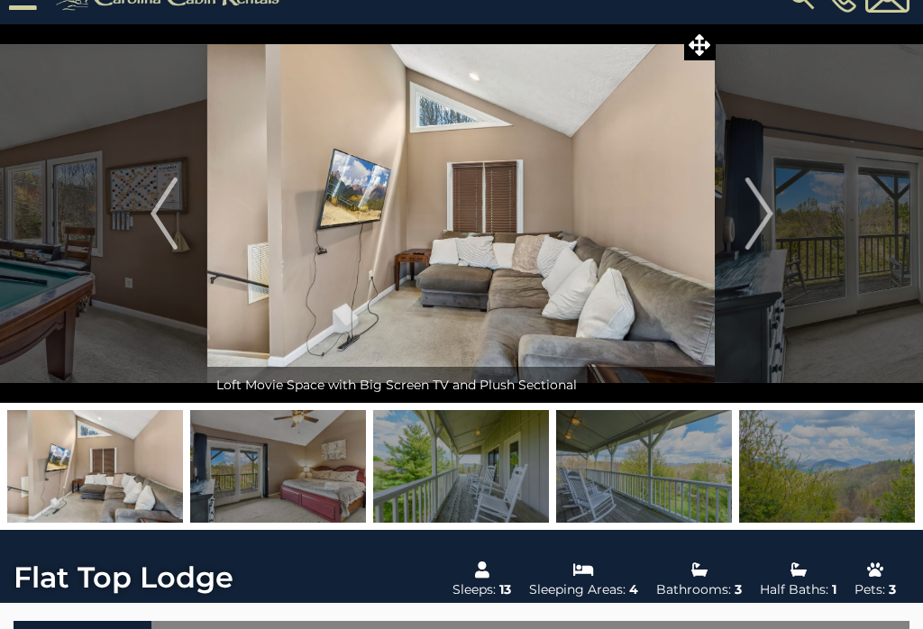
click at [758, 211] on img "Next" at bounding box center [758, 214] width 27 height 72
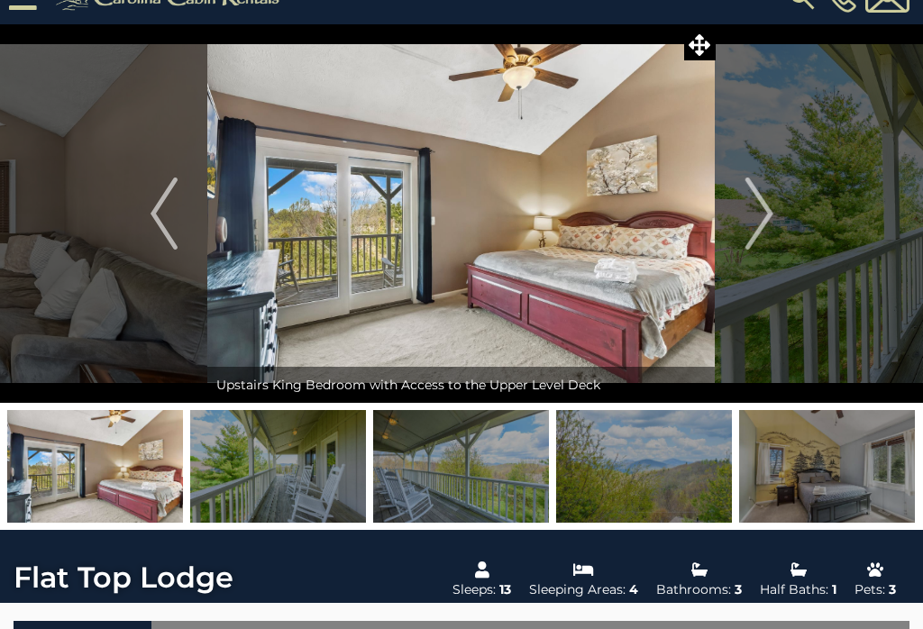
click at [762, 212] on img "Next" at bounding box center [758, 214] width 27 height 72
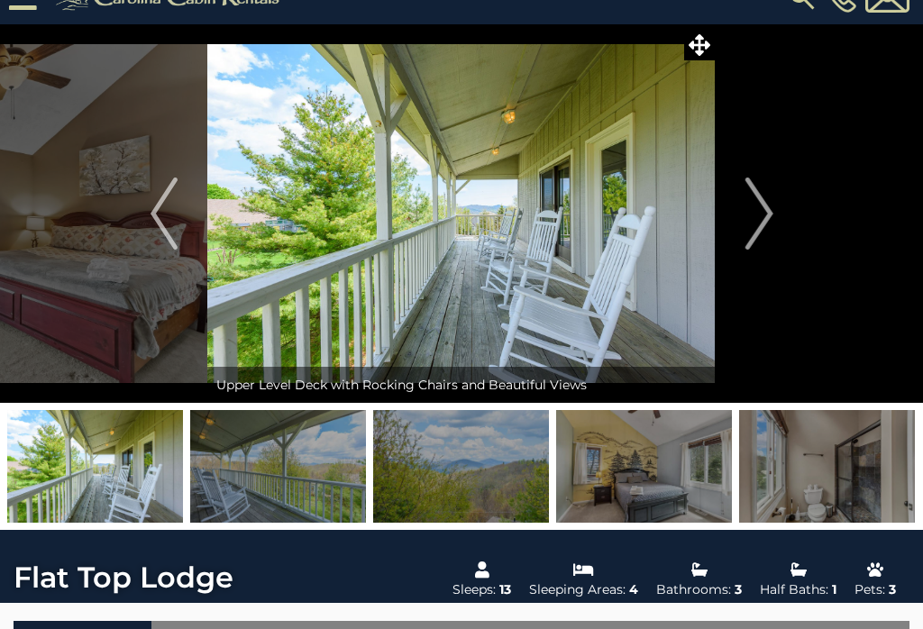
click at [761, 209] on img "Next" at bounding box center [758, 214] width 27 height 72
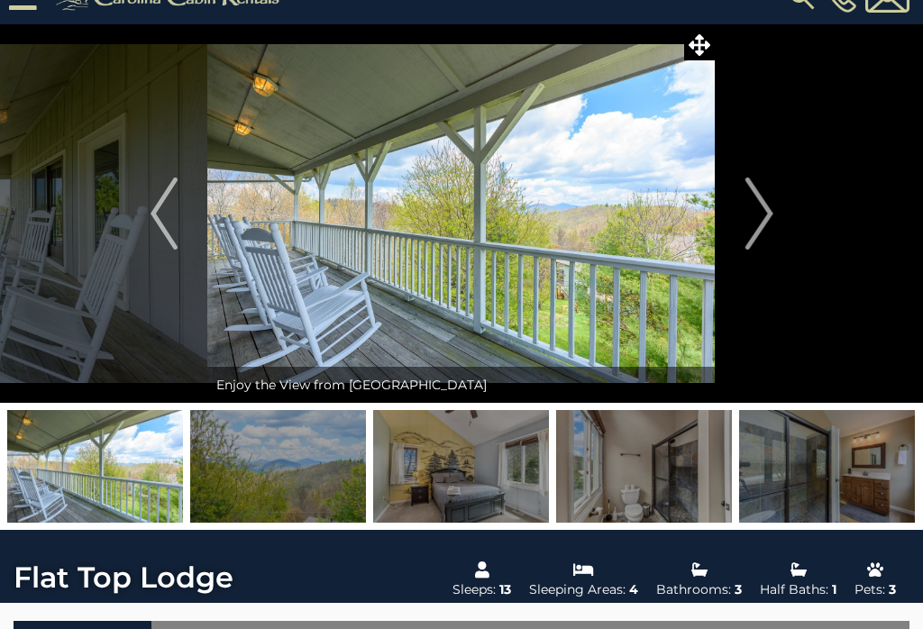
click at [761, 209] on img "Next" at bounding box center [758, 214] width 27 height 72
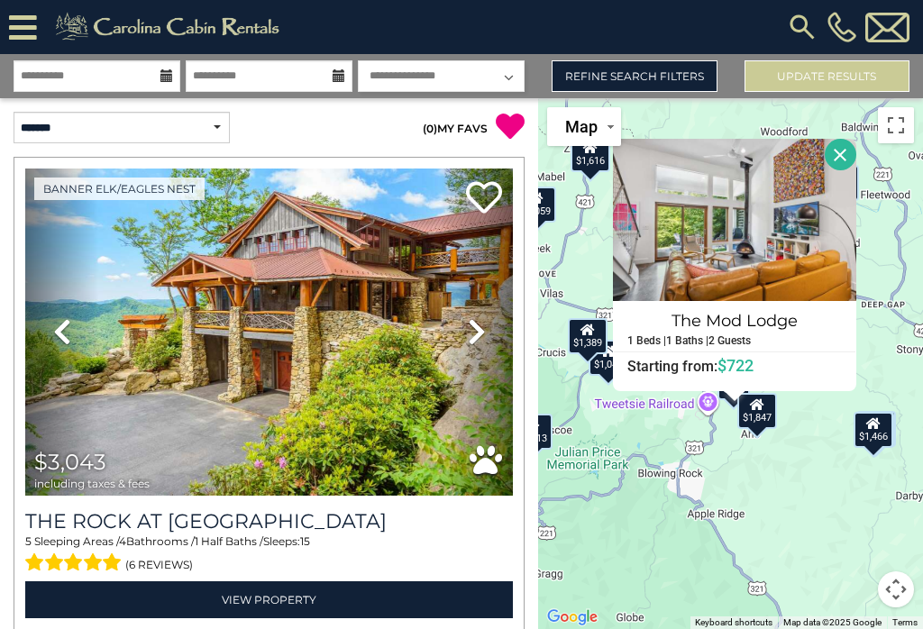
click at [850, 170] on button "Close" at bounding box center [841, 155] width 32 height 32
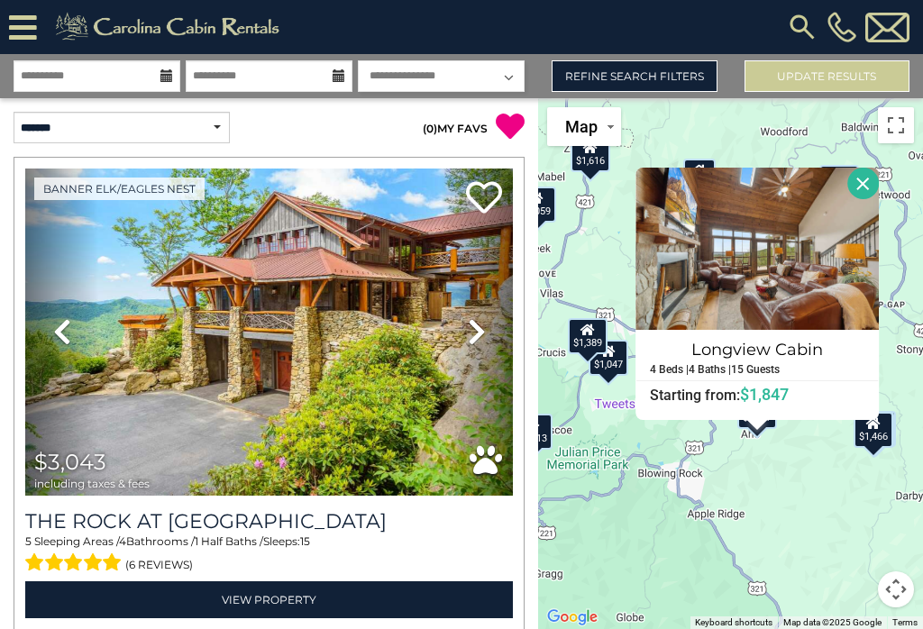
click at [878, 189] on button "Close" at bounding box center [862, 184] width 32 height 32
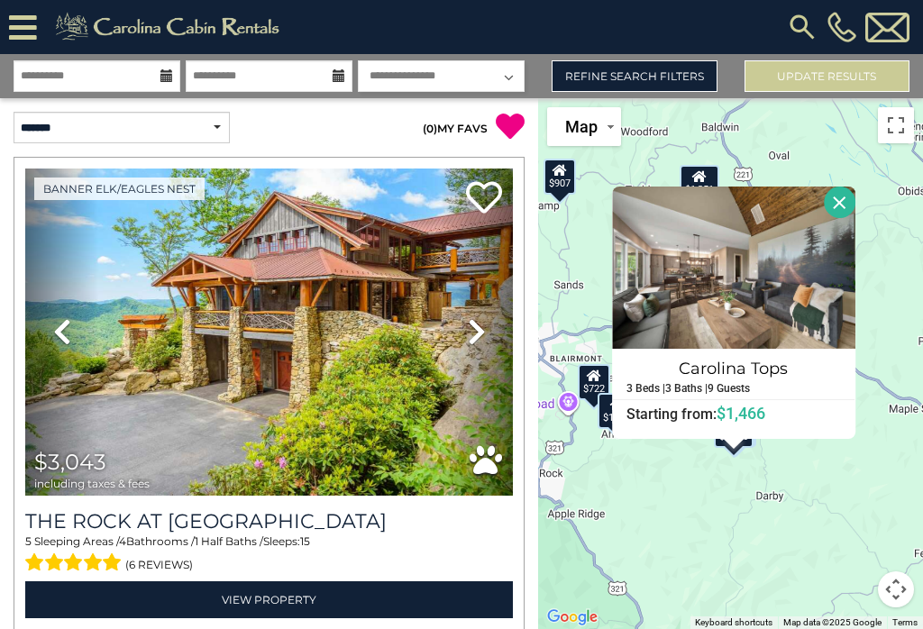
click at [847, 218] on button "Close" at bounding box center [839, 203] width 32 height 32
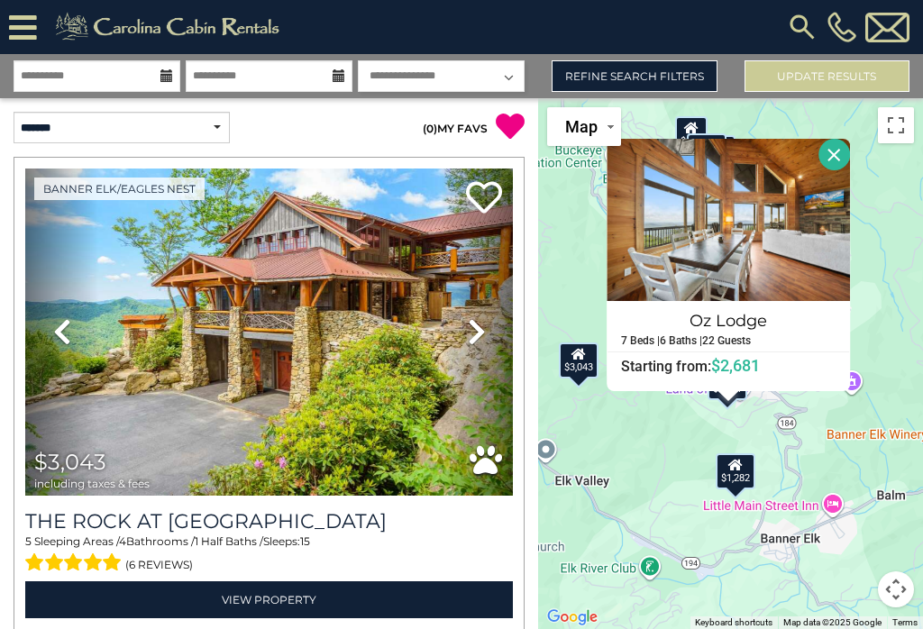
click at [845, 166] on button "Close" at bounding box center [833, 155] width 32 height 32
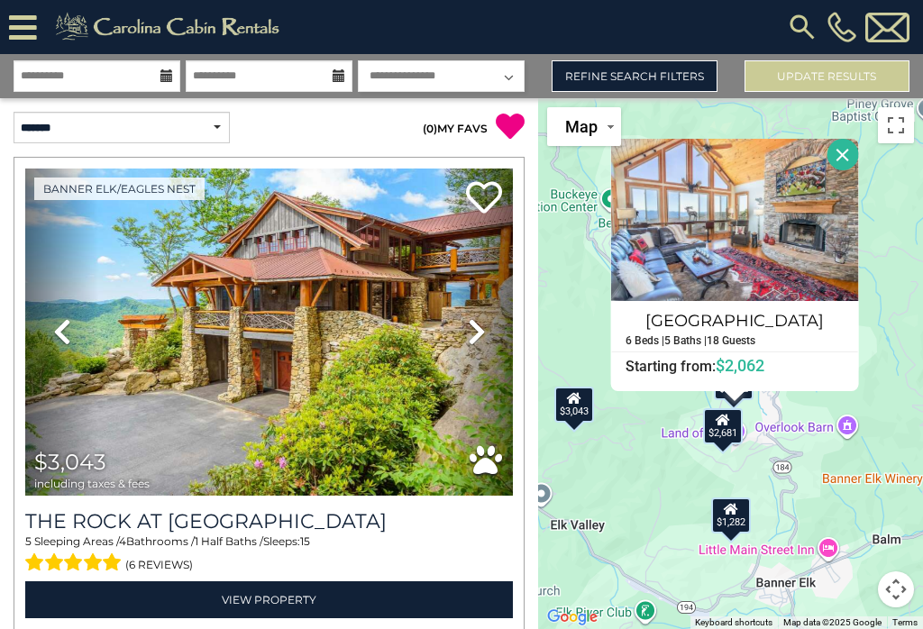
click at [847, 169] on button "Close" at bounding box center [842, 155] width 32 height 32
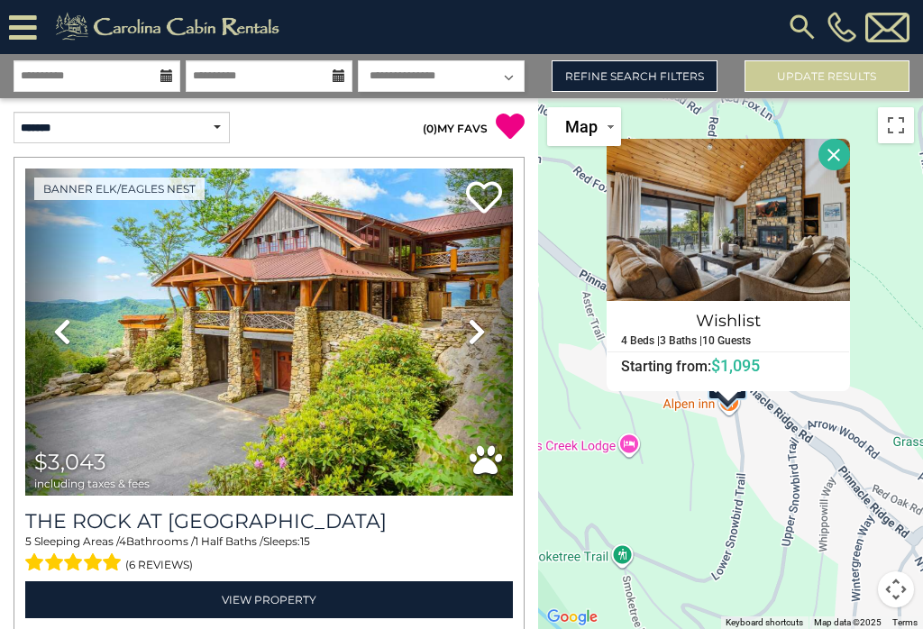
click at [847, 170] on button "Close" at bounding box center [834, 155] width 32 height 32
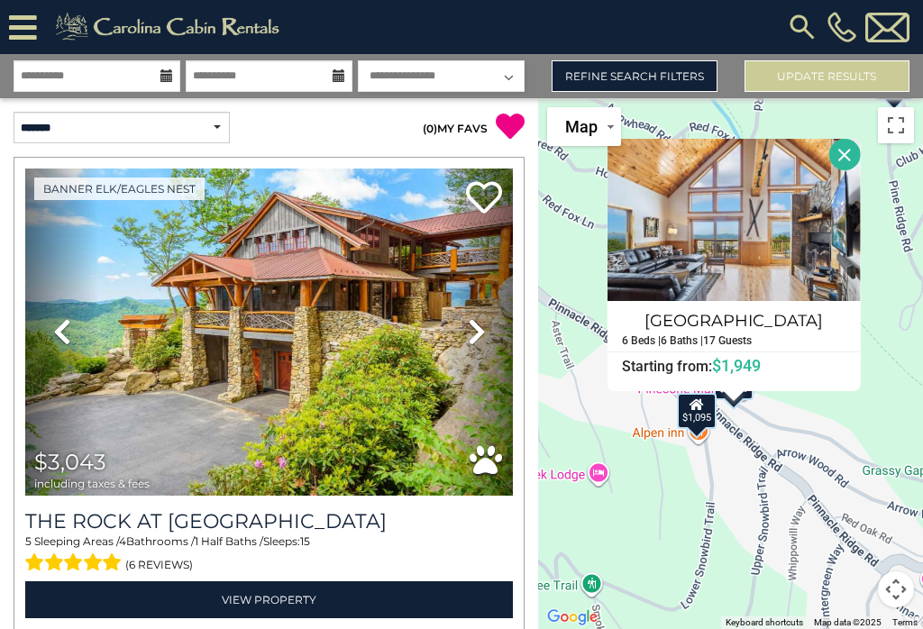
click at [848, 169] on button "Close" at bounding box center [844, 155] width 32 height 32
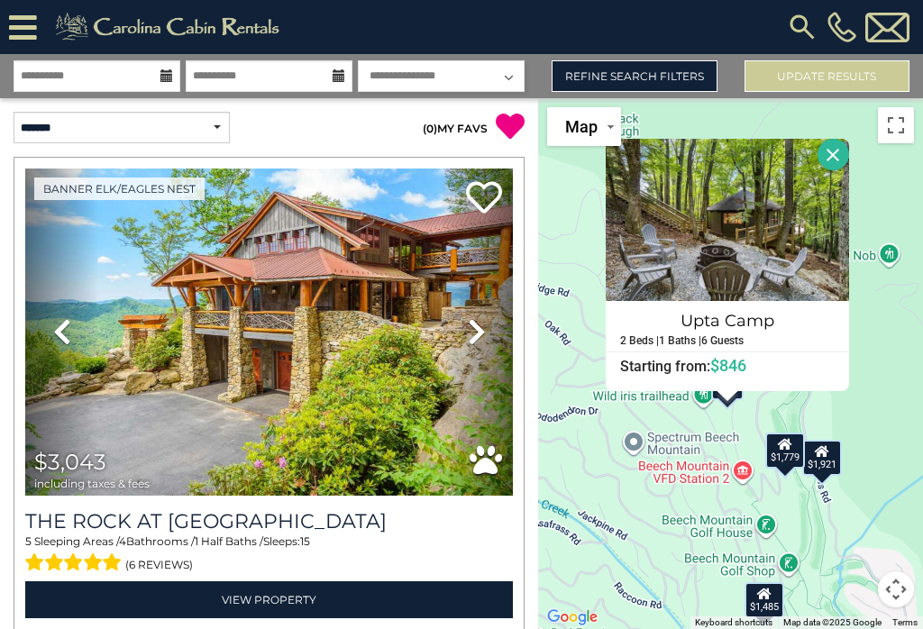
click at [842, 168] on button "Close" at bounding box center [833, 155] width 32 height 32
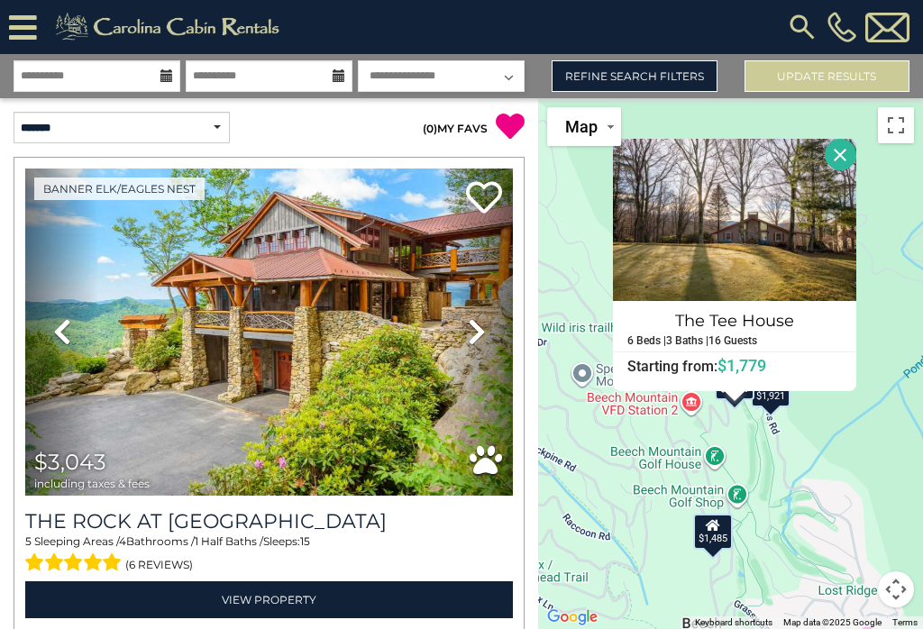
click at [848, 164] on button "Close" at bounding box center [841, 155] width 32 height 32
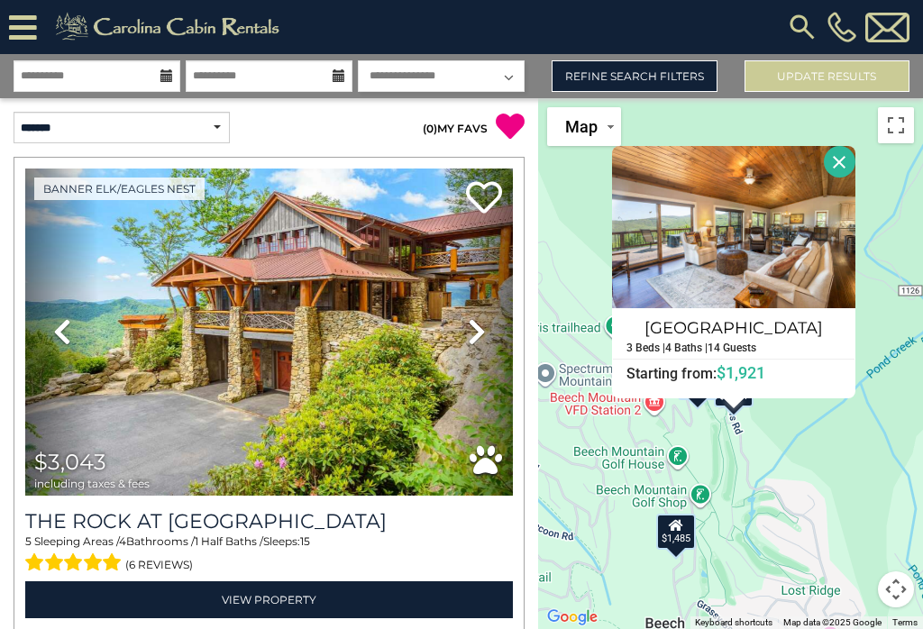
click at [843, 178] on button "Close" at bounding box center [840, 162] width 32 height 32
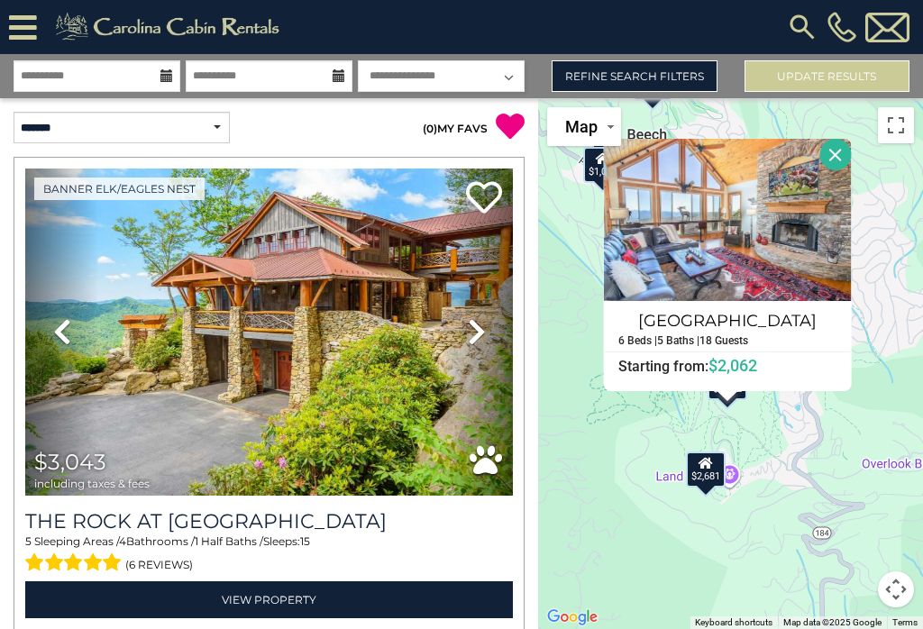
click at [844, 165] on button "Close" at bounding box center [835, 155] width 32 height 32
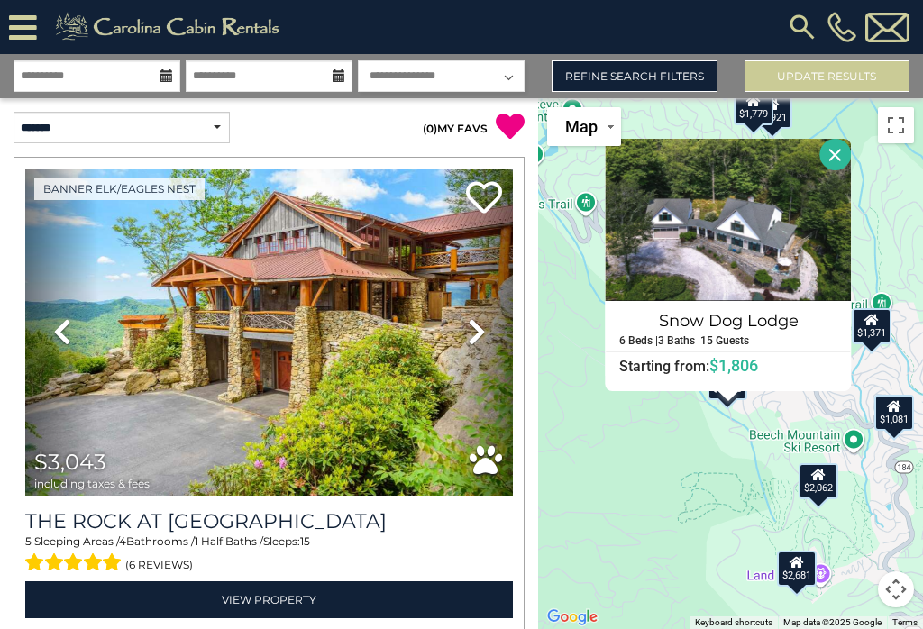
click at [759, 346] on div "6 Beds | 3 Baths | 15 Guests" at bounding box center [728, 340] width 244 height 12
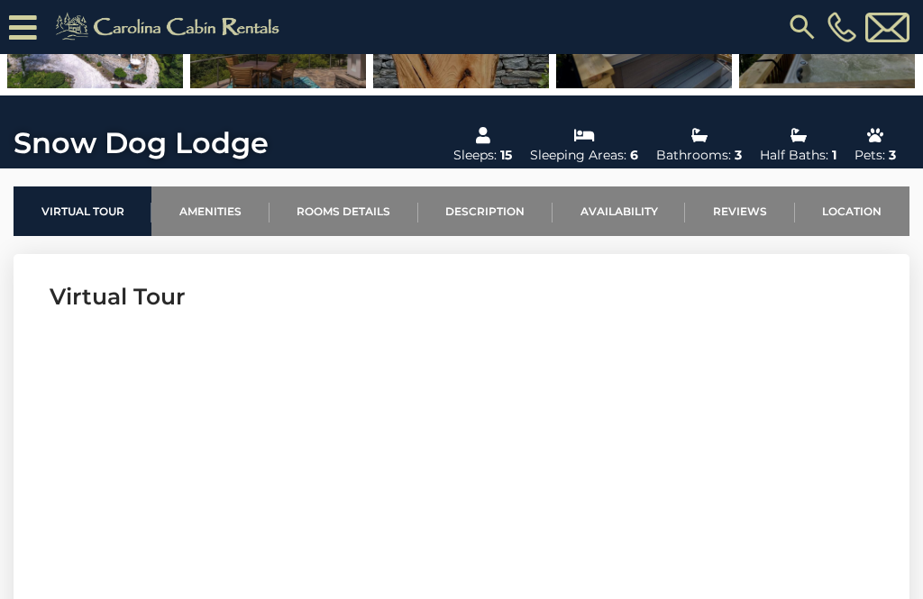
scroll to position [499, 0]
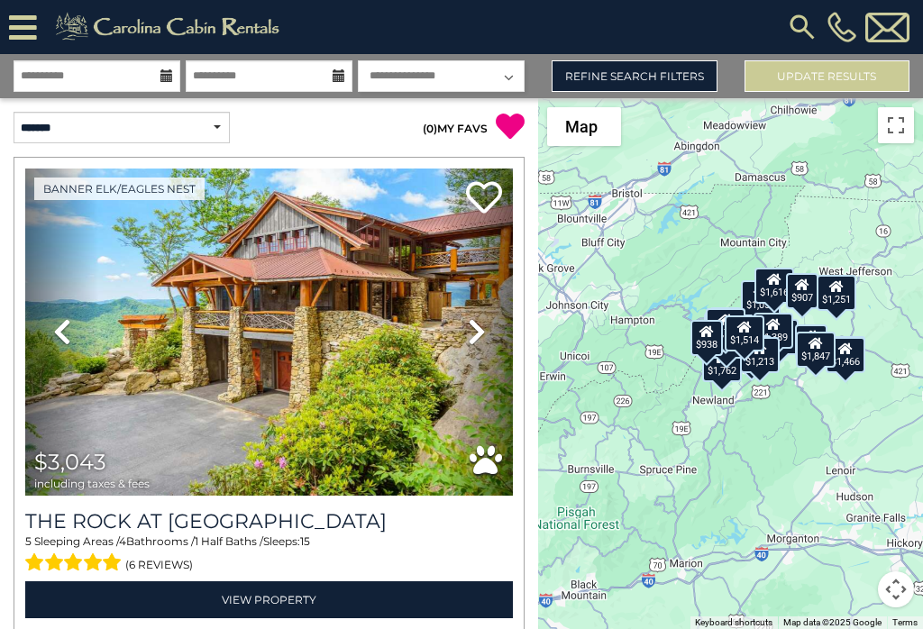
scroll to position [504, 0]
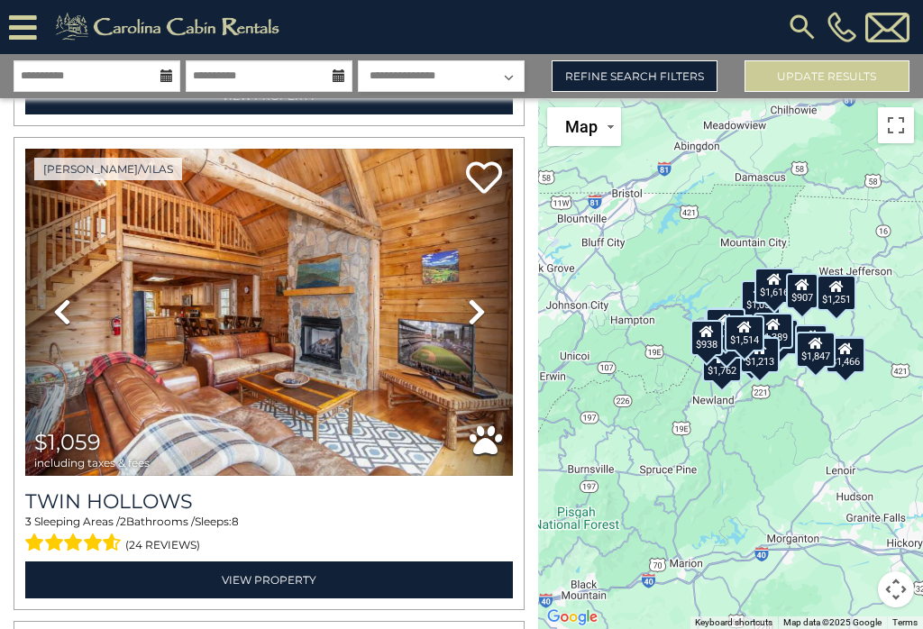
click at [803, 27] on img at bounding box center [802, 27] width 32 height 32
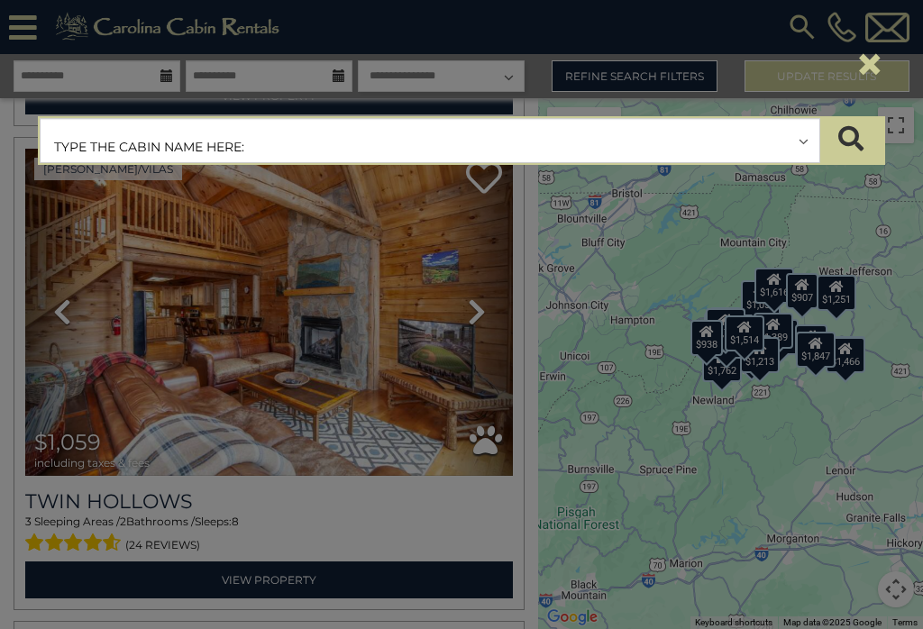
click at [74, 137] on input "text" at bounding box center [430, 141] width 779 height 45
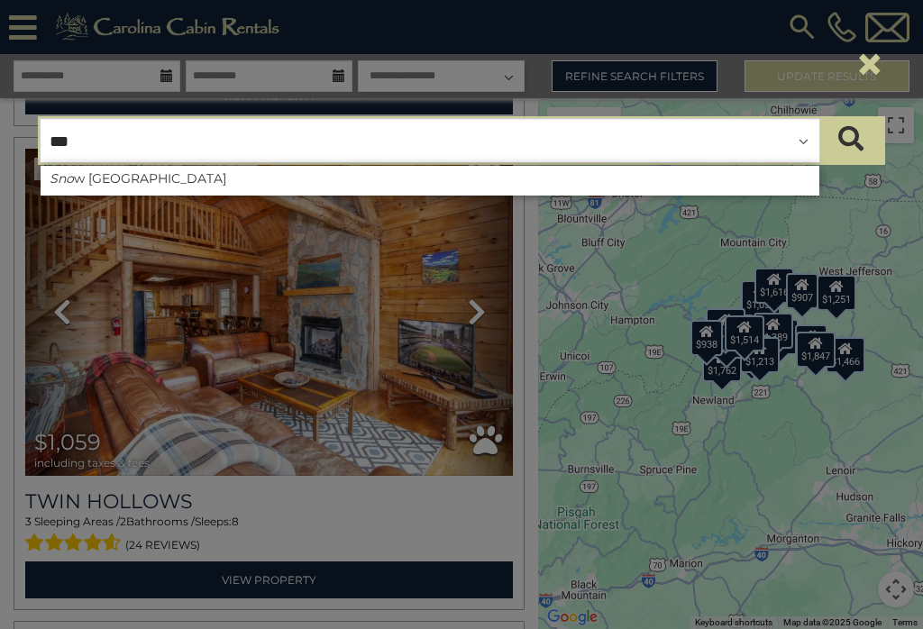
type input "****"
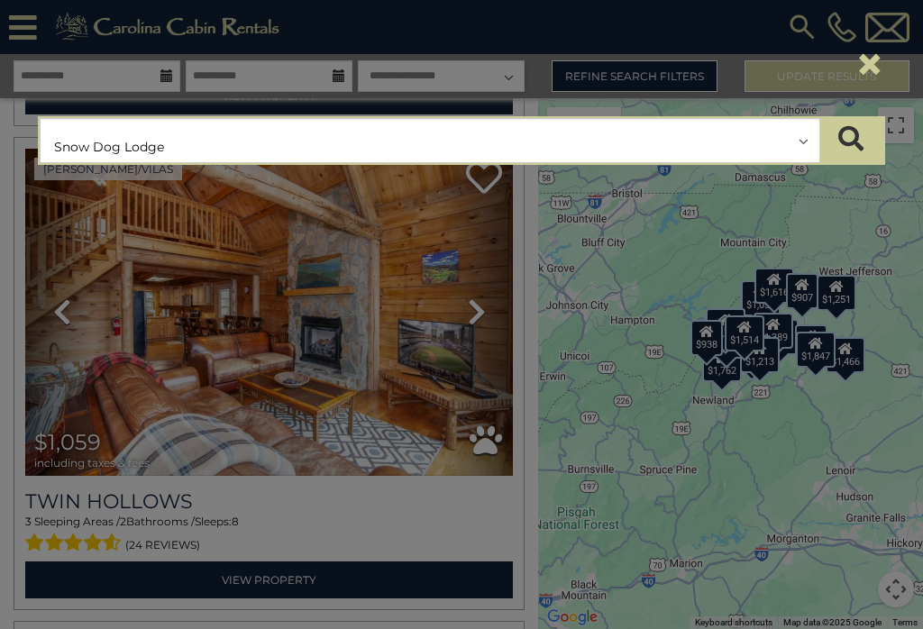
click at [851, 141] on button "submit" at bounding box center [850, 140] width 63 height 45
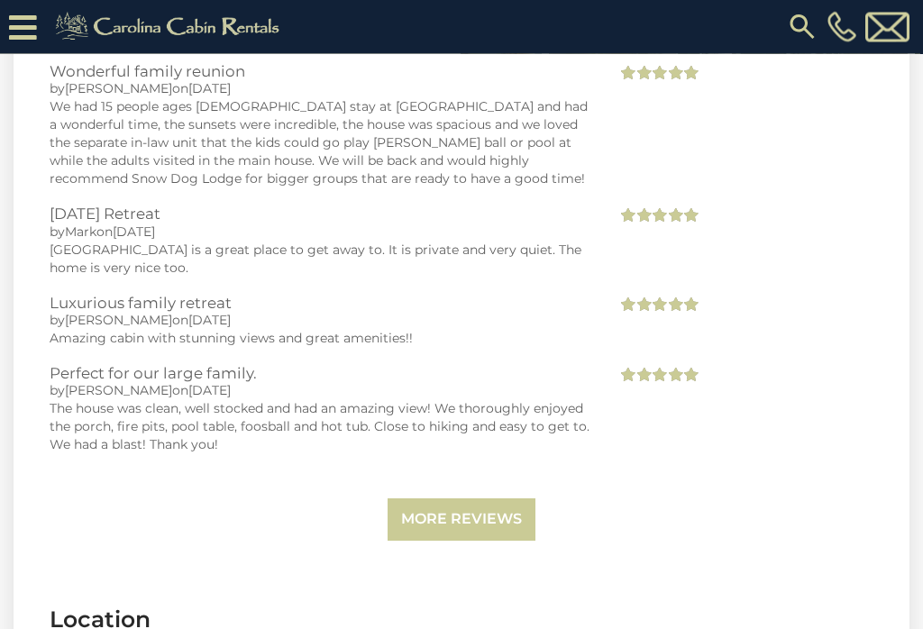
scroll to position [4051, 0]
click at [463, 526] on link "More Reviews" at bounding box center [461, 519] width 148 height 42
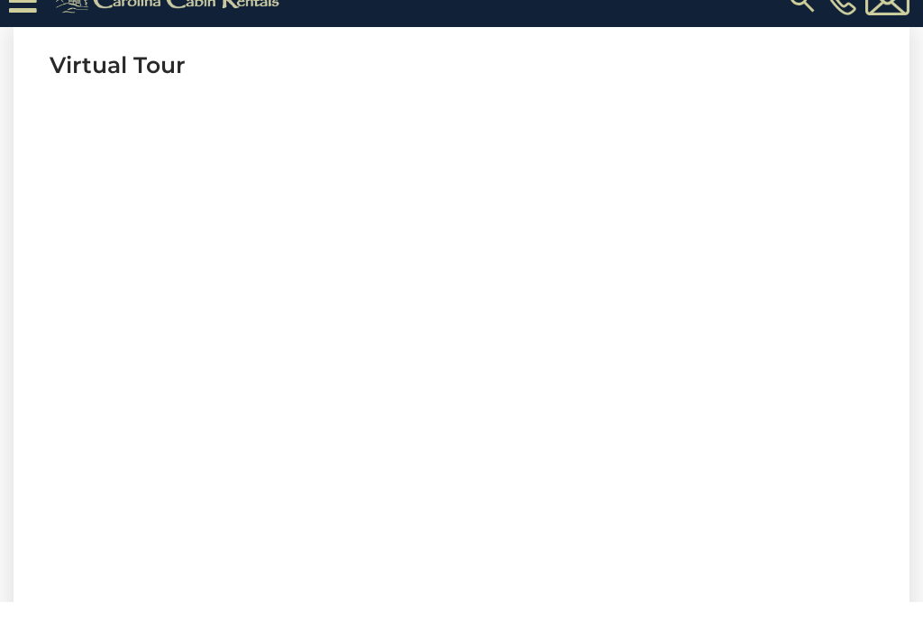
scroll to position [733, 0]
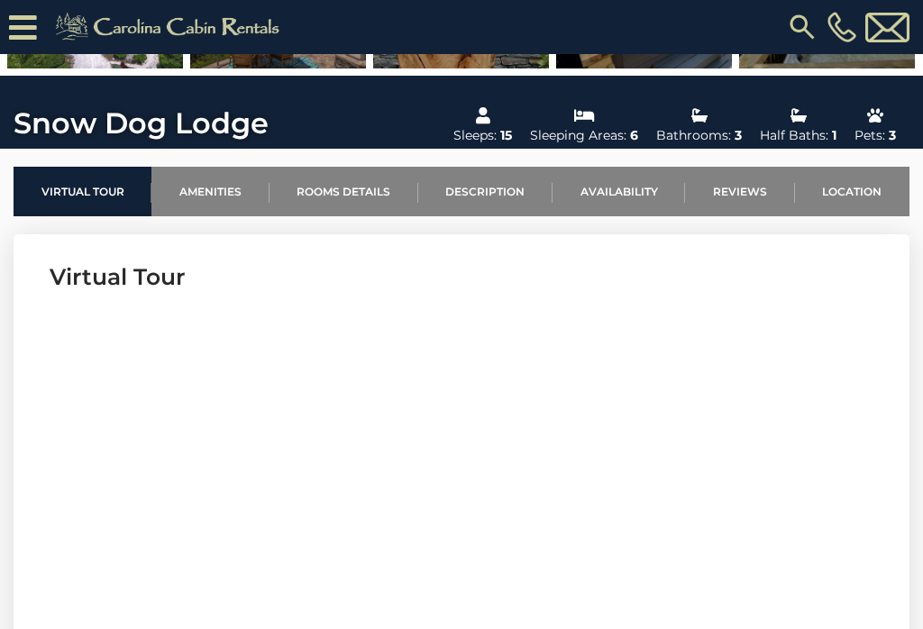
click at [861, 195] on link "Location" at bounding box center [852, 192] width 114 height 50
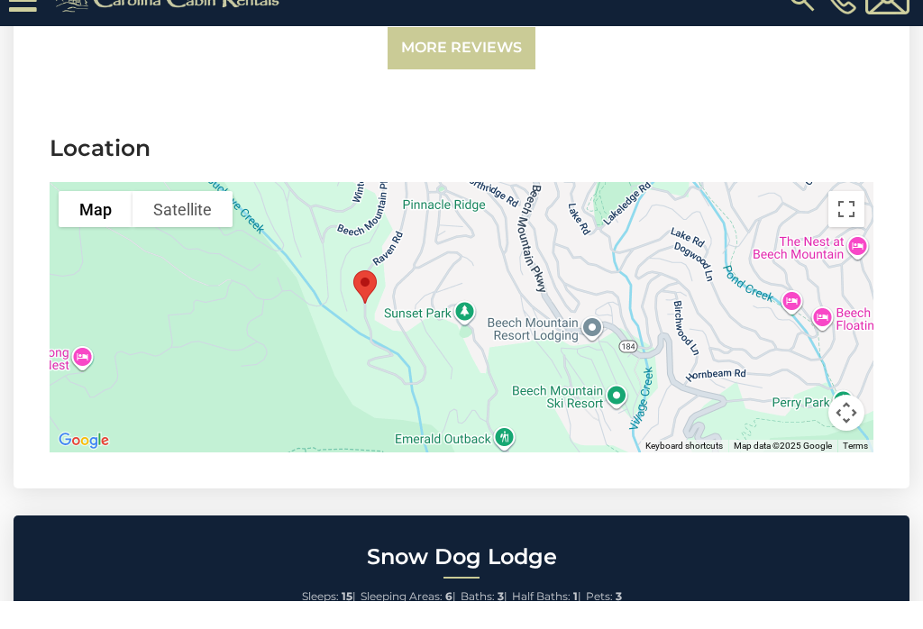
scroll to position [4523, 0]
